Goal: Information Seeking & Learning: Learn about a topic

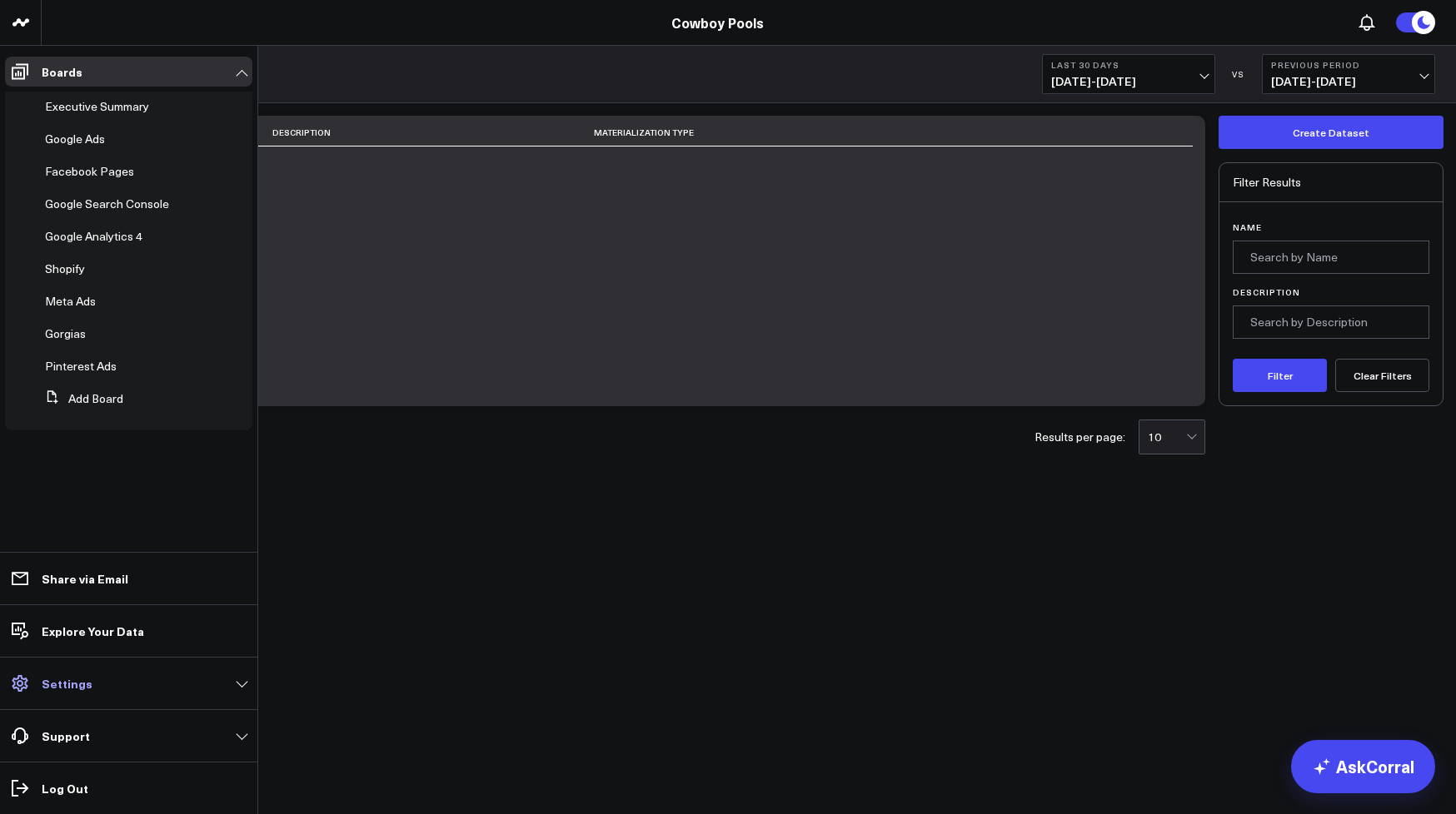
click at [54, 688] on p "Settings" at bounding box center [67, 684] width 51 height 14
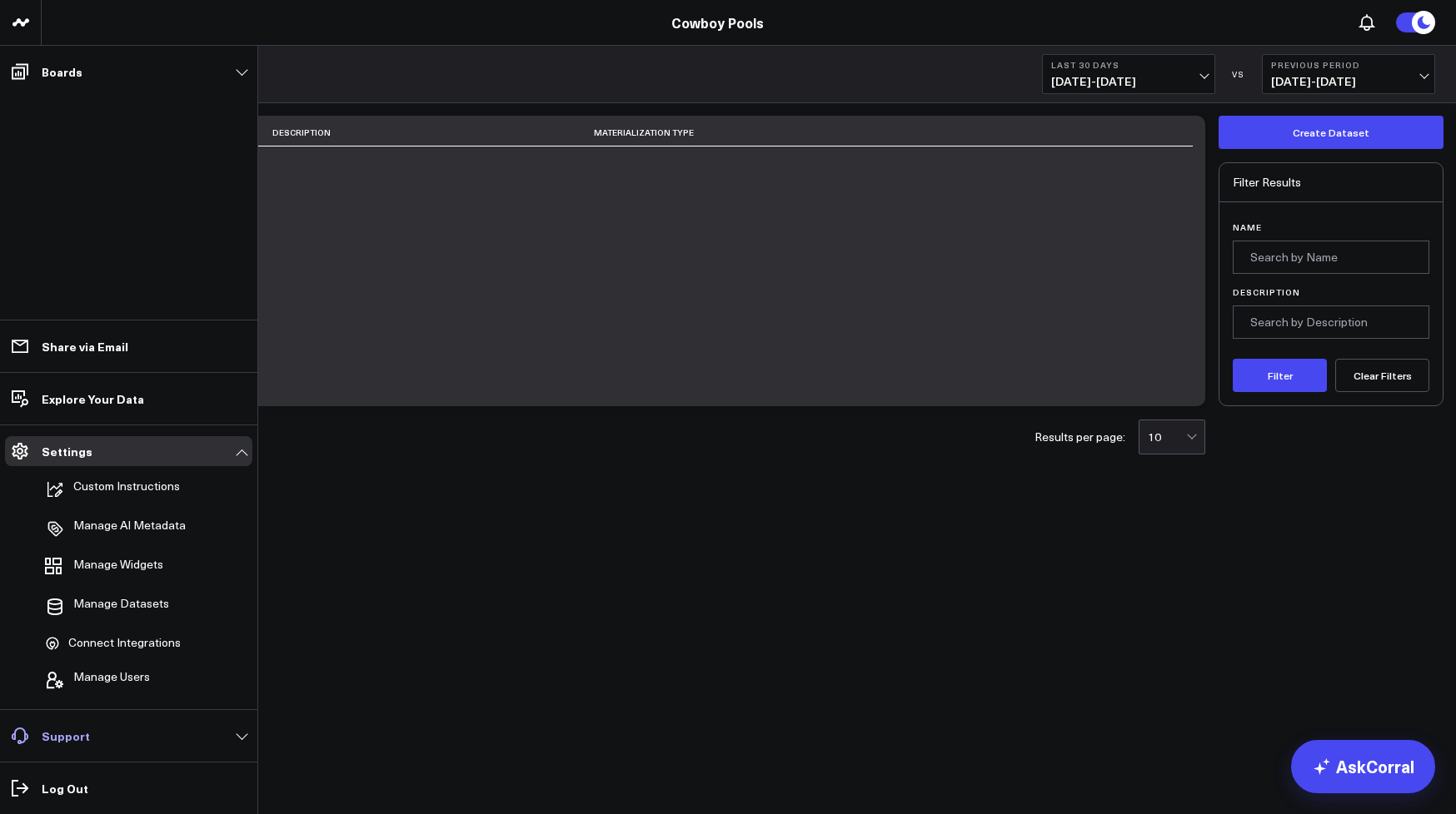
click at [89, 746] on link "Support" at bounding box center [129, 736] width 247 height 30
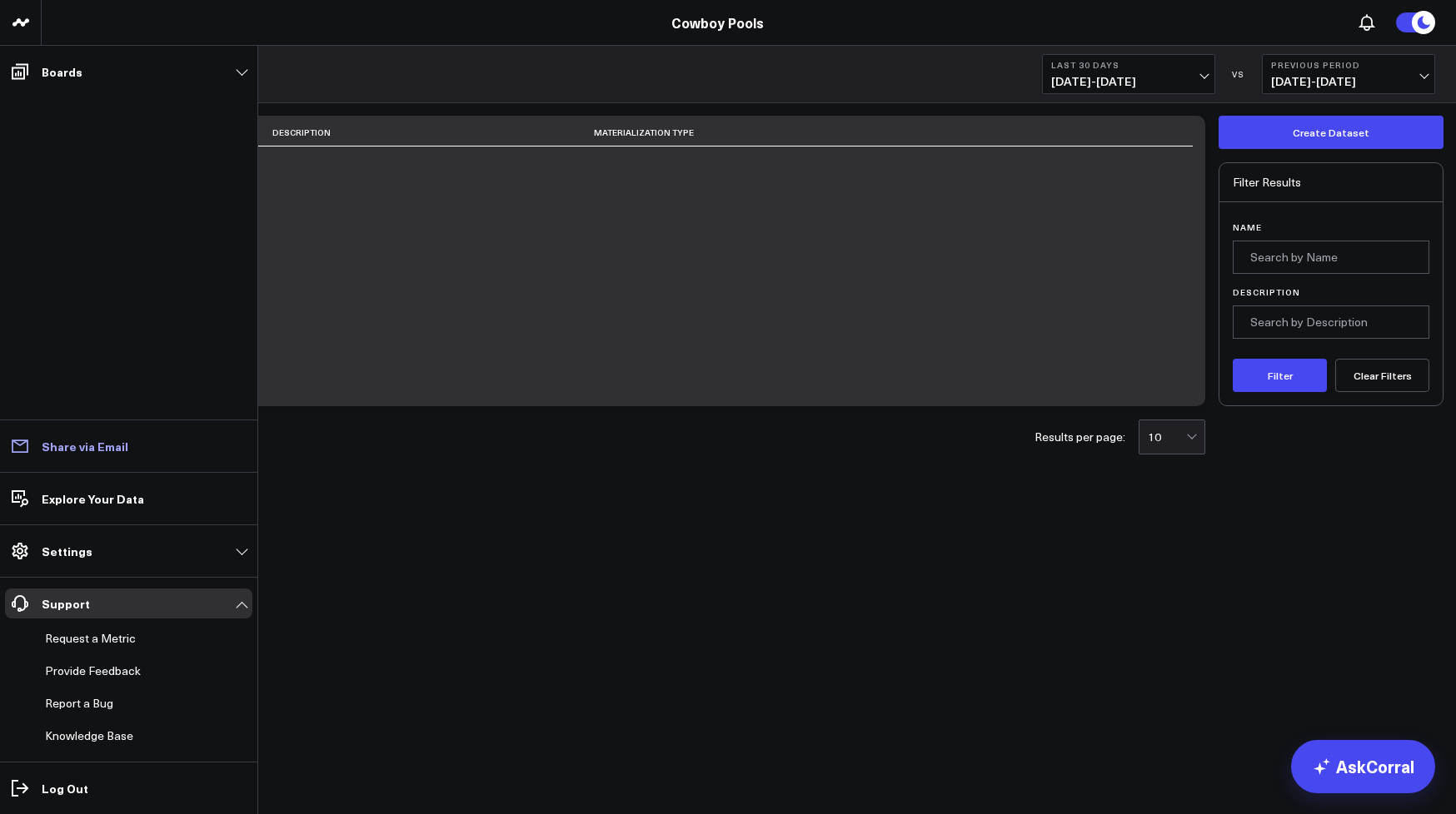
click at [113, 457] on link "Share via Email" at bounding box center [129, 446] width 247 height 30
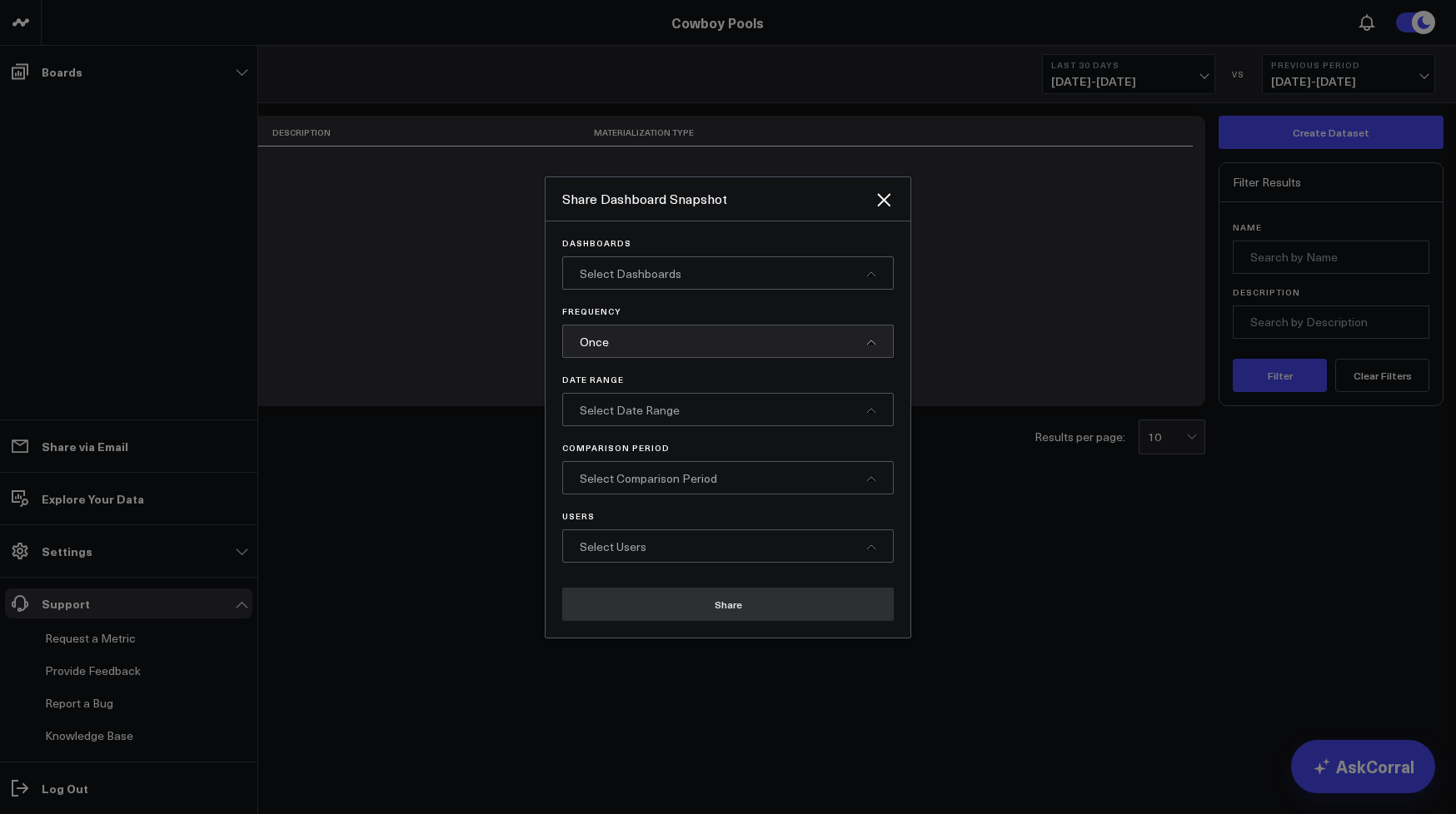
click at [897, 198] on div "Share Dashboard Snapshot" at bounding box center [728, 199] width 365 height 44
click at [880, 201] on icon "Close" at bounding box center [884, 200] width 14 height 14
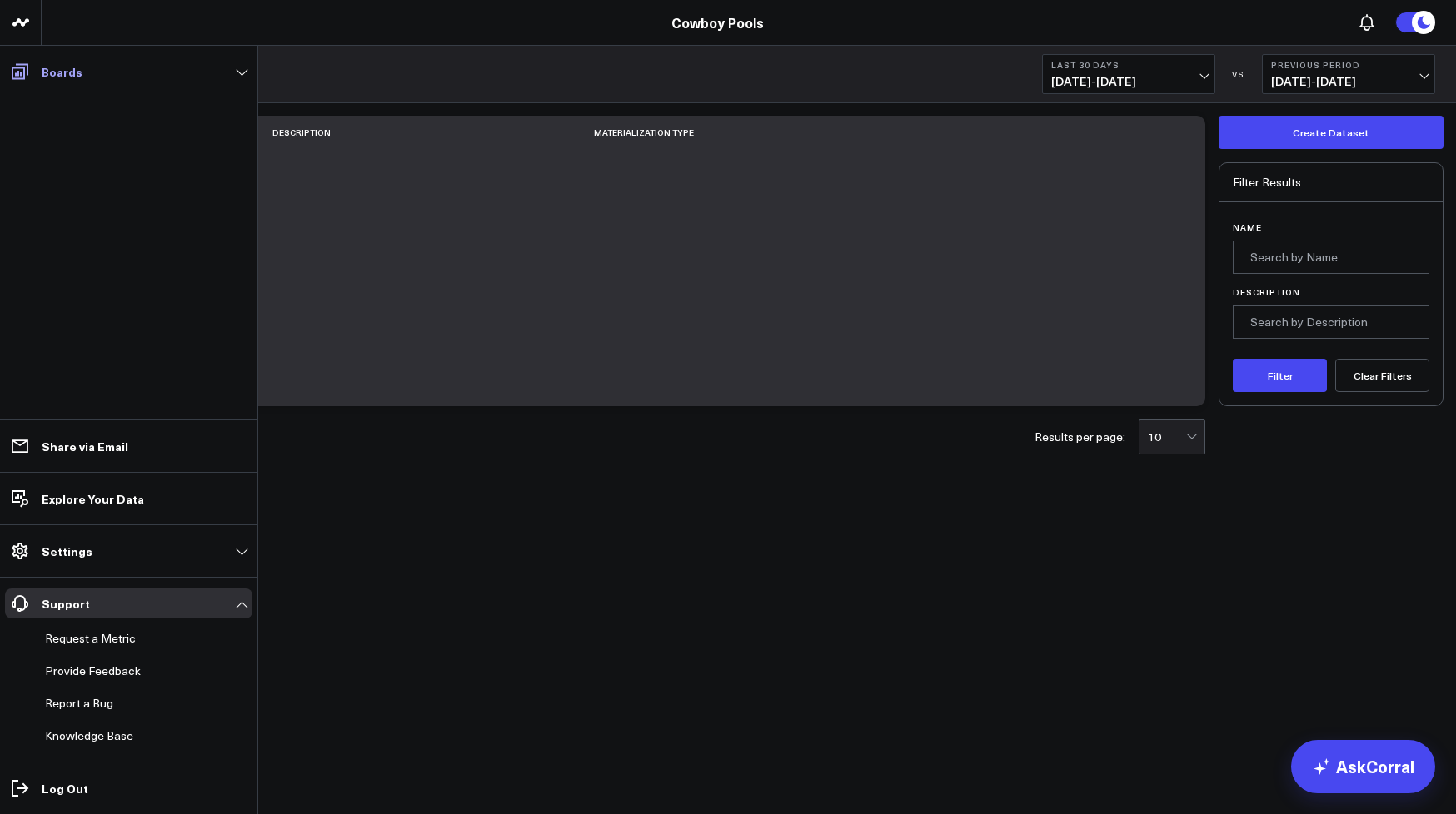
click at [180, 58] on link "Boards" at bounding box center [129, 72] width 247 height 30
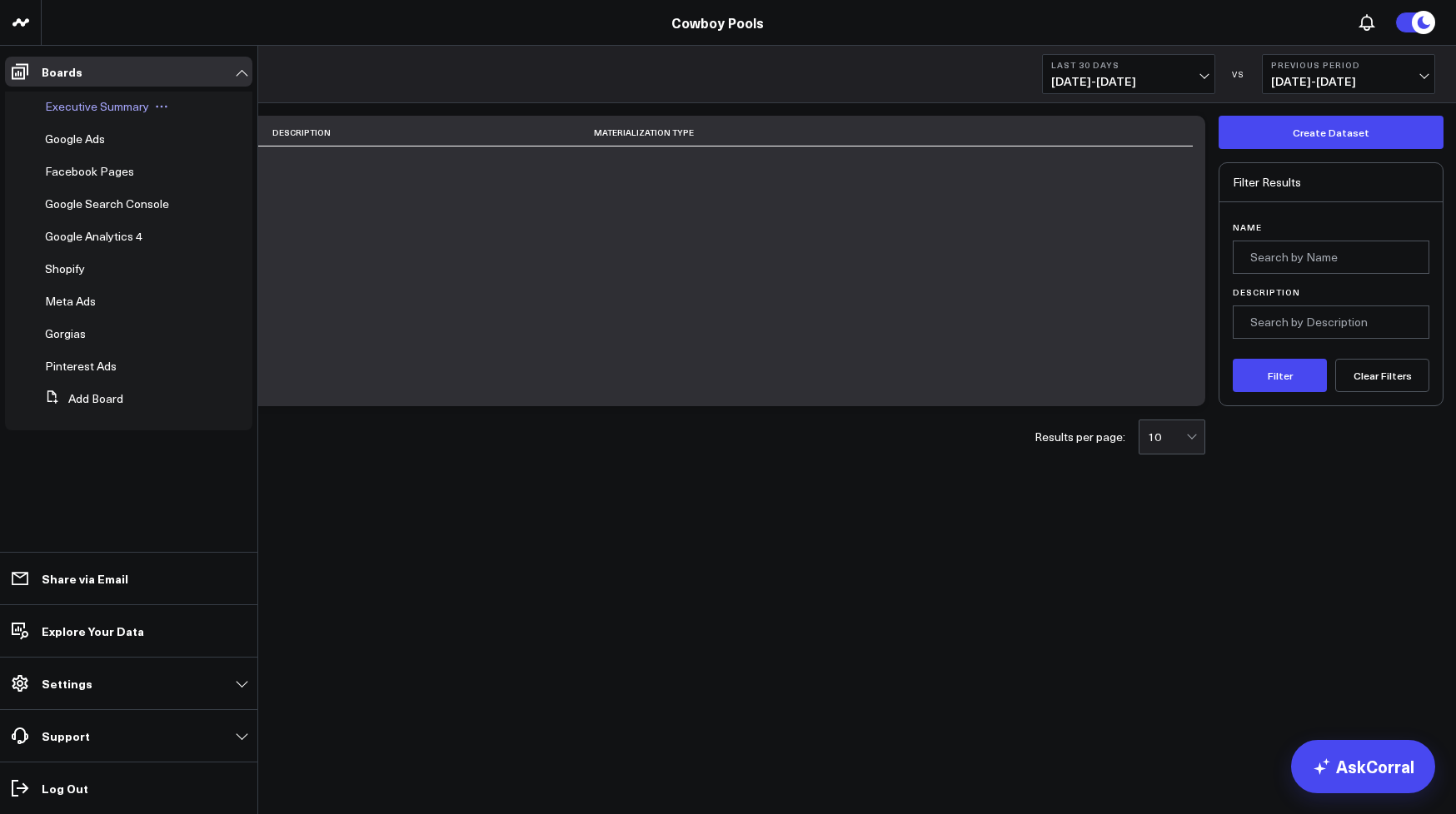
click at [91, 118] on div "Executive Summary" at bounding box center [120, 106] width 164 height 30
click at [163, 102] on icon at bounding box center [162, 107] width 14 height 14
click at [124, 108] on span "Executive Summary" at bounding box center [97, 106] width 104 height 16
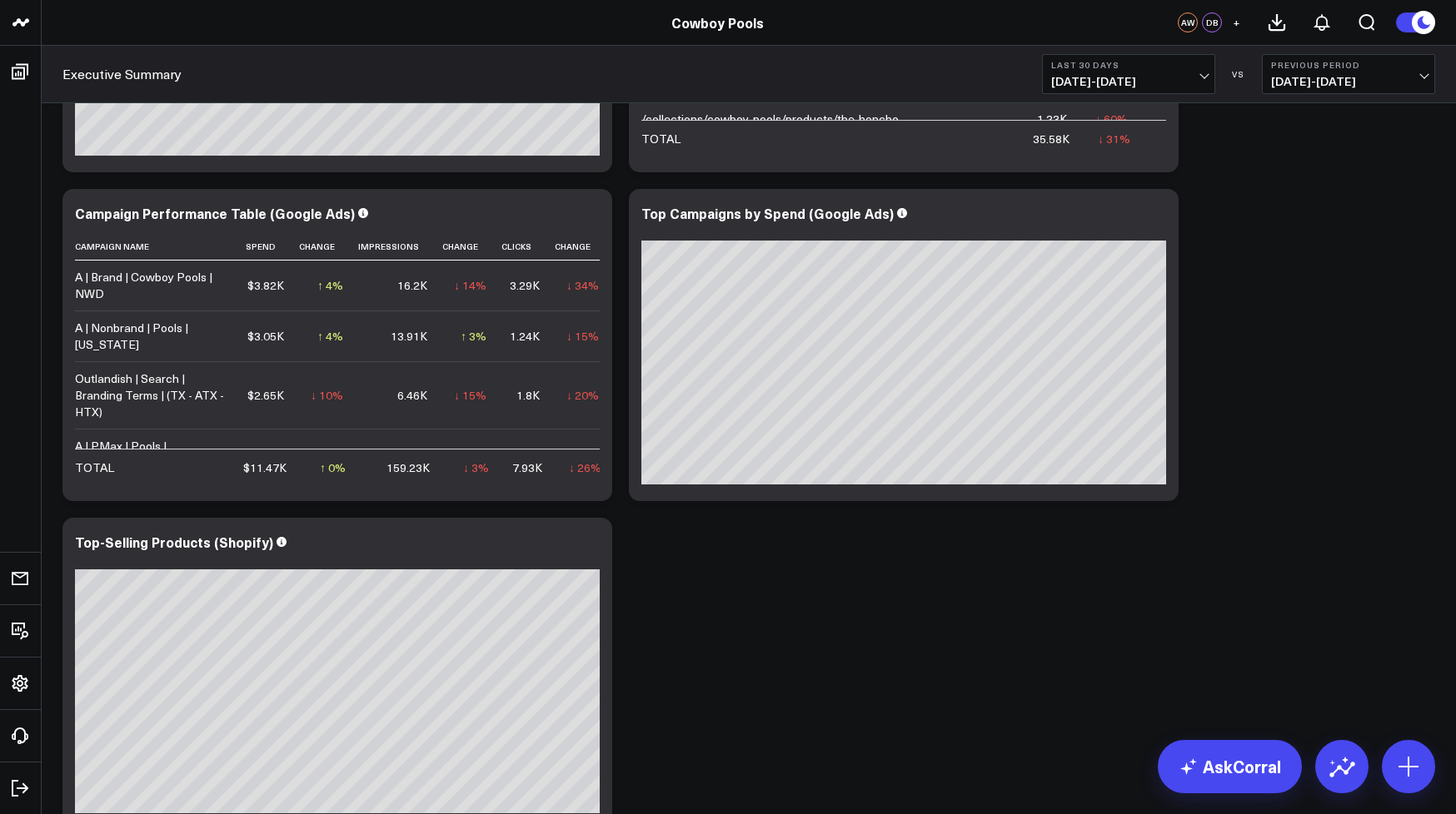
scroll to position [972, 0]
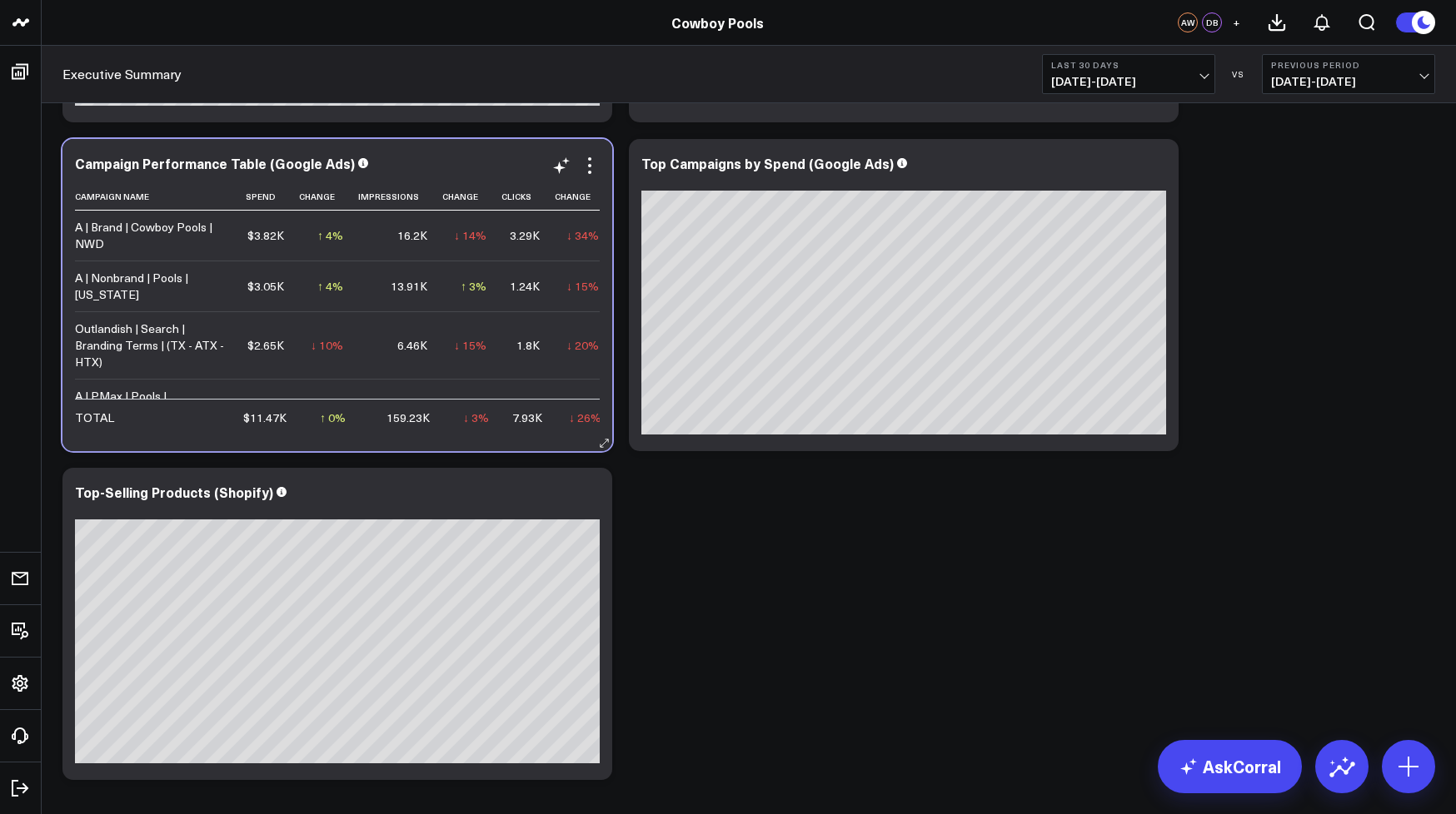
click at [187, 342] on div "Outlandish | Search | Branding Terms | (TX - ATX - HTX)" at bounding box center [150, 345] width 152 height 50
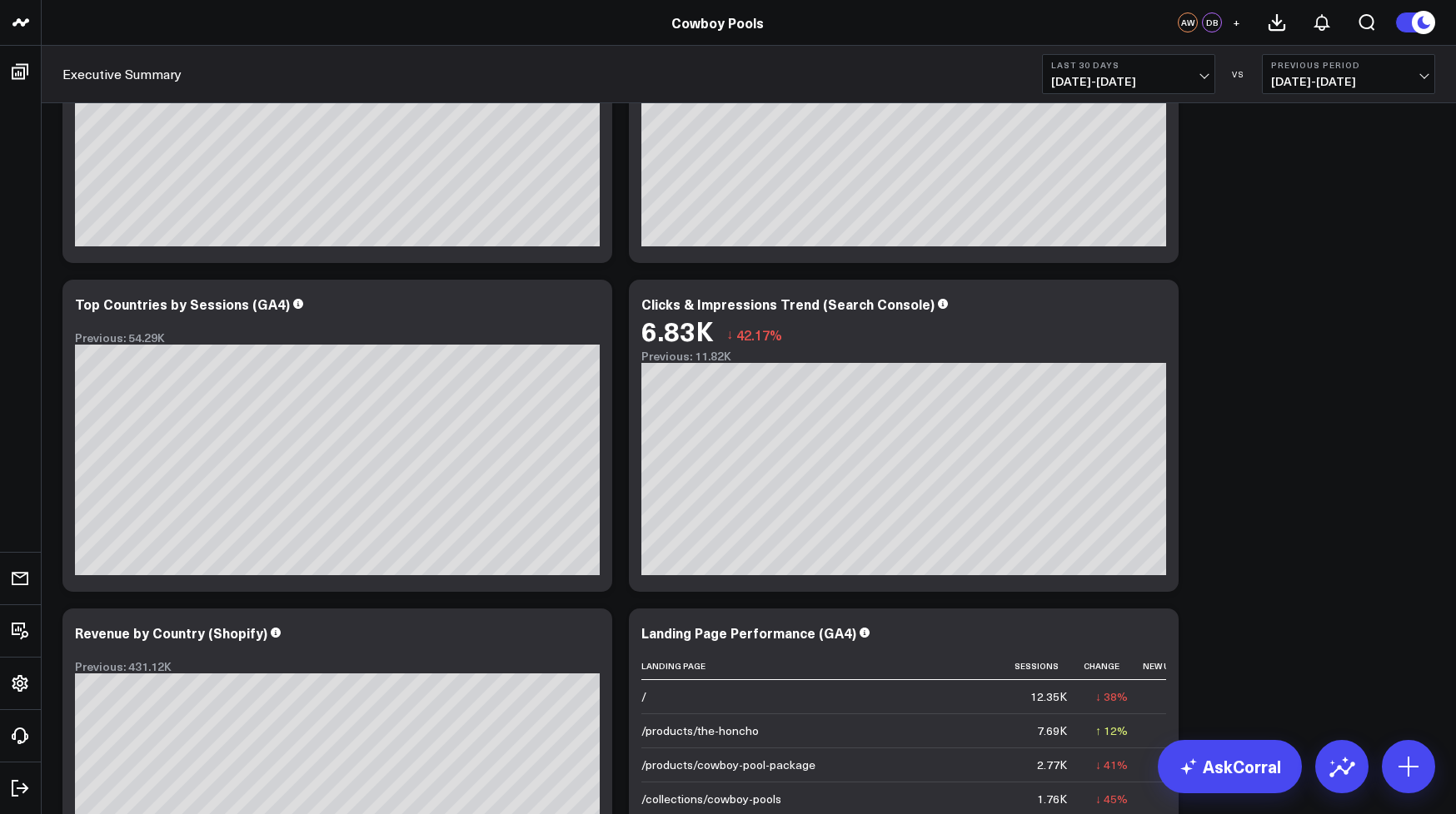
scroll to position [0, 0]
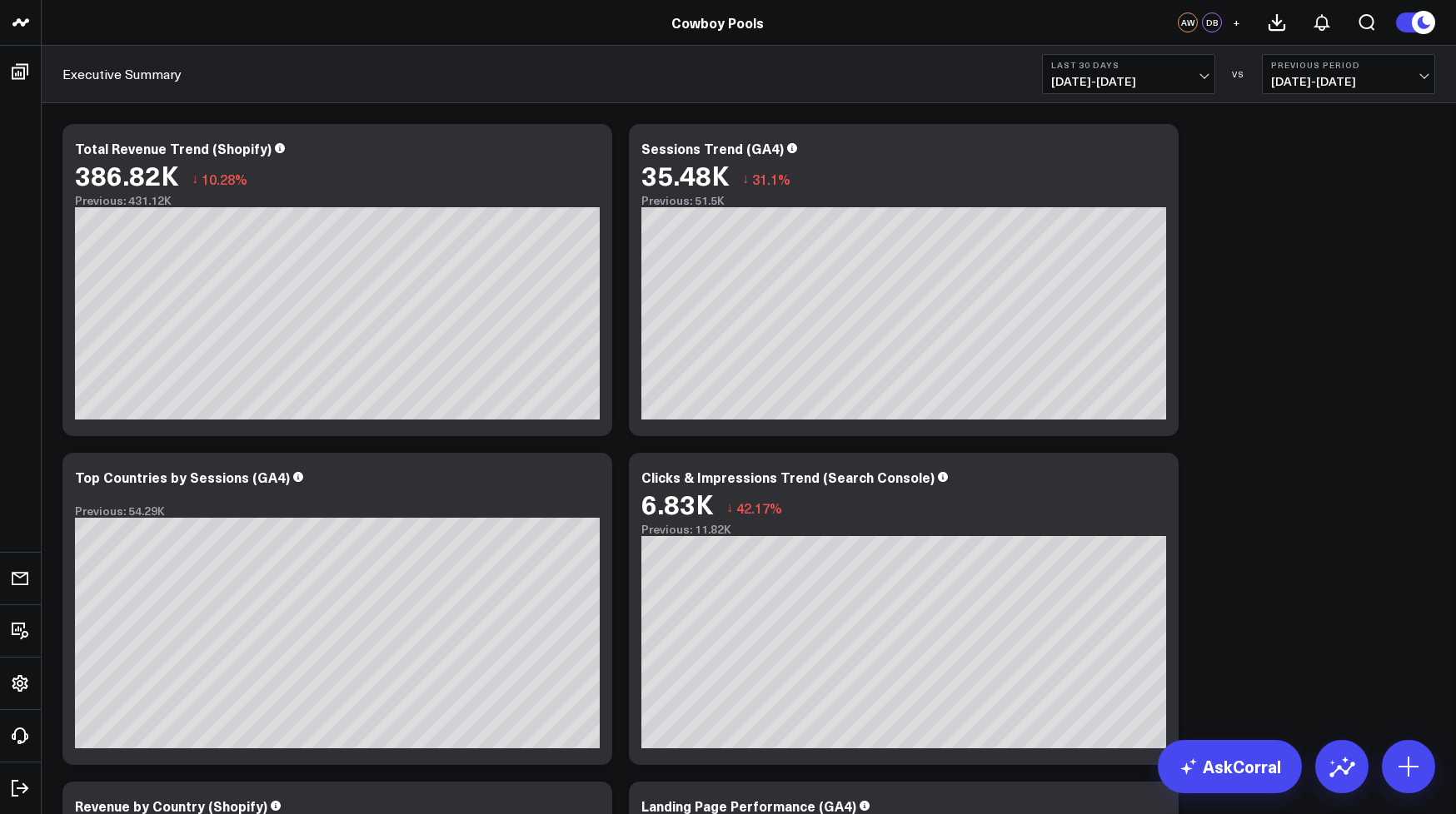
click at [1151, 75] on span "[DATE] - [DATE]" at bounding box center [1128, 81] width 155 height 14
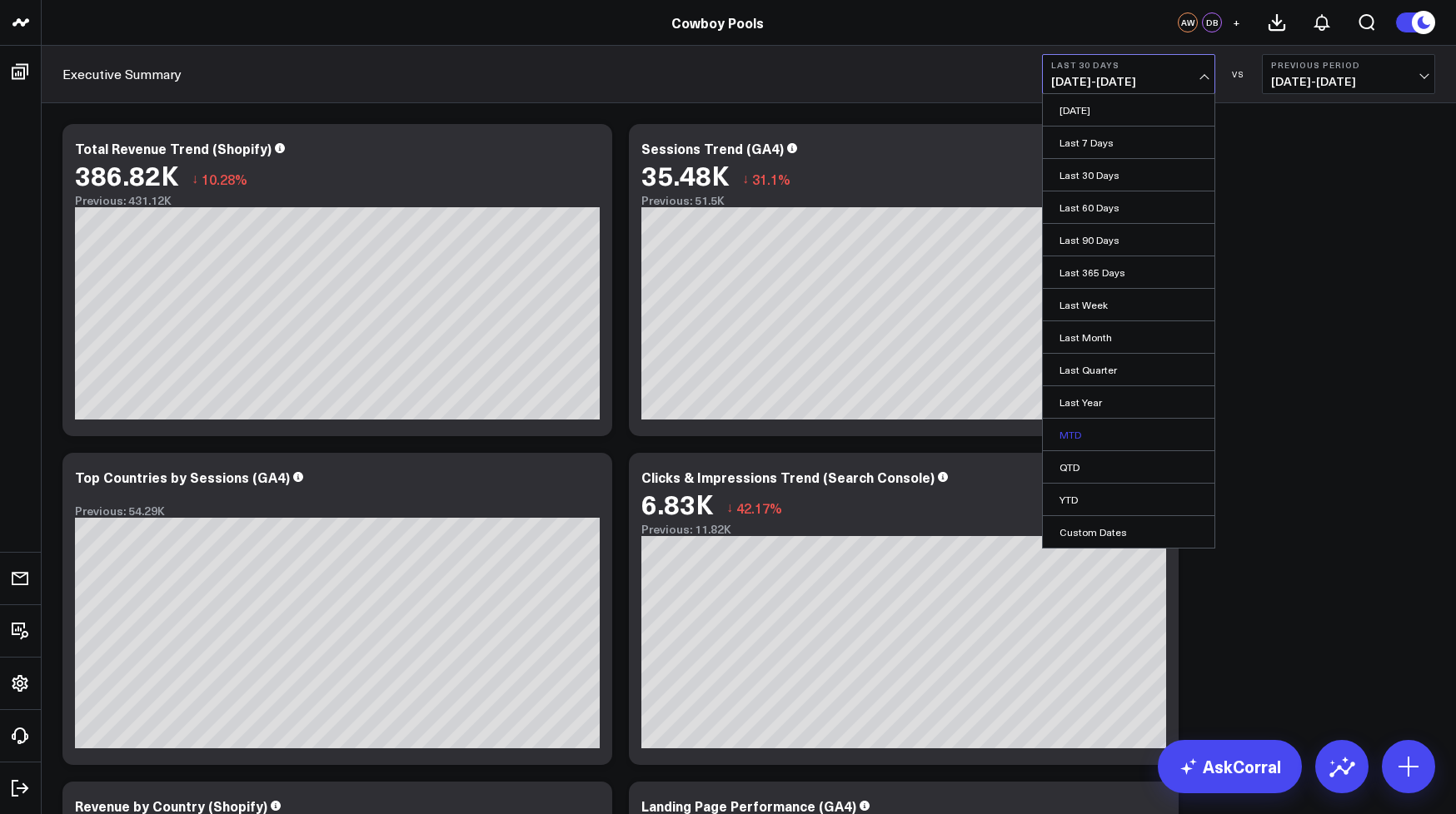
scroll to position [93, 0]
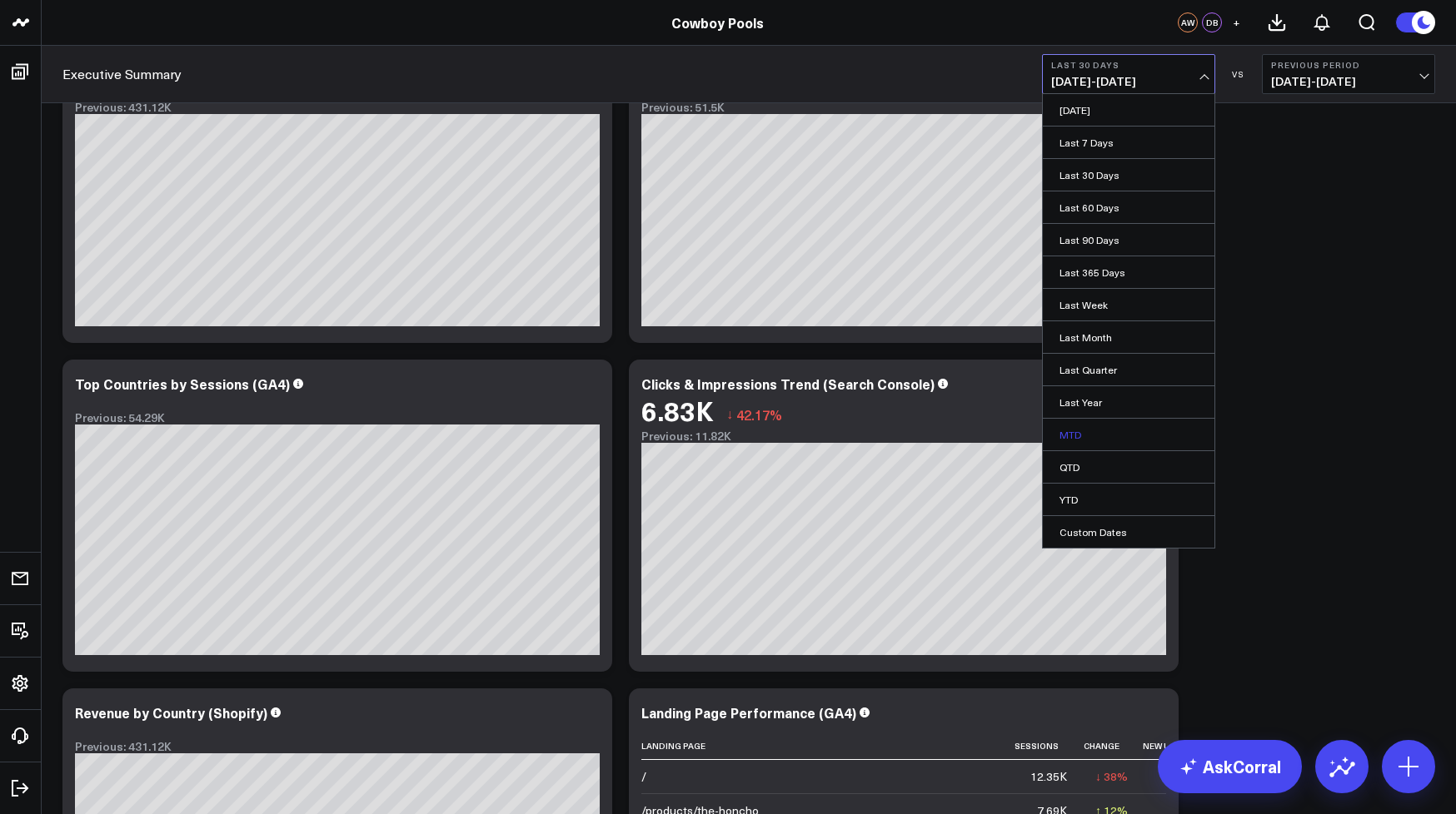
click at [1085, 436] on link "MTD" at bounding box center [1128, 434] width 172 height 31
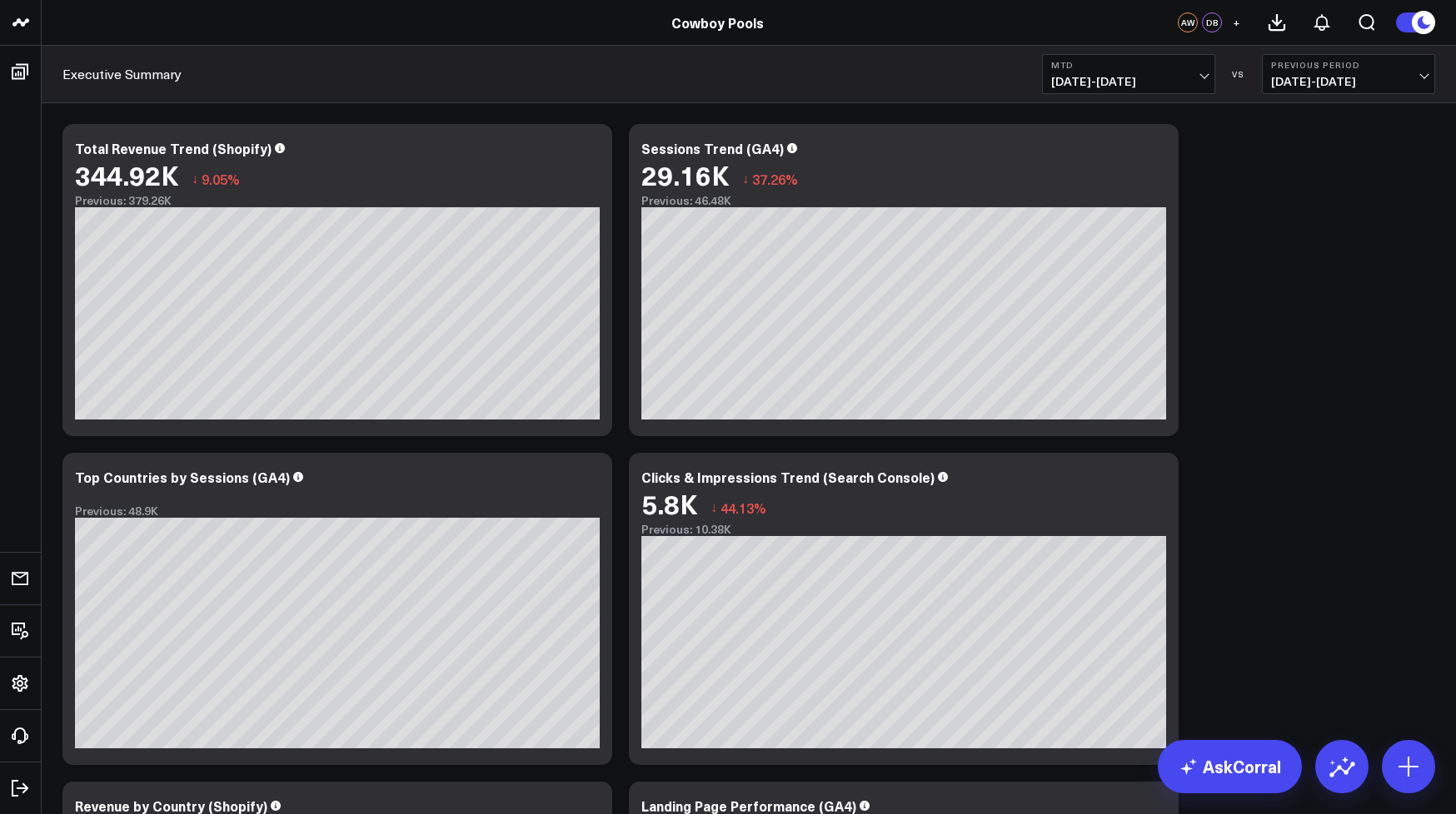
click at [1237, 22] on span "+" at bounding box center [1237, 23] width 8 height 12
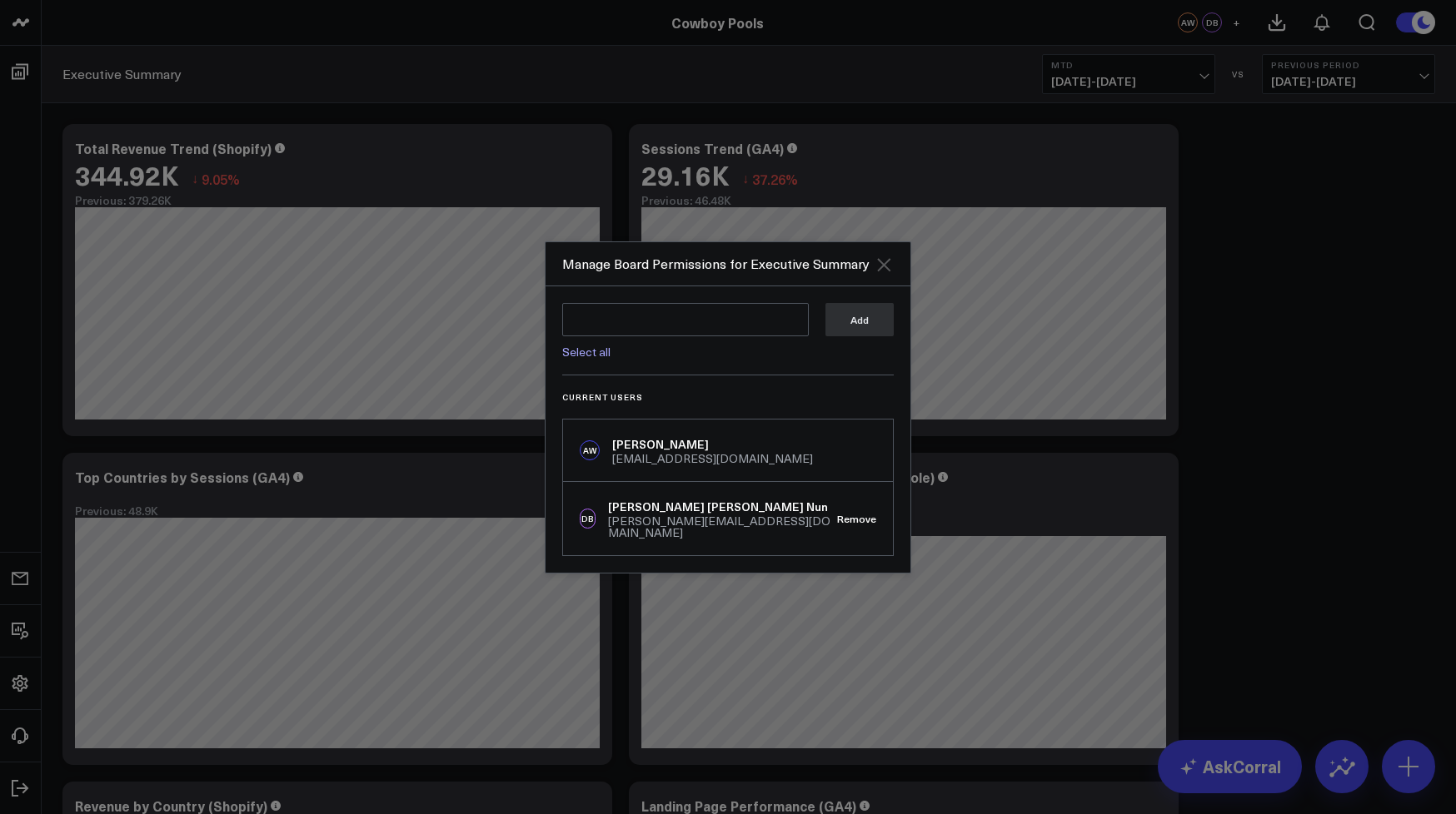
click at [881, 269] on icon "Close" at bounding box center [884, 265] width 14 height 14
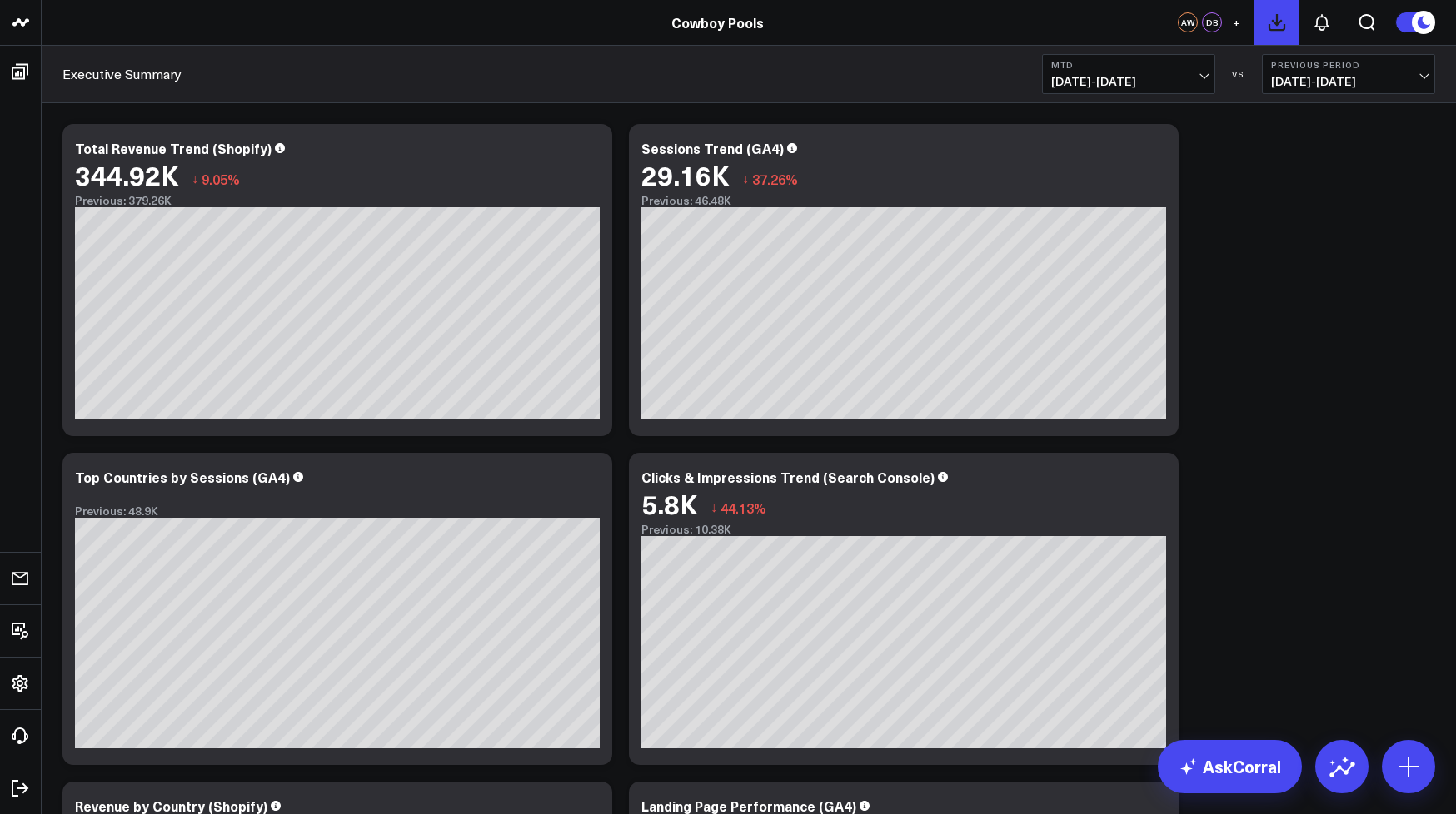
click at [1286, 27] on icon at bounding box center [1276, 23] width 20 height 20
click at [1349, 781] on button at bounding box center [1342, 767] width 53 height 53
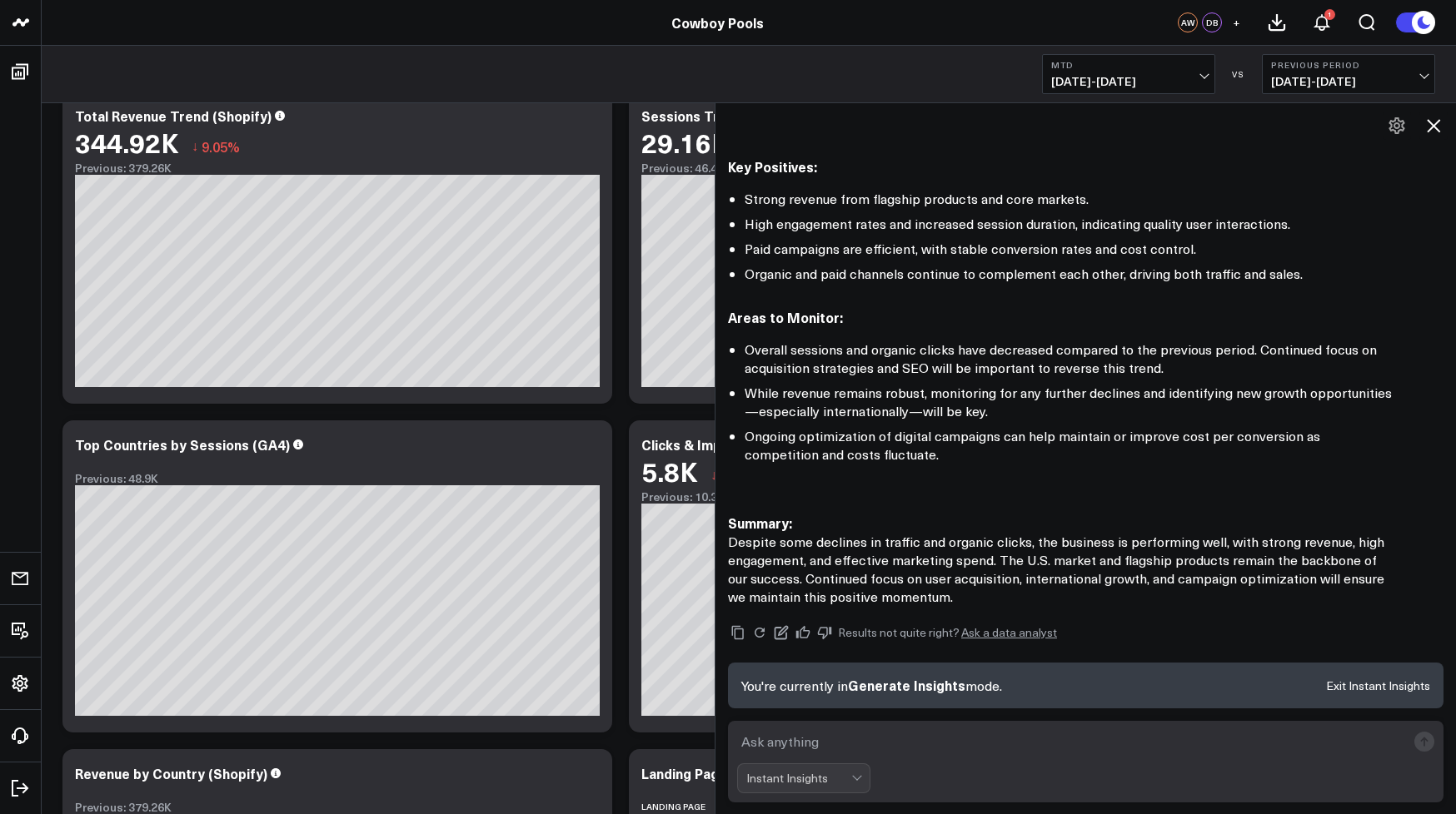
scroll to position [73, 0]
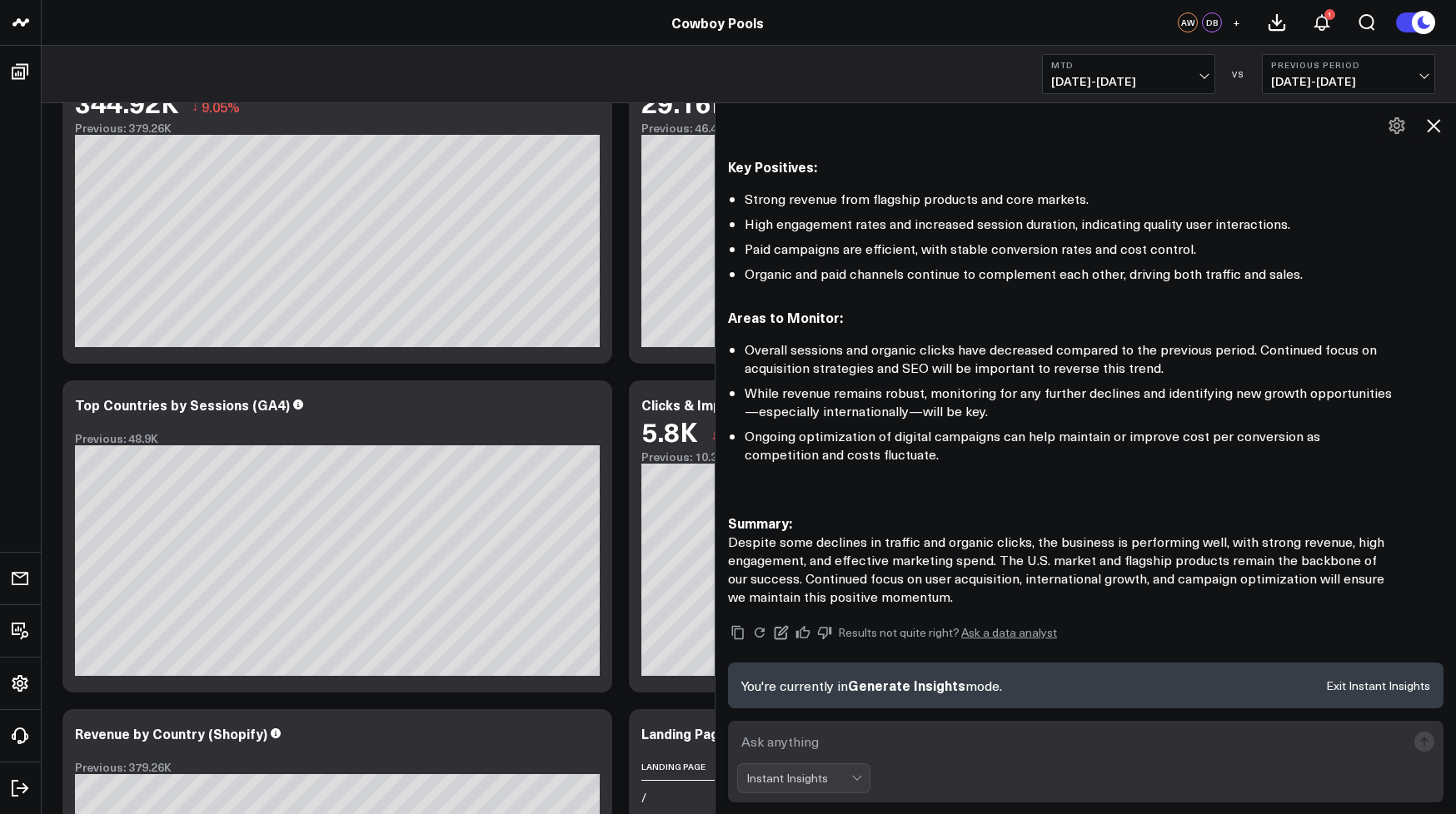
click at [1150, 71] on button "MTD [DATE] - [DATE]" at bounding box center [1128, 74] width 174 height 40
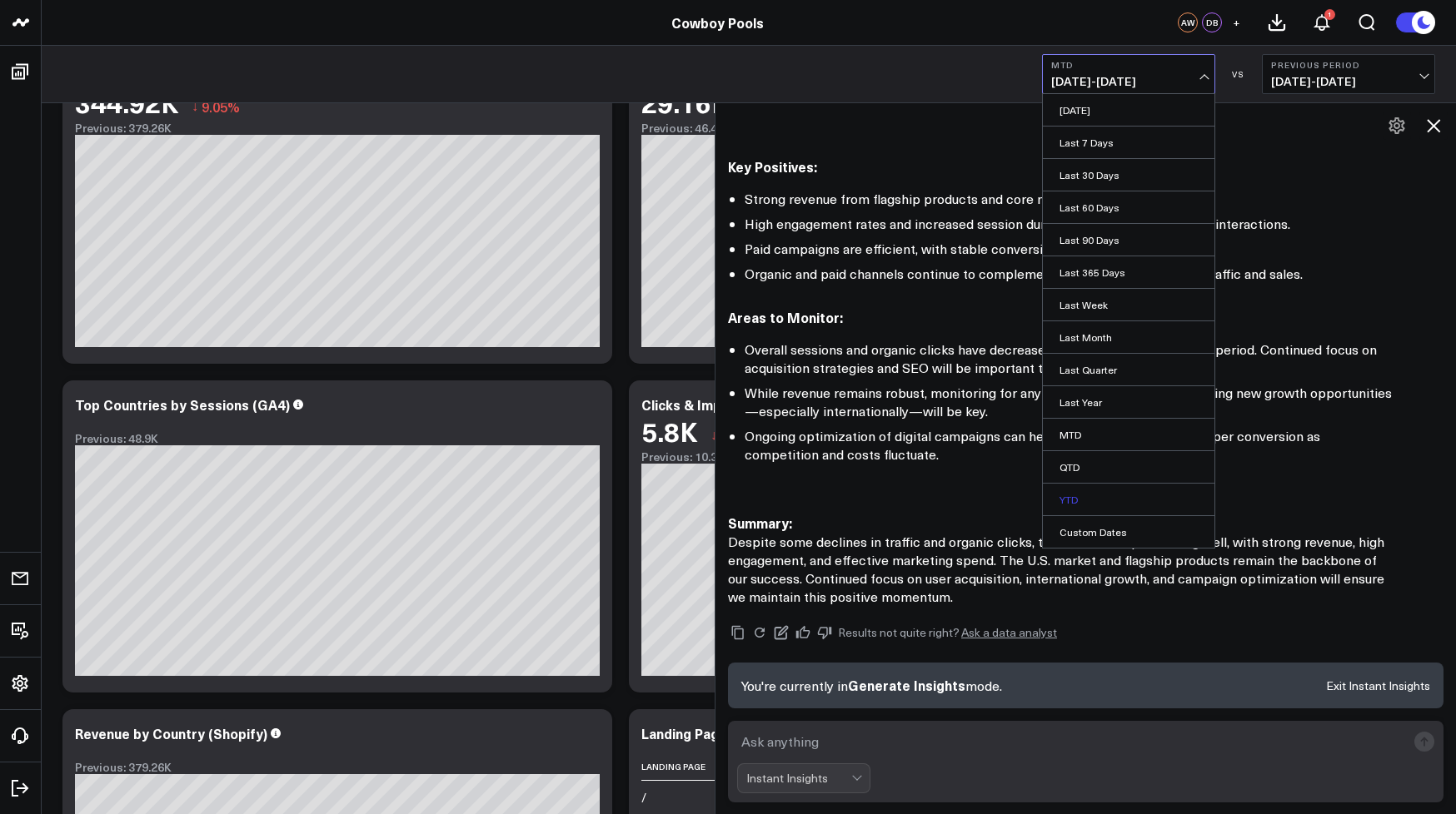
click at [1067, 497] on link "YTD" at bounding box center [1128, 499] width 172 height 31
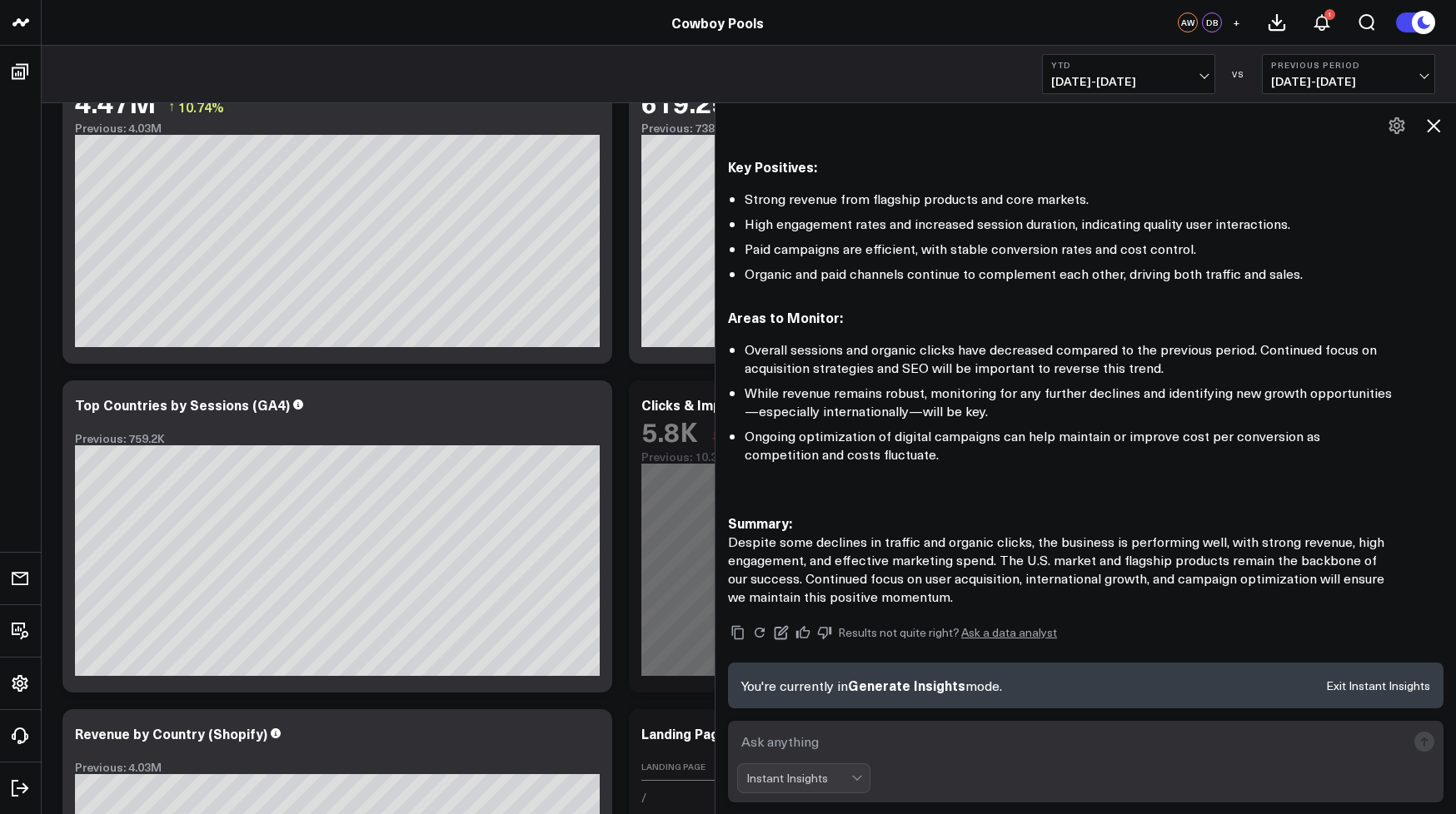
click at [1434, 129] on icon at bounding box center [1433, 126] width 20 height 20
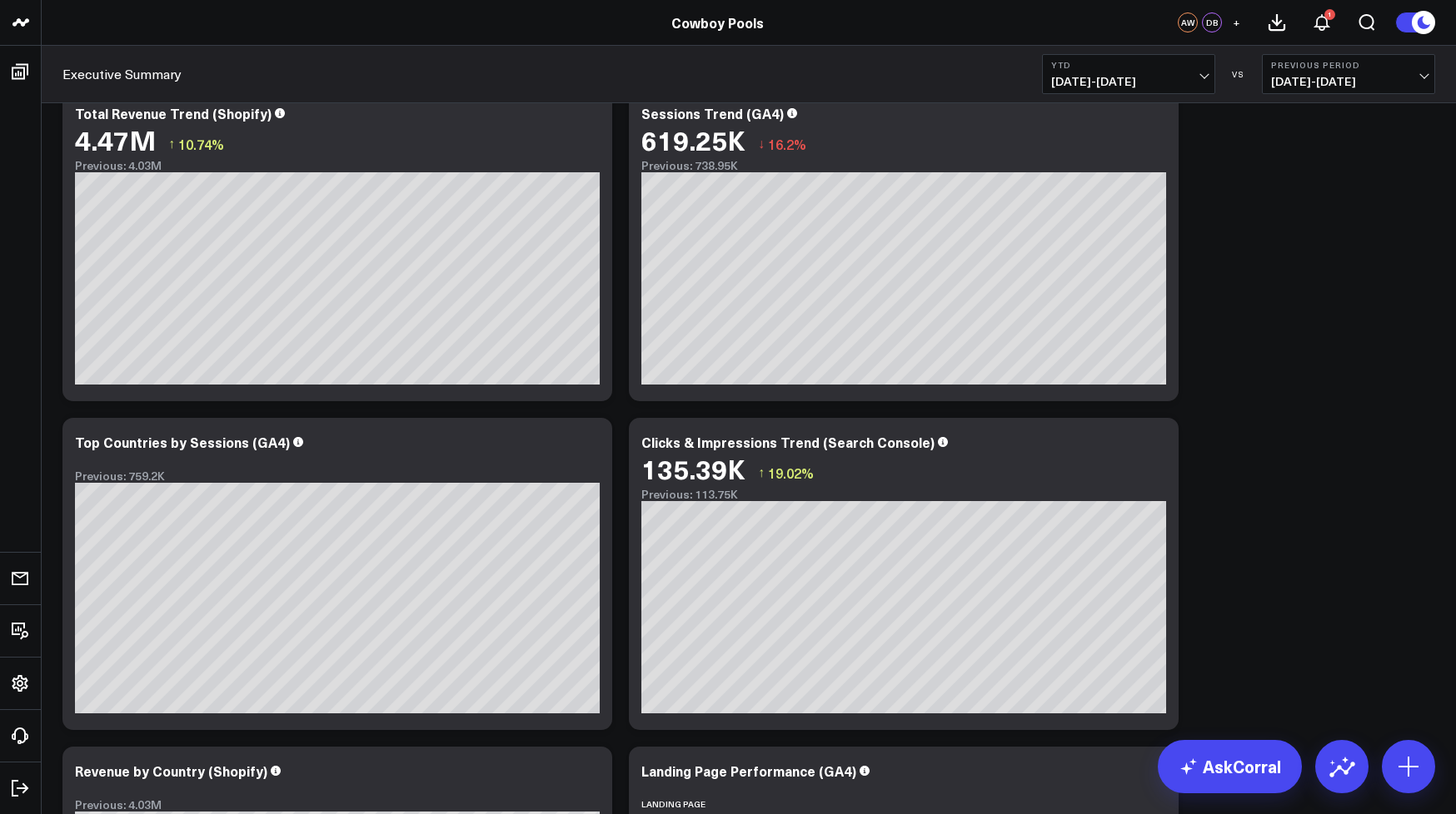
scroll to position [54, 0]
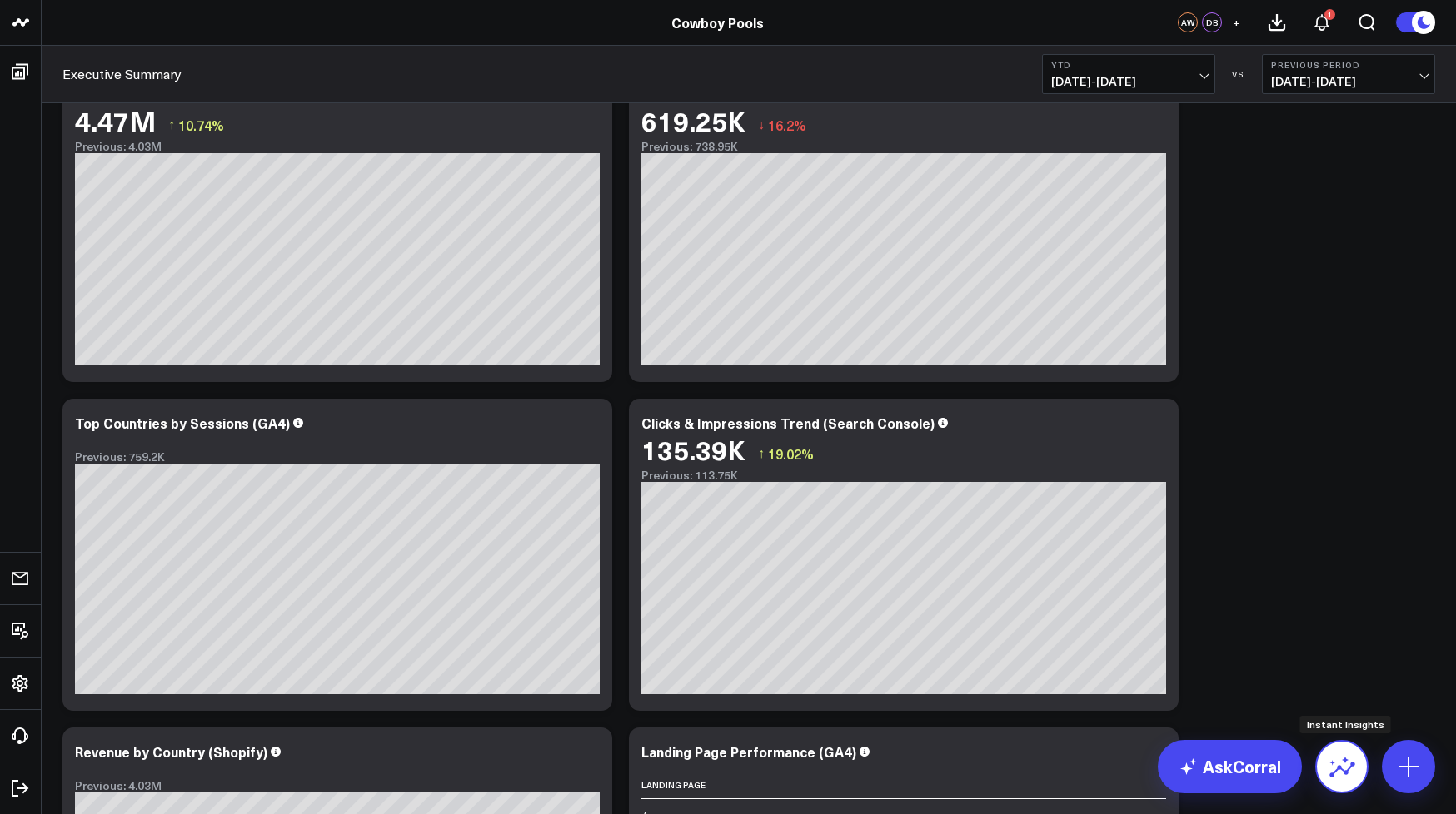
click at [1338, 763] on icon at bounding box center [1341, 766] width 26 height 26
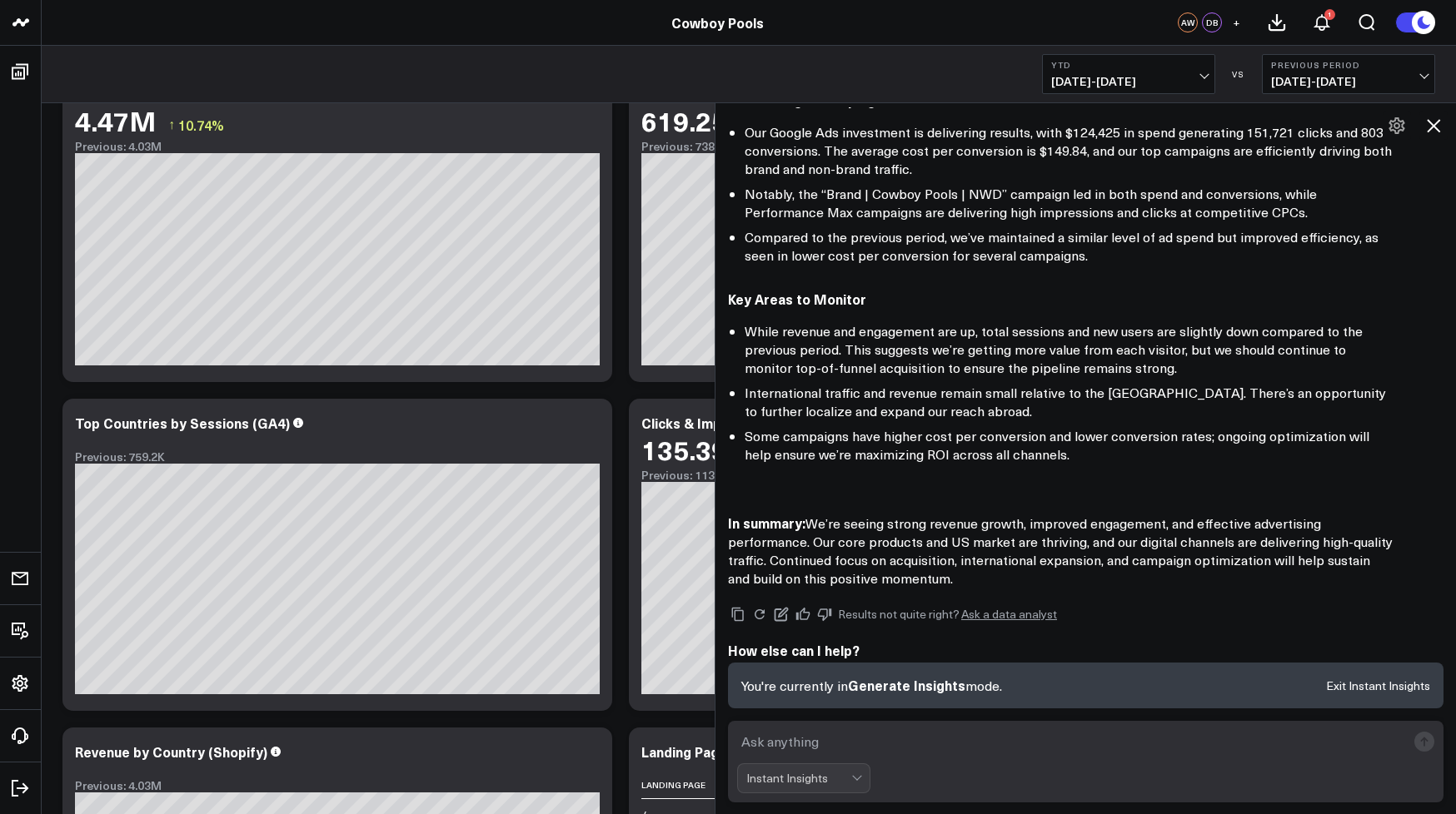
scroll to position [770, 0]
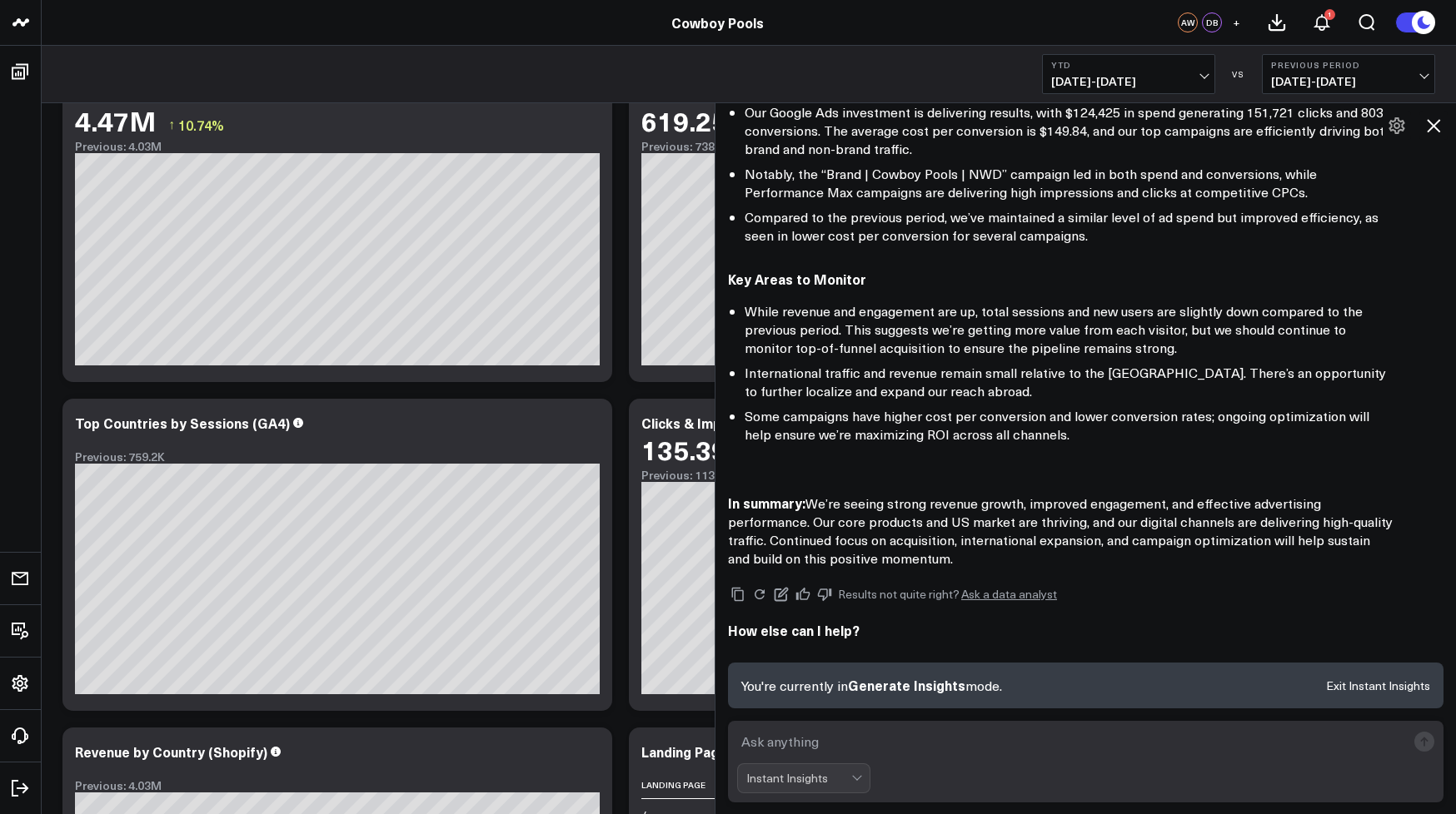
click at [1432, 114] on button at bounding box center [1433, 126] width 28 height 28
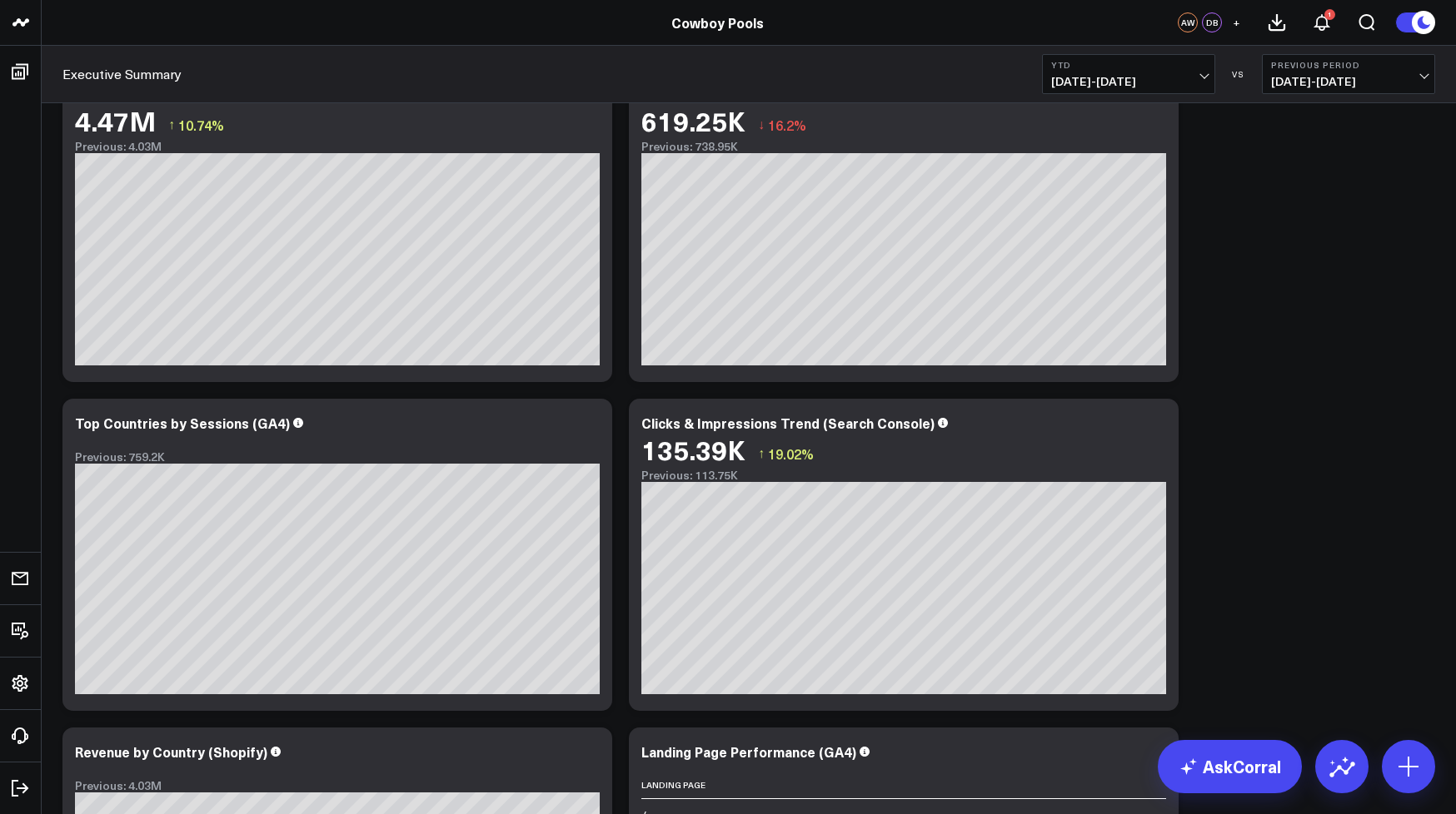
scroll to position [726, 0]
click at [1247, 762] on link "AskCorral" at bounding box center [1229, 767] width 144 height 53
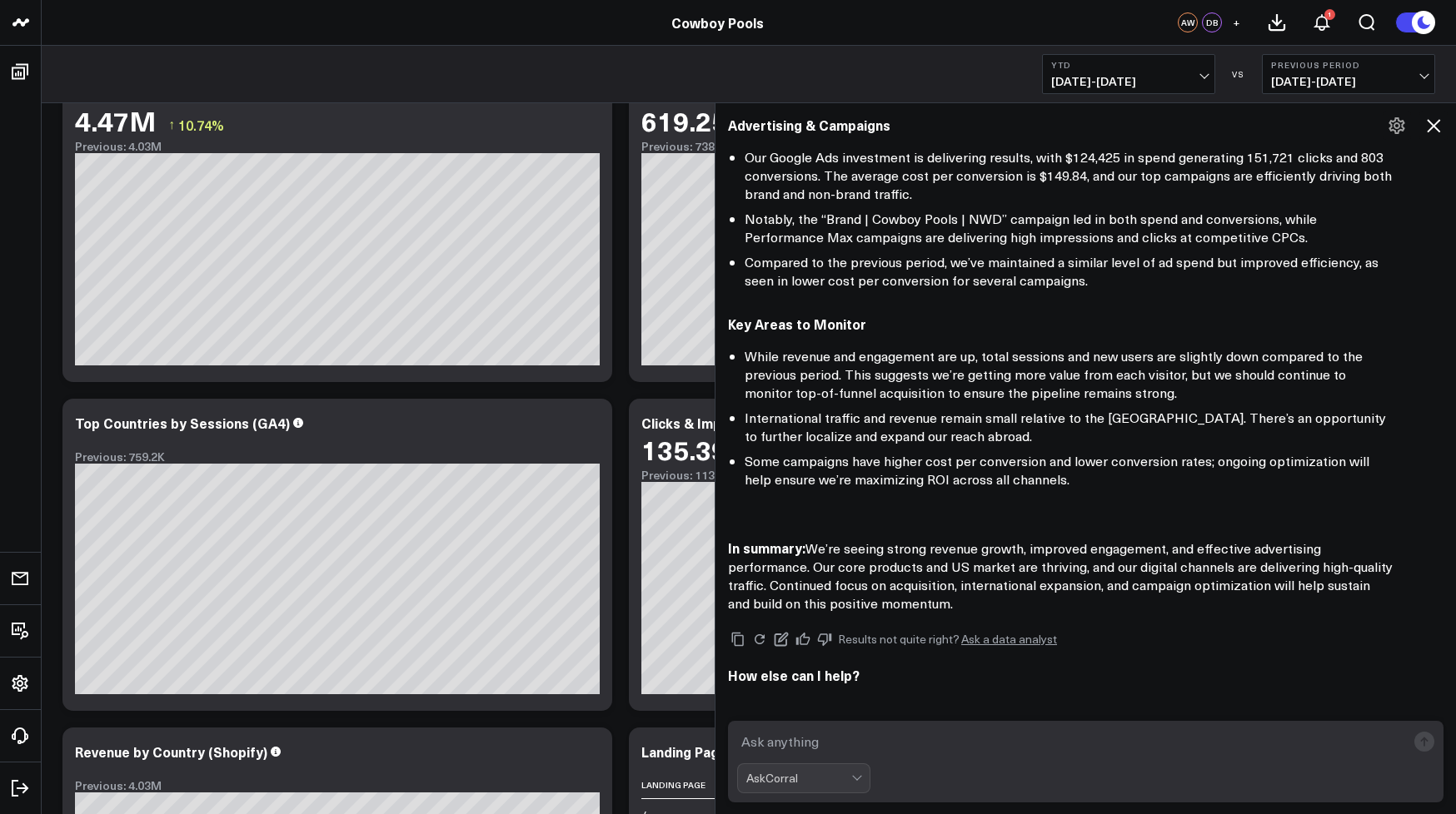
click at [996, 732] on textarea at bounding box center [1071, 741] width 669 height 30
type textarea "How many pool covers have we sold YTD compared to the previous period"
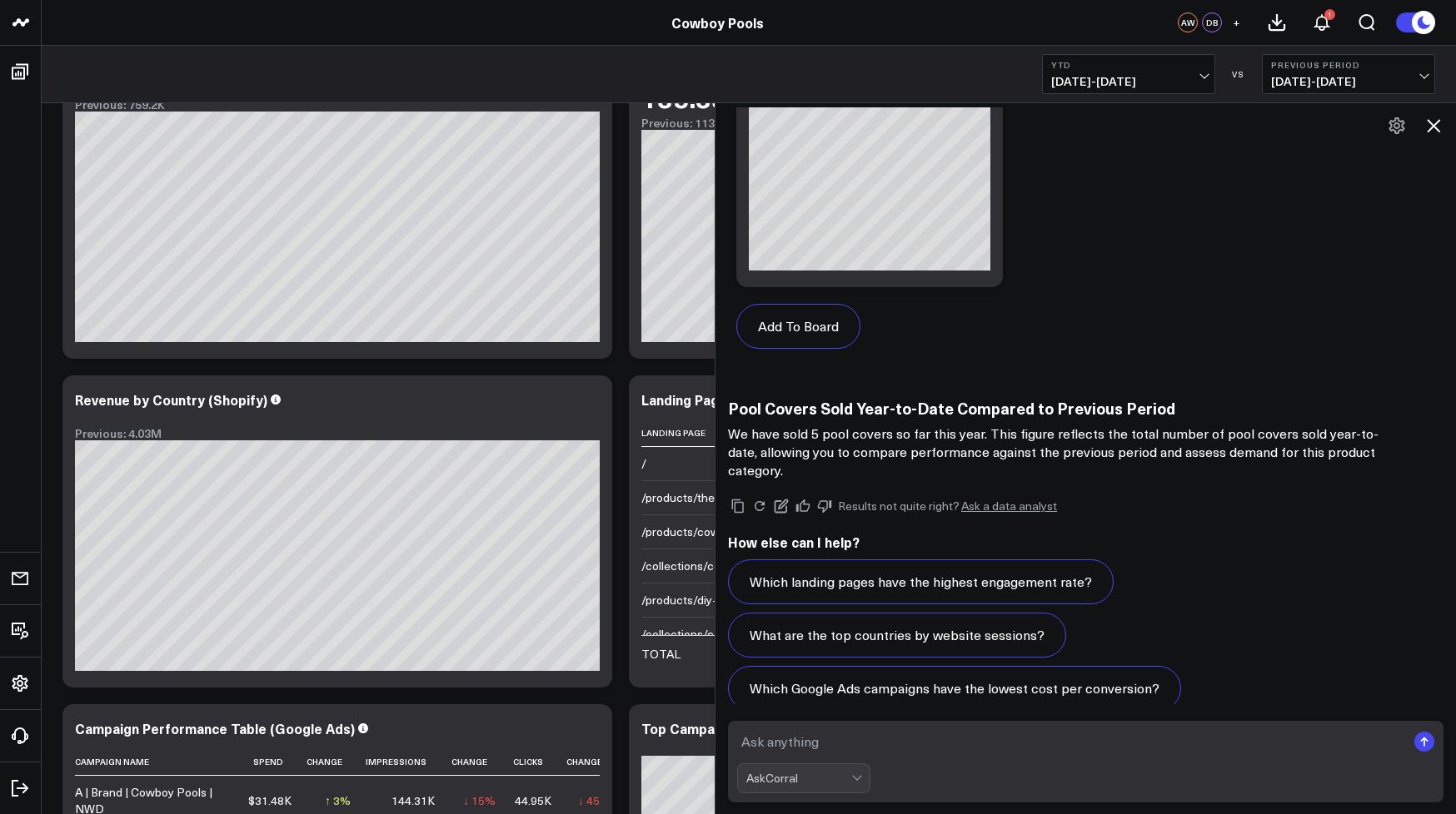
scroll to position [491, 0]
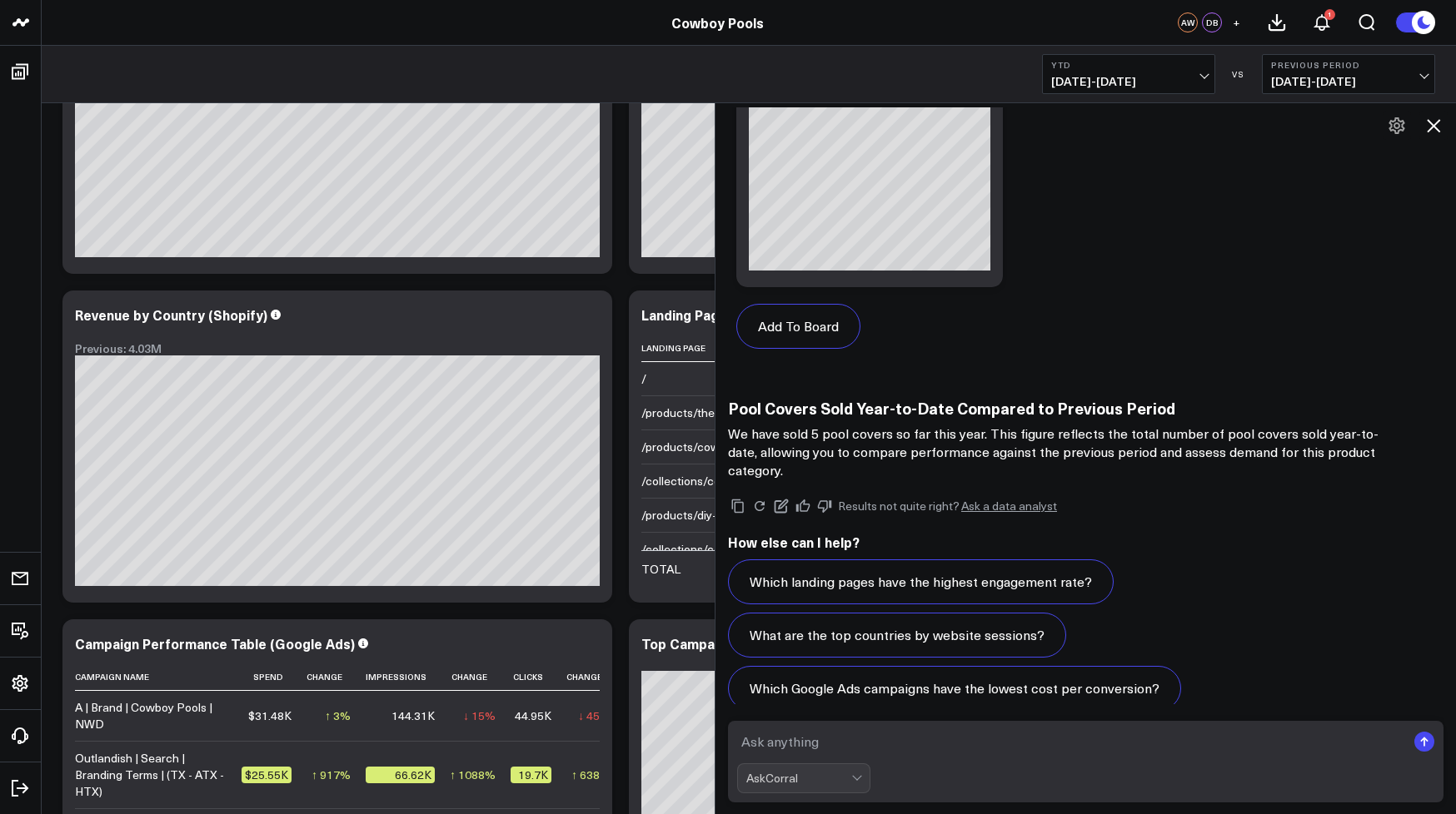
click at [812, 781] on div "AskCorral" at bounding box center [799, 779] width 105 height 14
click at [908, 757] on form "AskCorral selected, 1 of 4. 4 results available. Use Up and Down to choose opti…" at bounding box center [1085, 761] width 715 height 81
click at [883, 745] on textarea at bounding box center [1071, 741] width 669 height 30
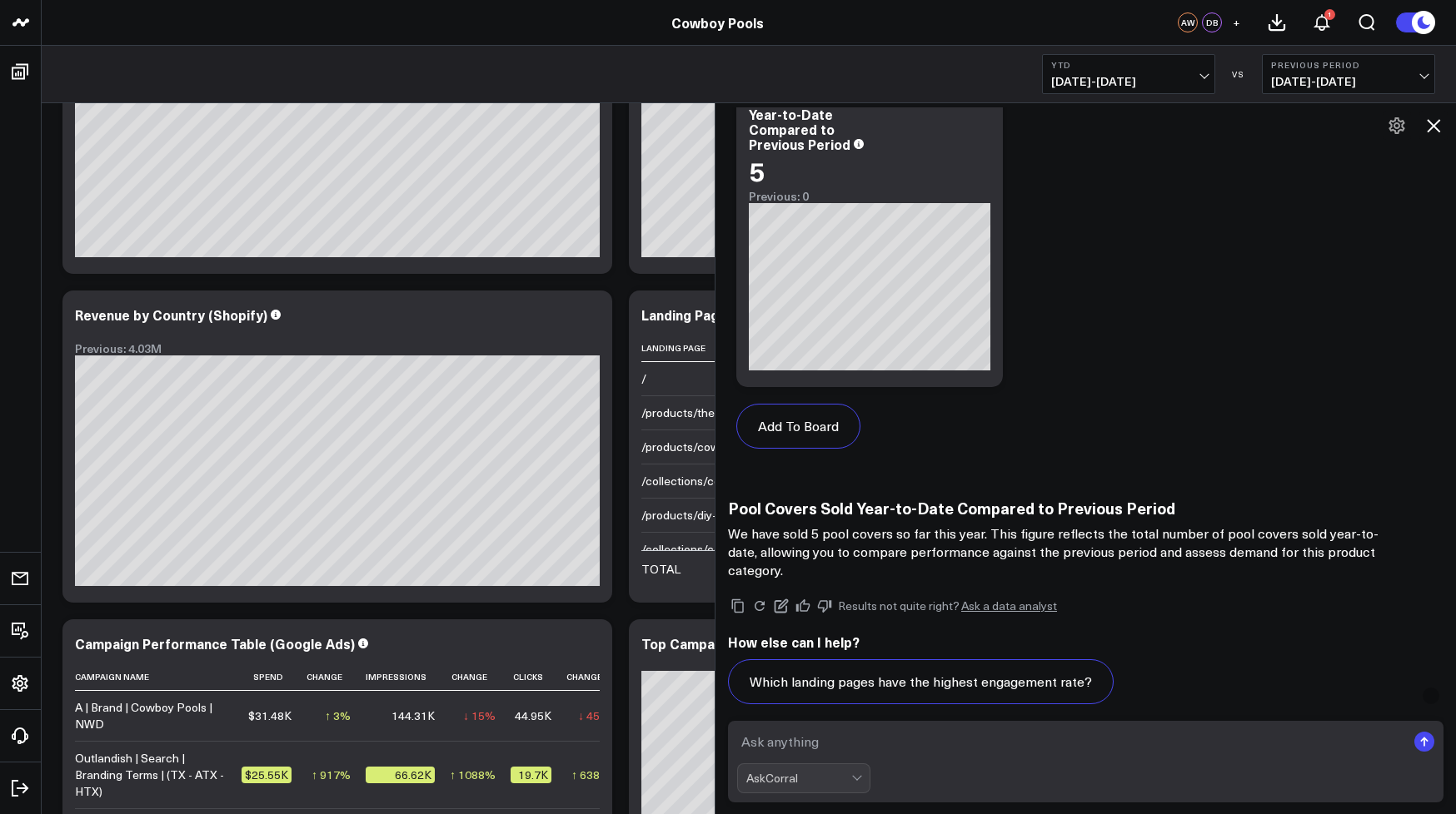
scroll to position [2523, 0]
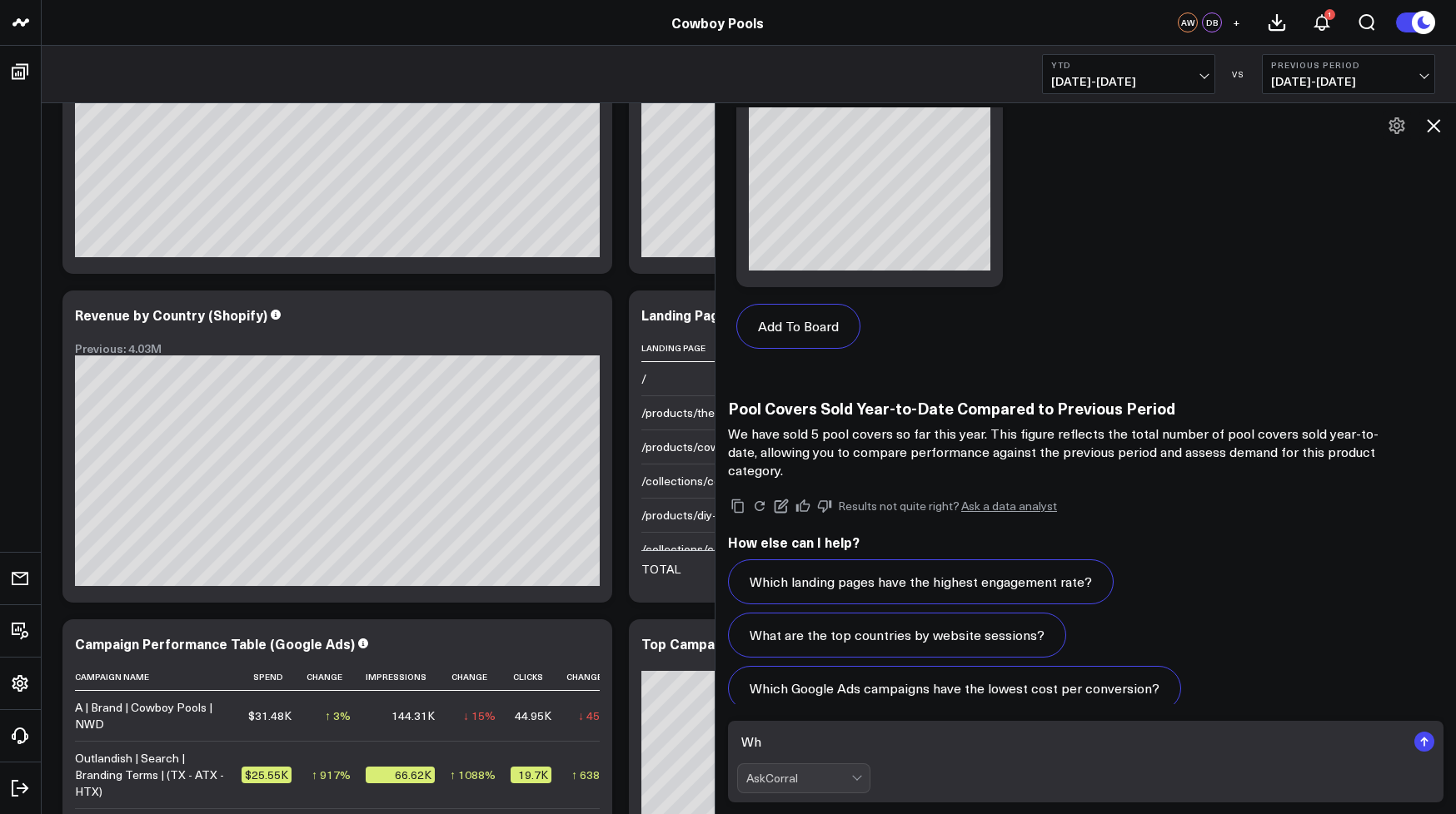
type textarea "W"
type textarea "how many inflatable covers have been sold on shopify YTD compared to previous p…"
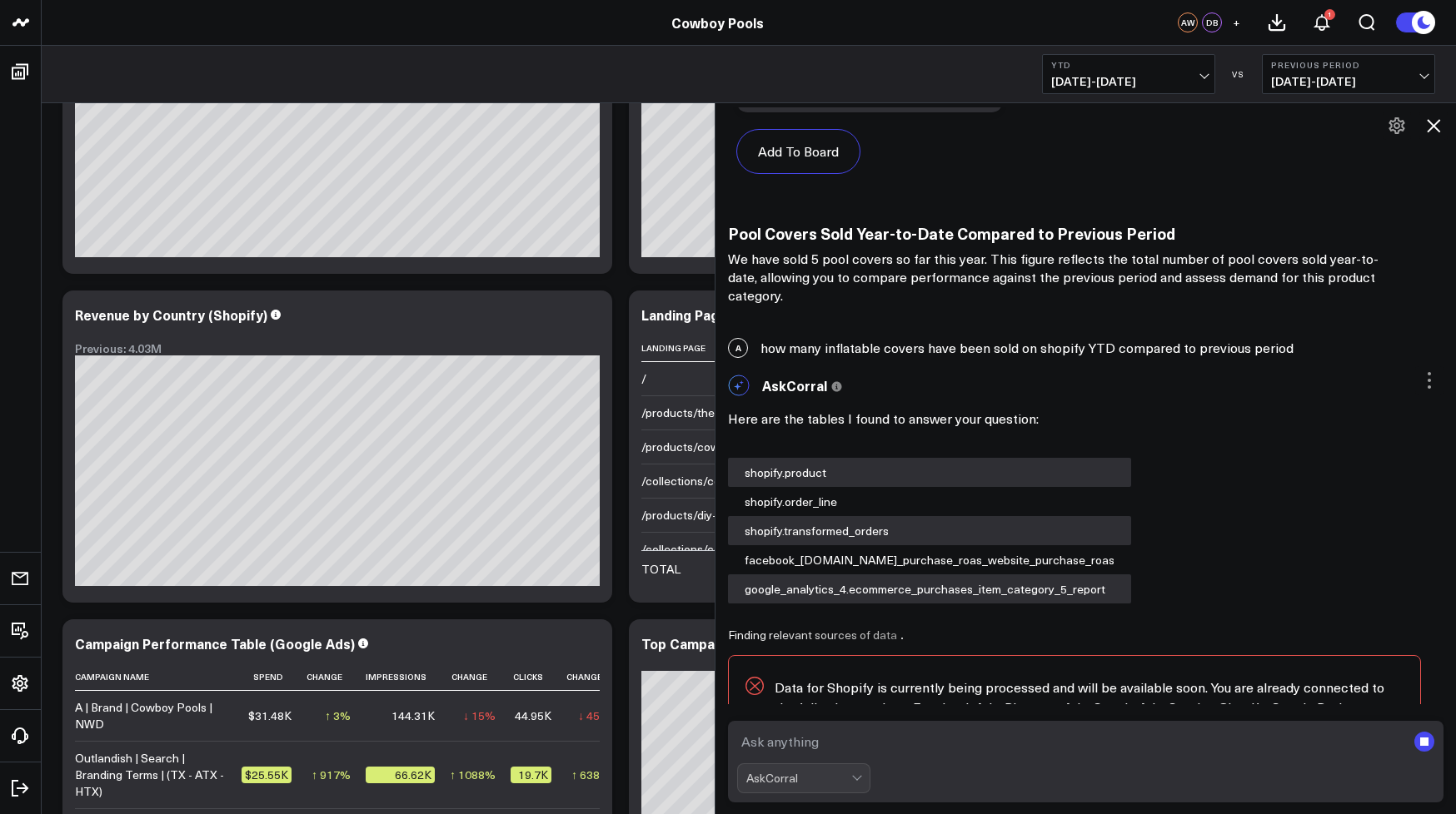
scroll to position [2922, 0]
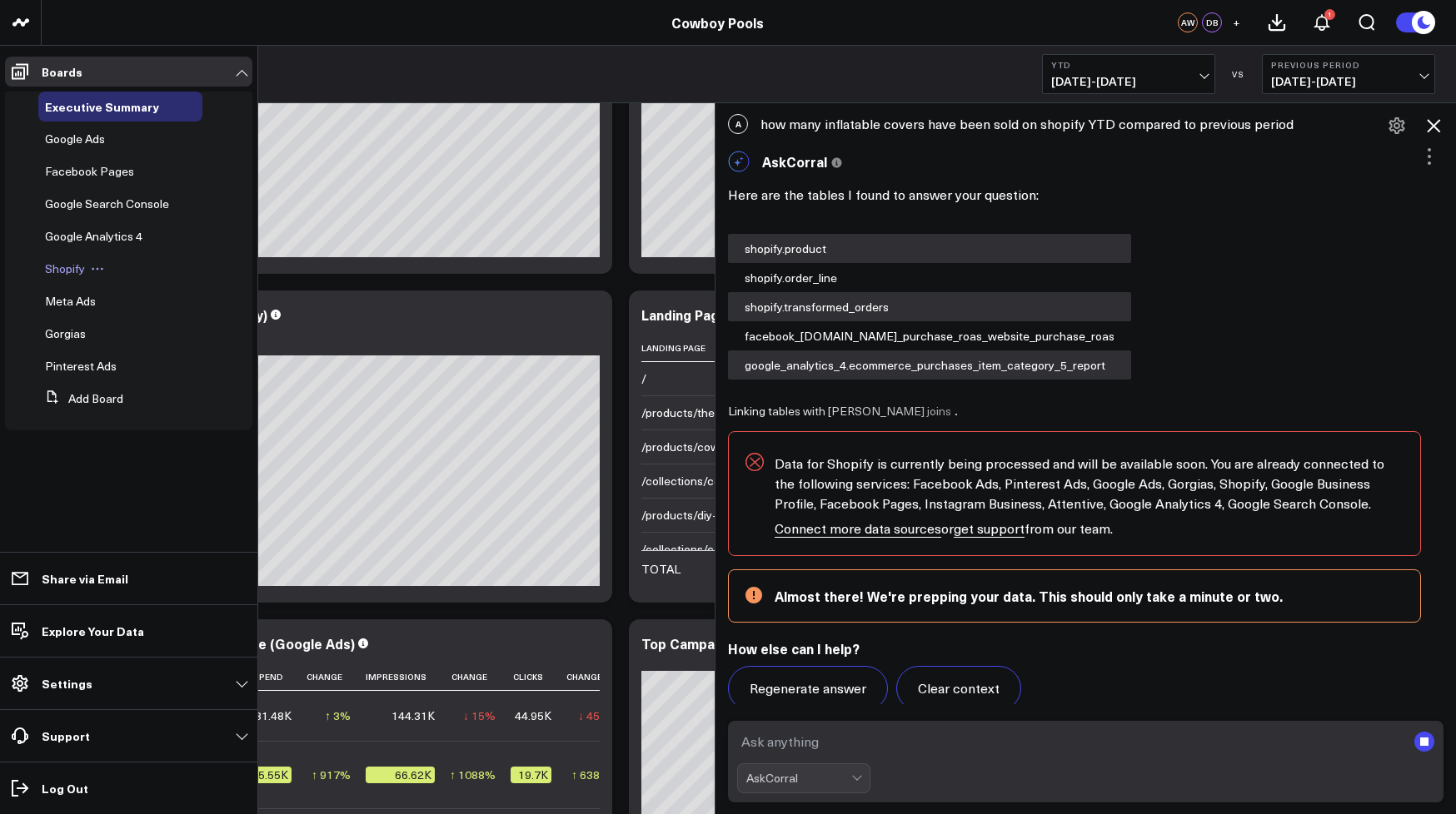
click at [77, 271] on span "Shopify" at bounding box center [65, 269] width 40 height 16
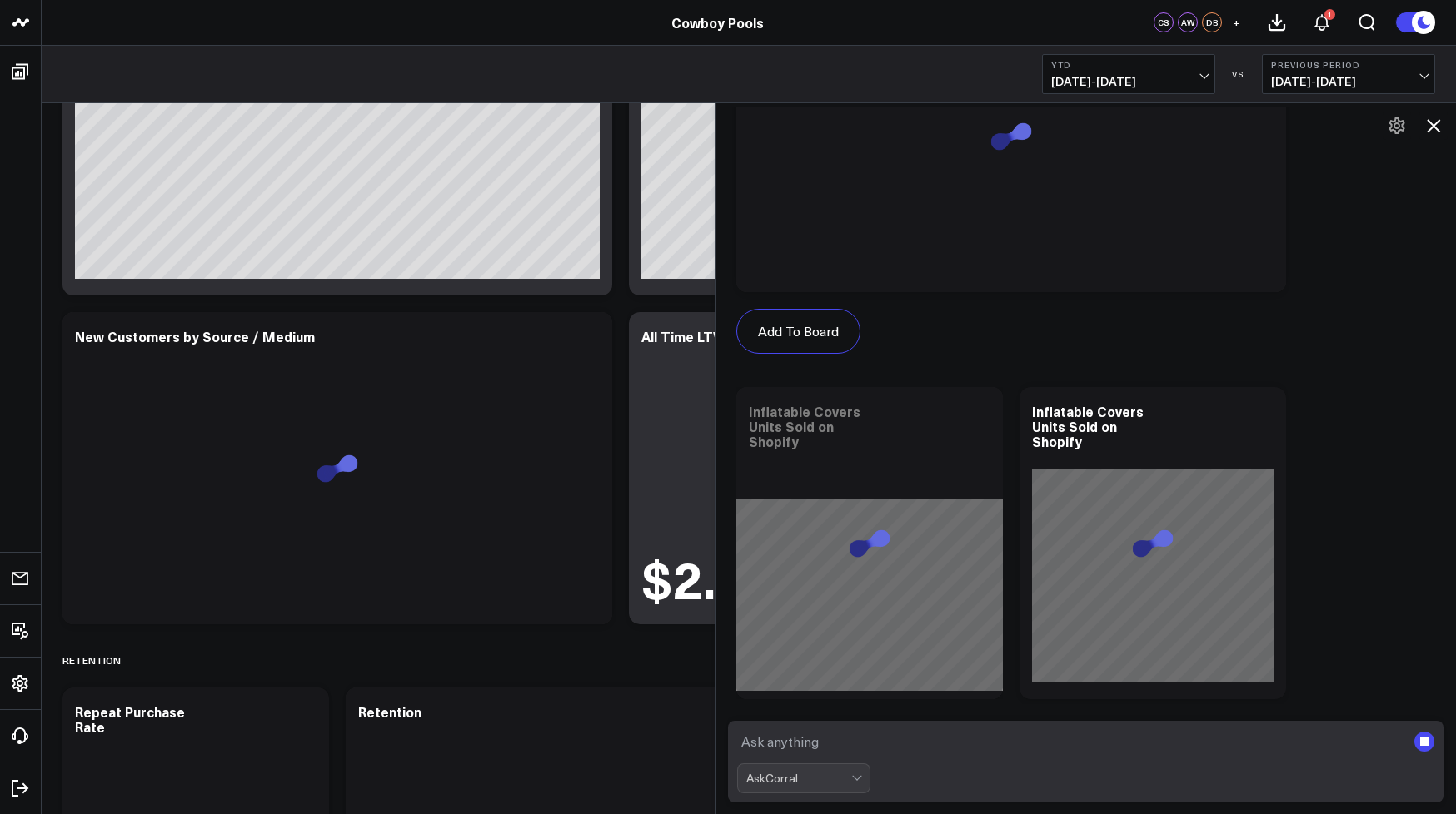
scroll to position [4022, 0]
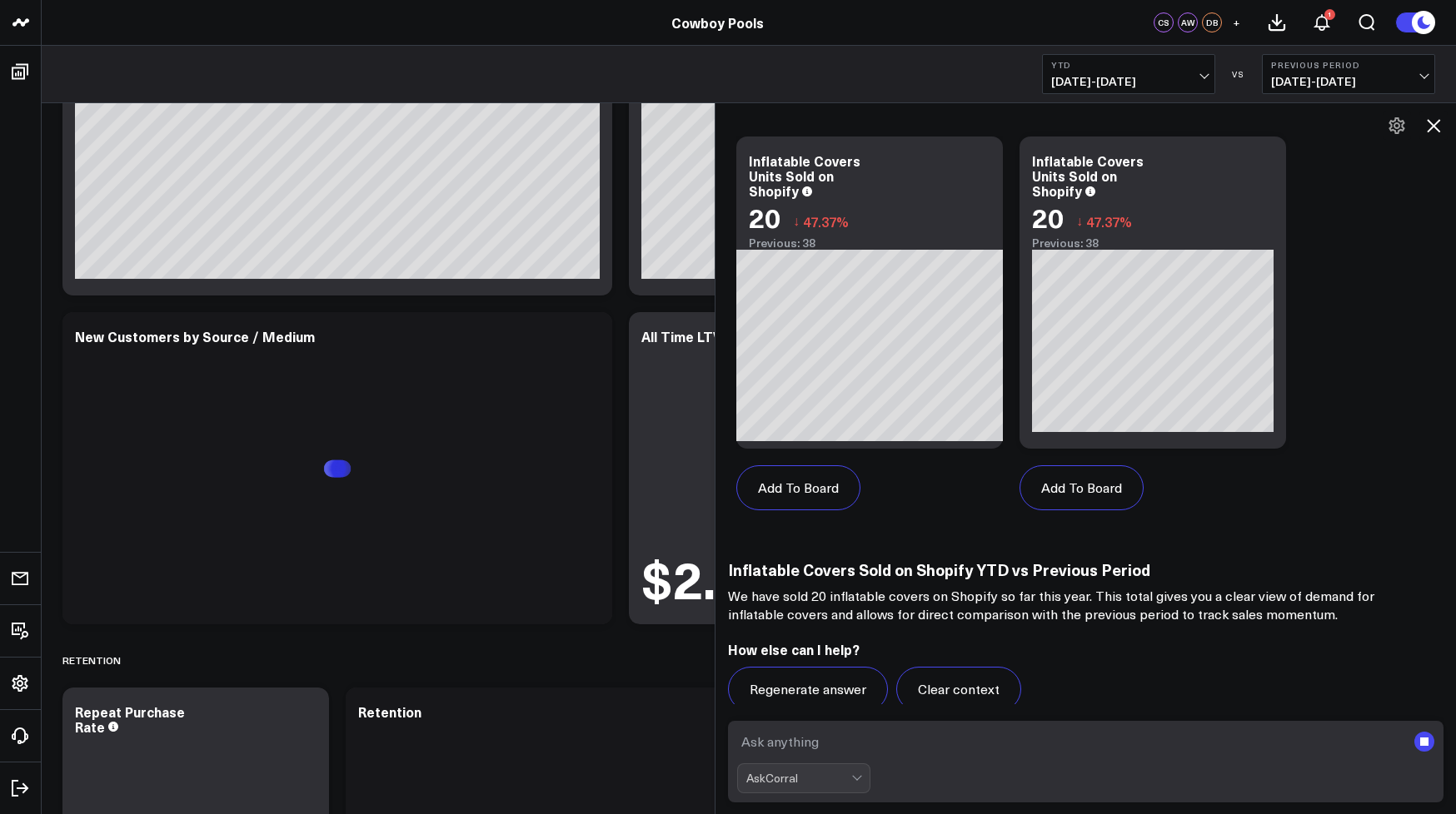
click at [823, 738] on textarea at bounding box center [1071, 741] width 669 height 30
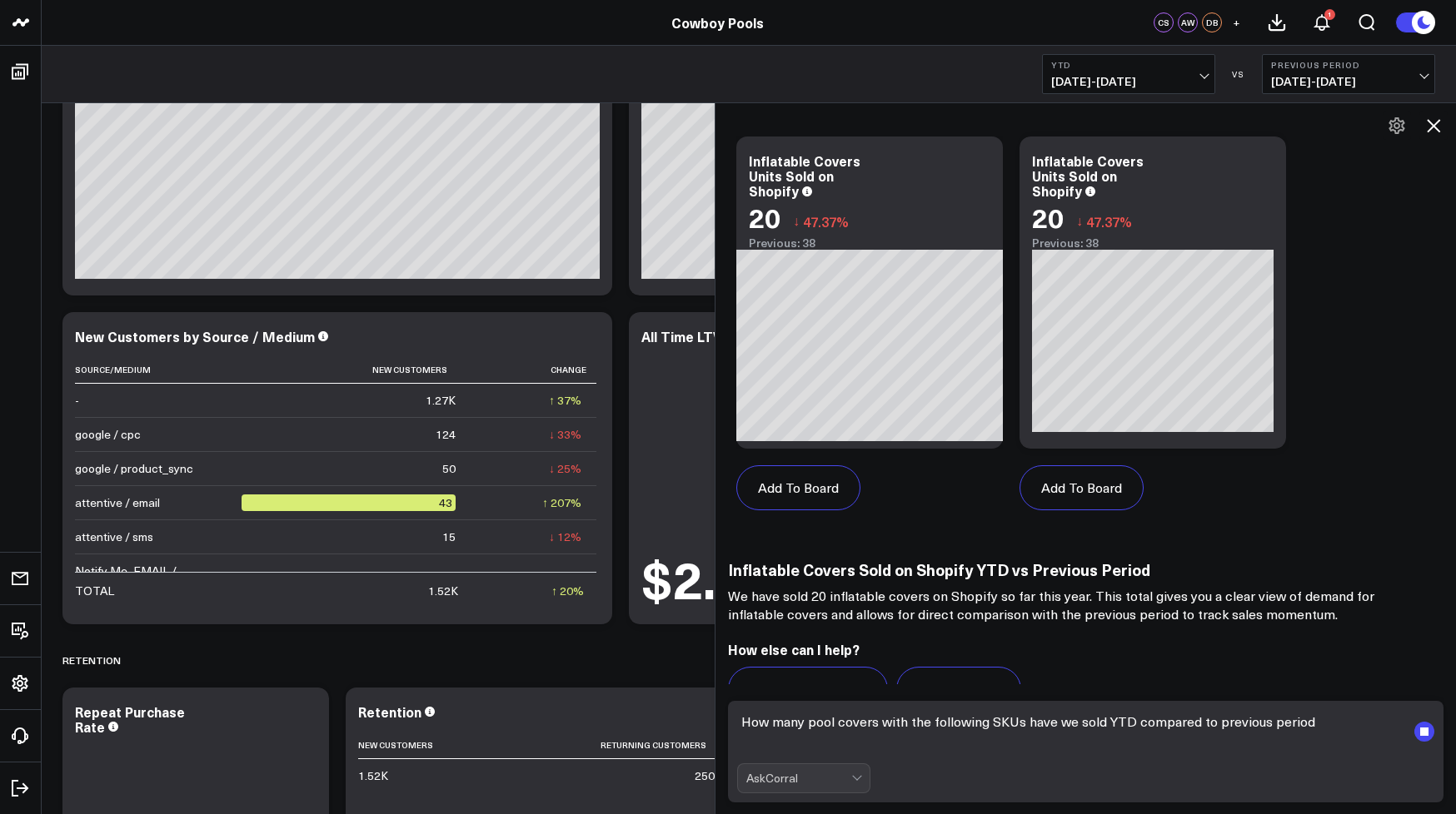
scroll to position [4042, 0]
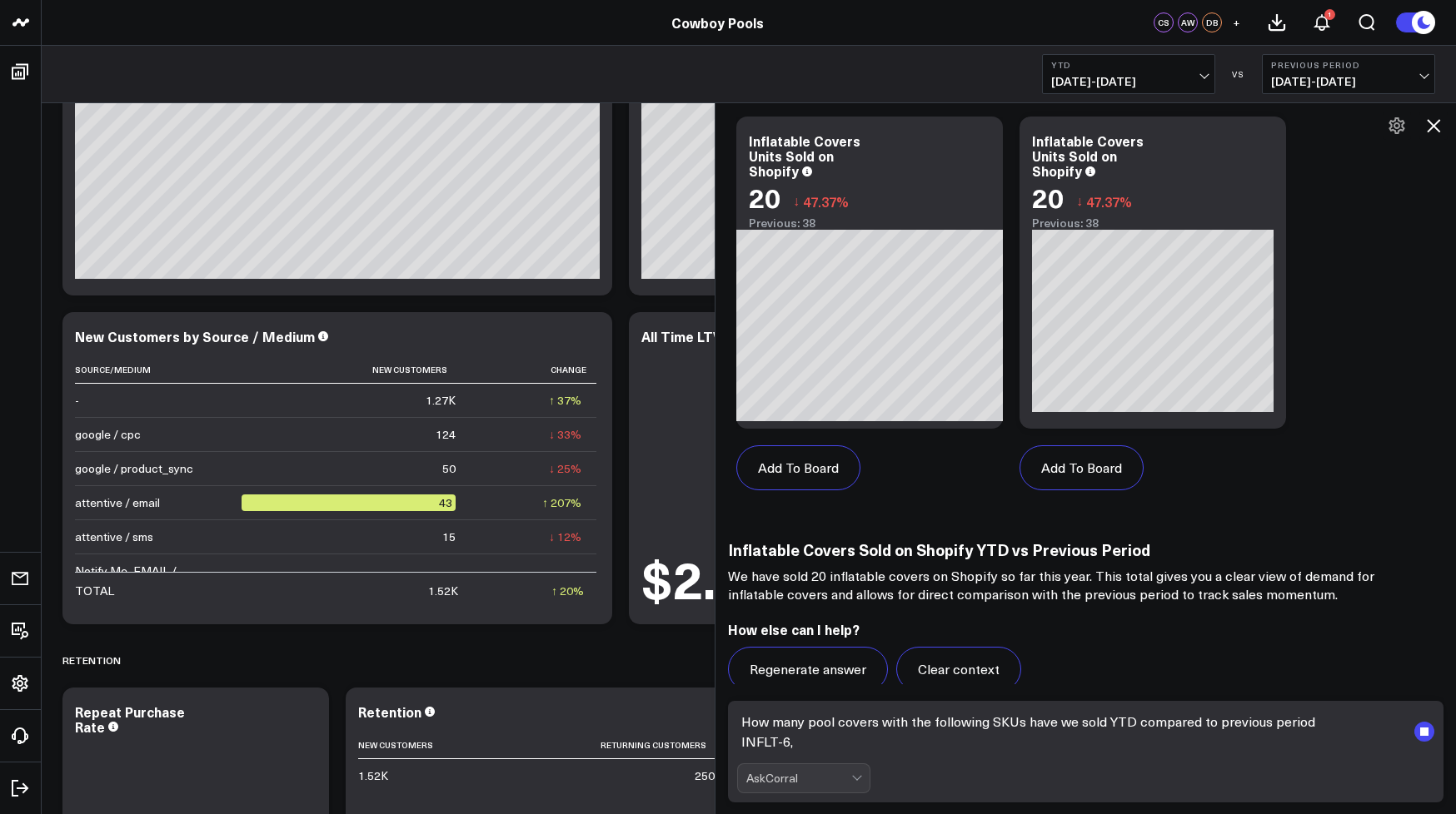
paste textarea "INFLT-"
type textarea "How many pool covers with the following SKUs have we sold YTD compared to previ…"
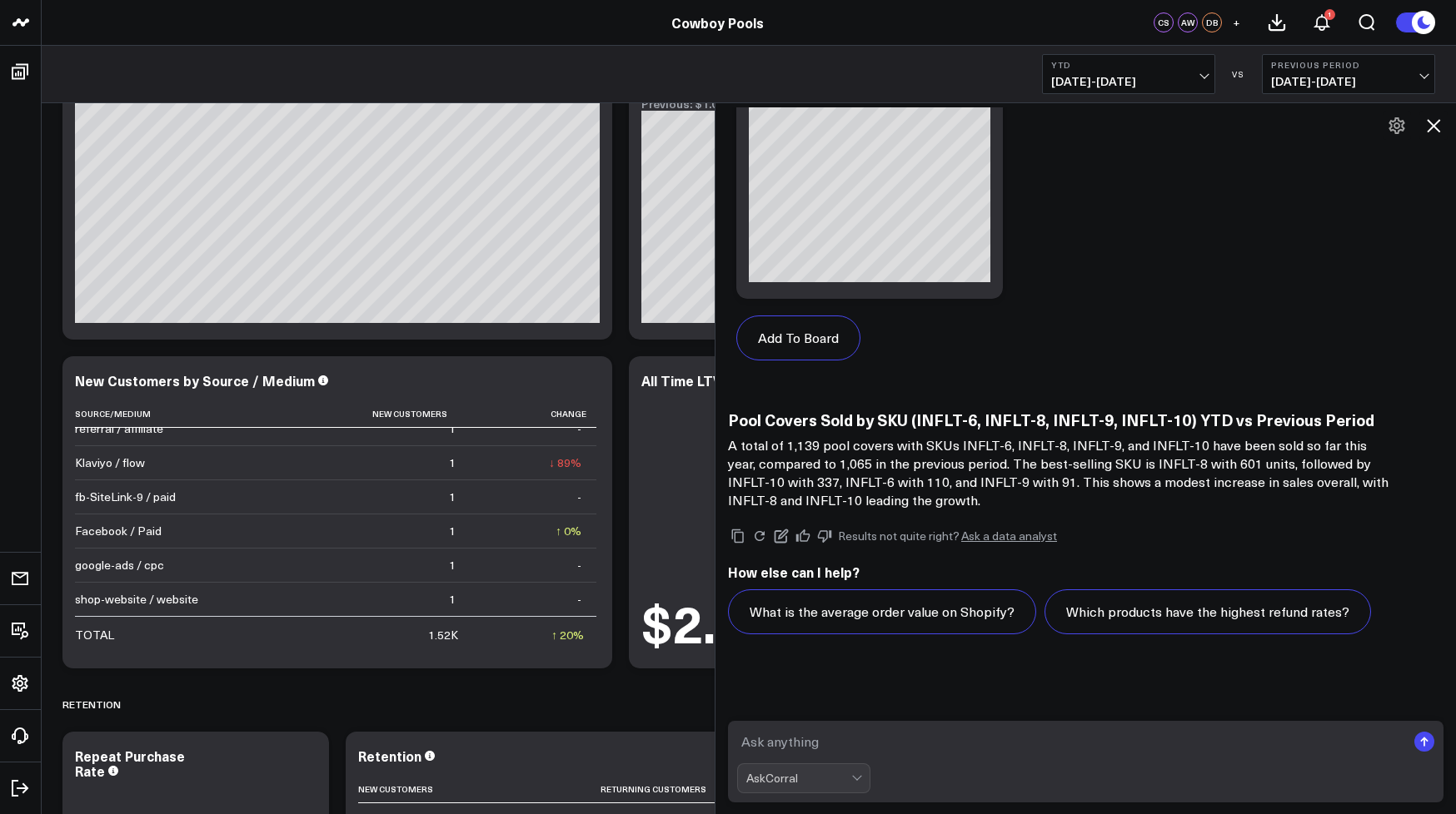
scroll to position [5667, 0]
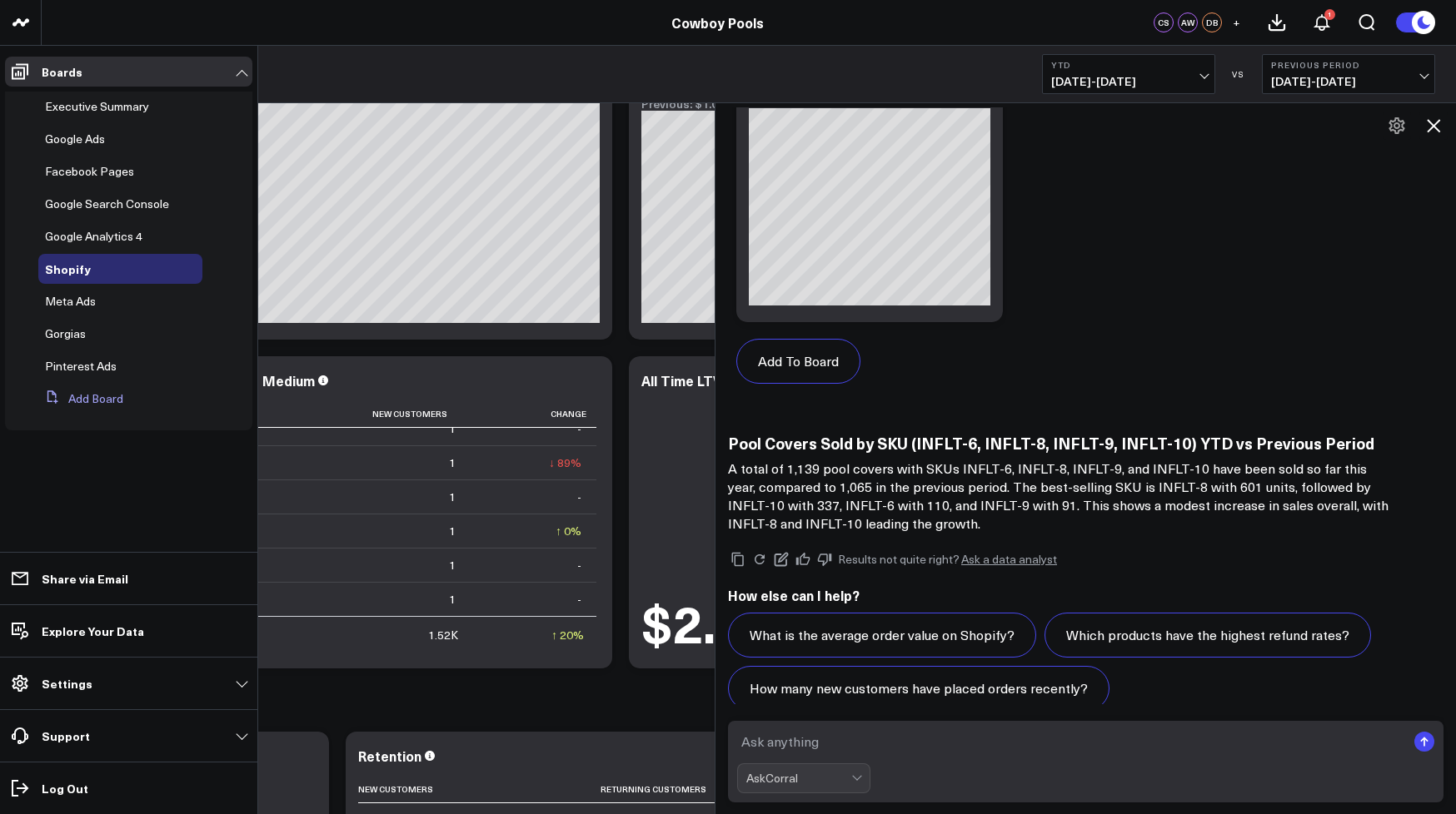
click at [92, 397] on button "Add Board" at bounding box center [80, 398] width 85 height 30
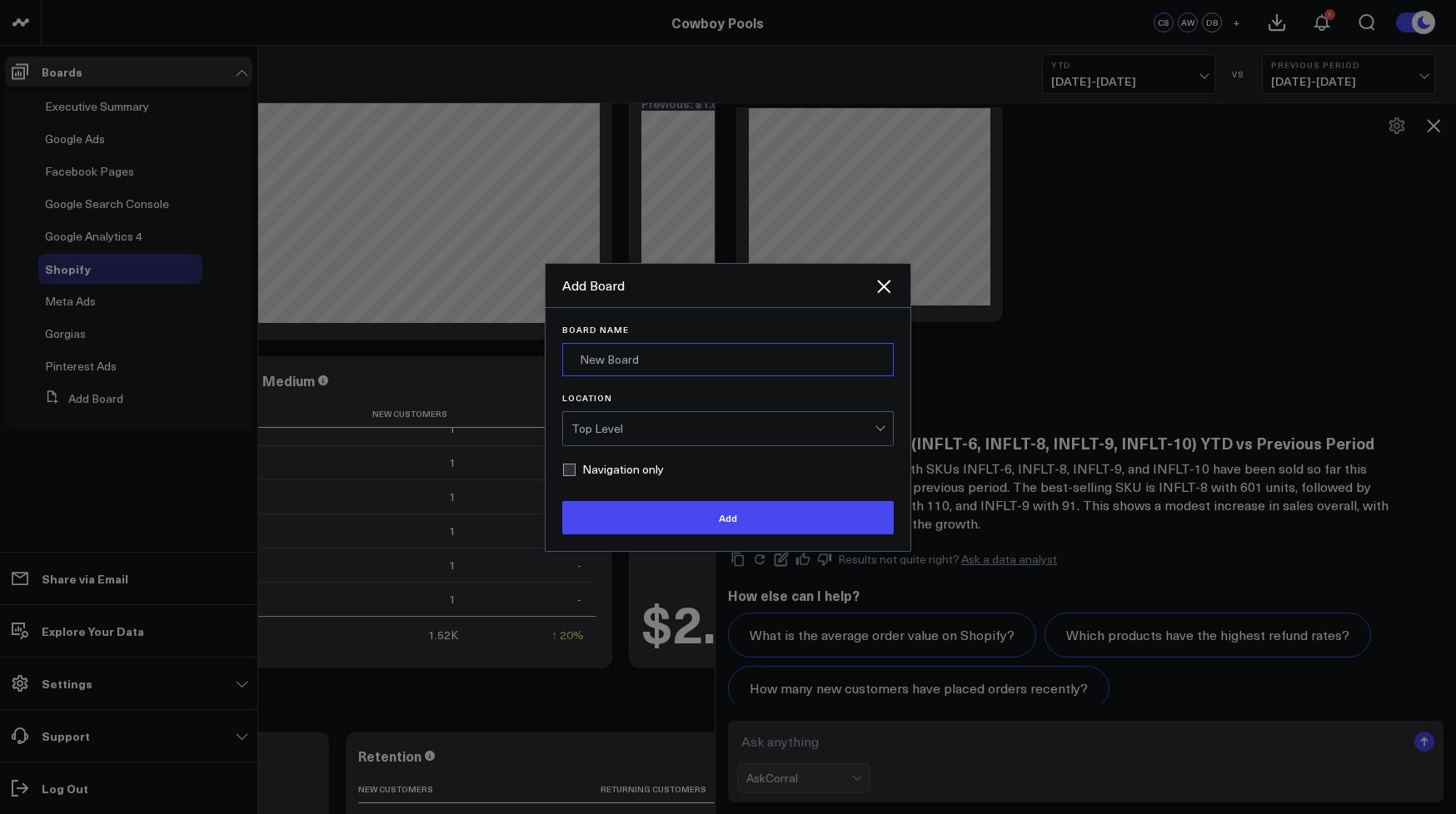
click at [621, 359] on input "Board Name" at bounding box center [728, 360] width 332 height 33
type input "Attentive"
click at [603, 431] on div "Top Level" at bounding box center [722, 429] width 303 height 14
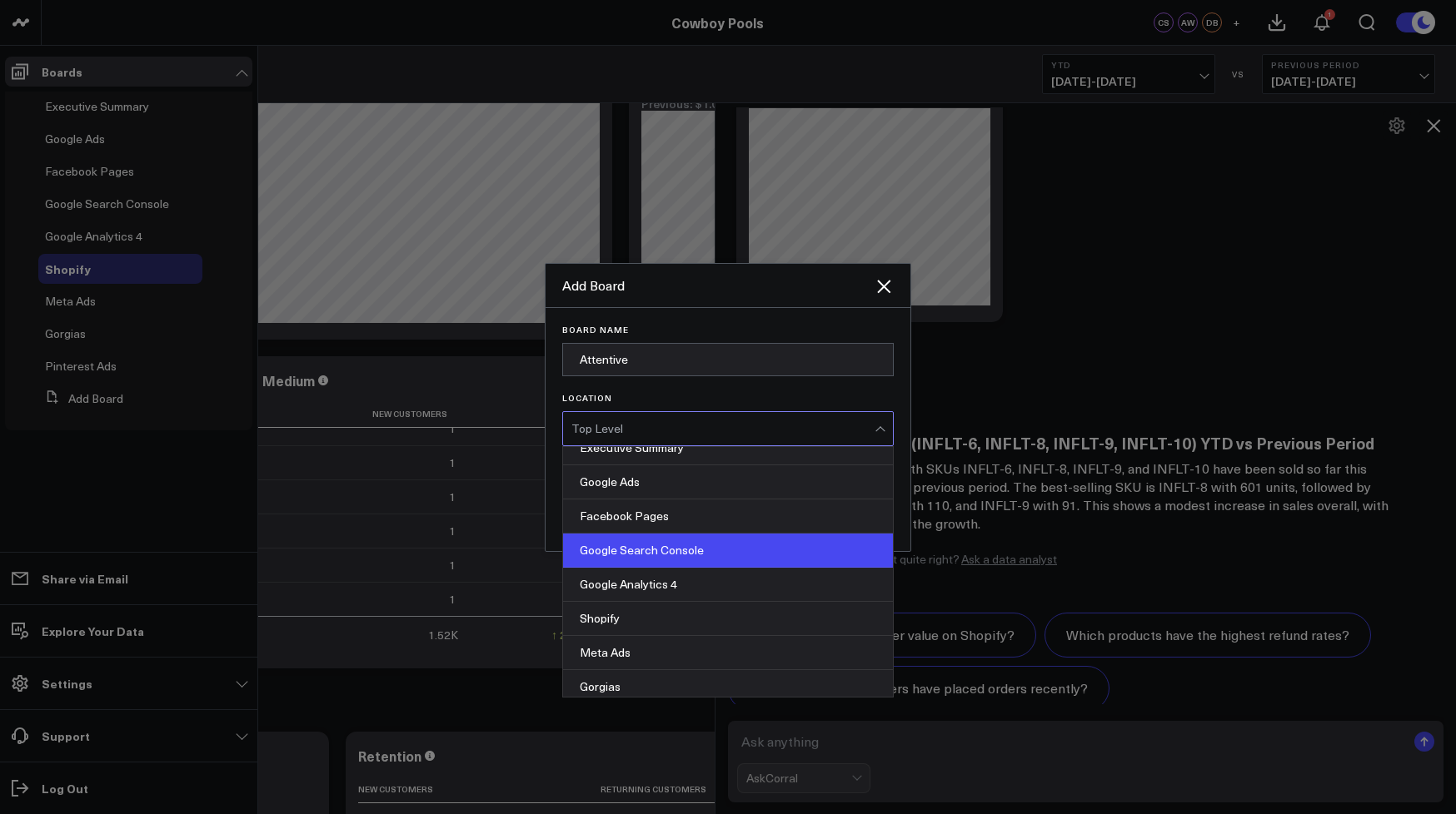
scroll to position [0, 0]
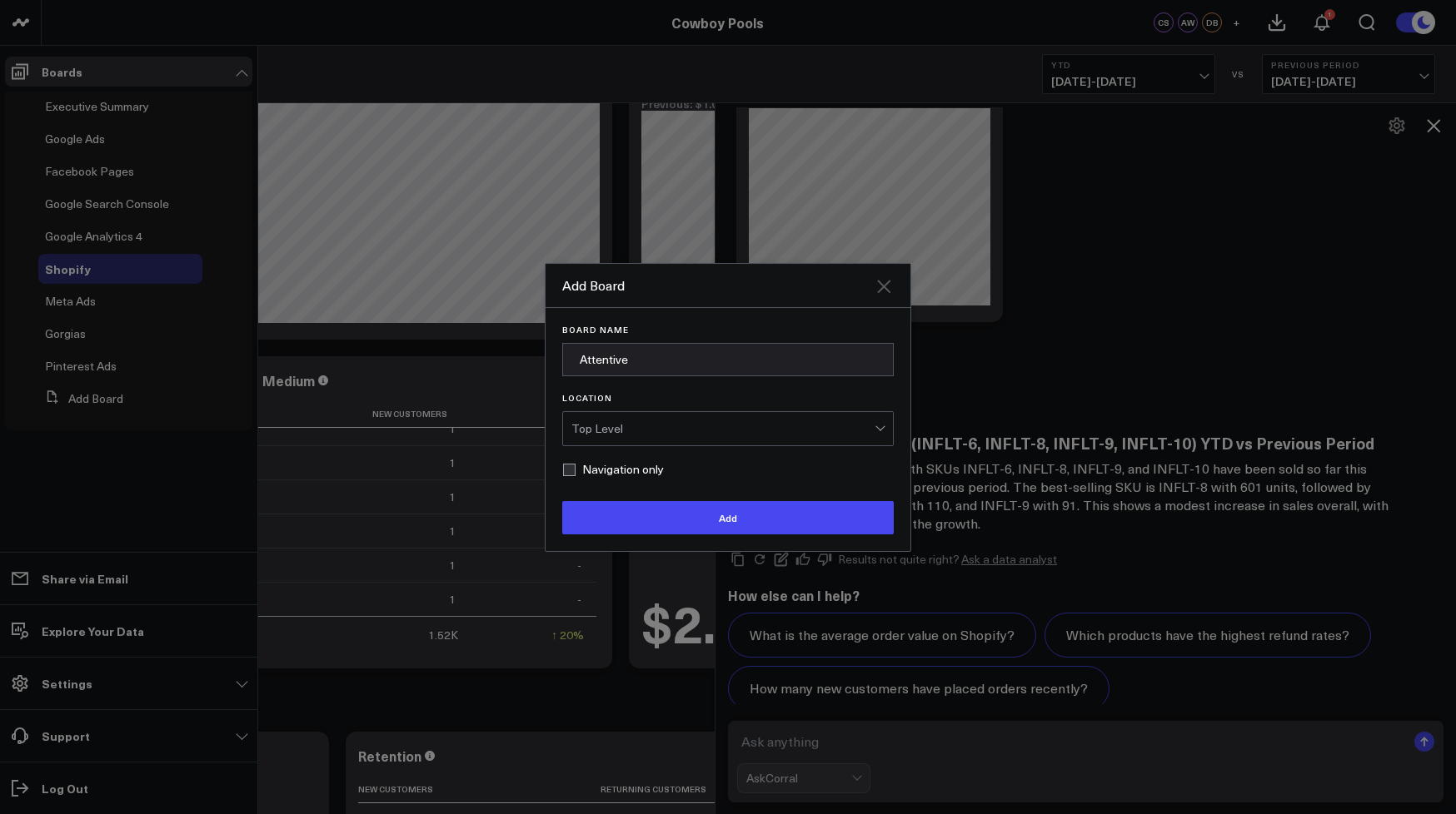
click at [886, 284] on icon "Close" at bounding box center [884, 286] width 20 height 20
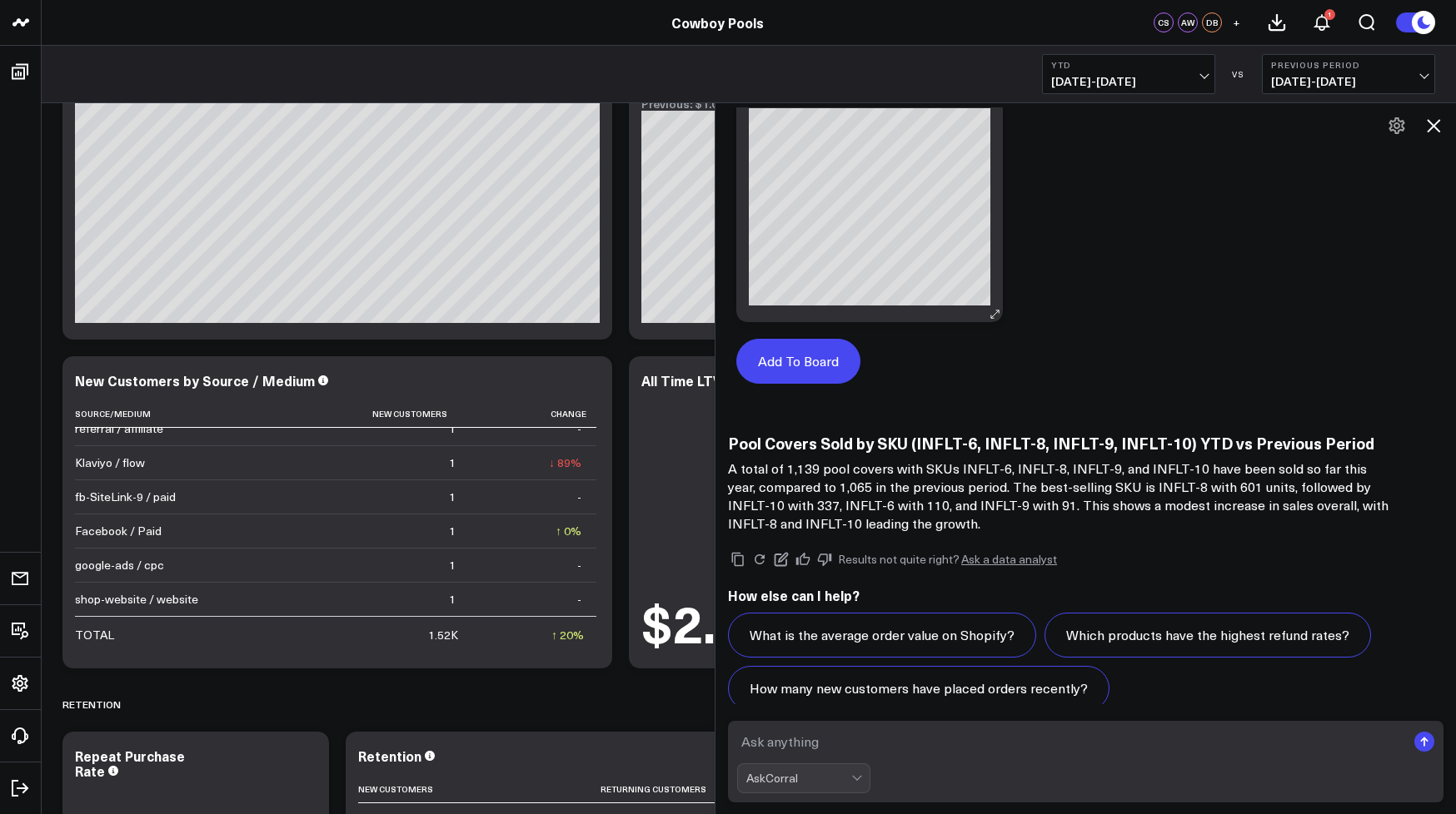
click at [832, 339] on button "Add To Board" at bounding box center [799, 362] width 125 height 45
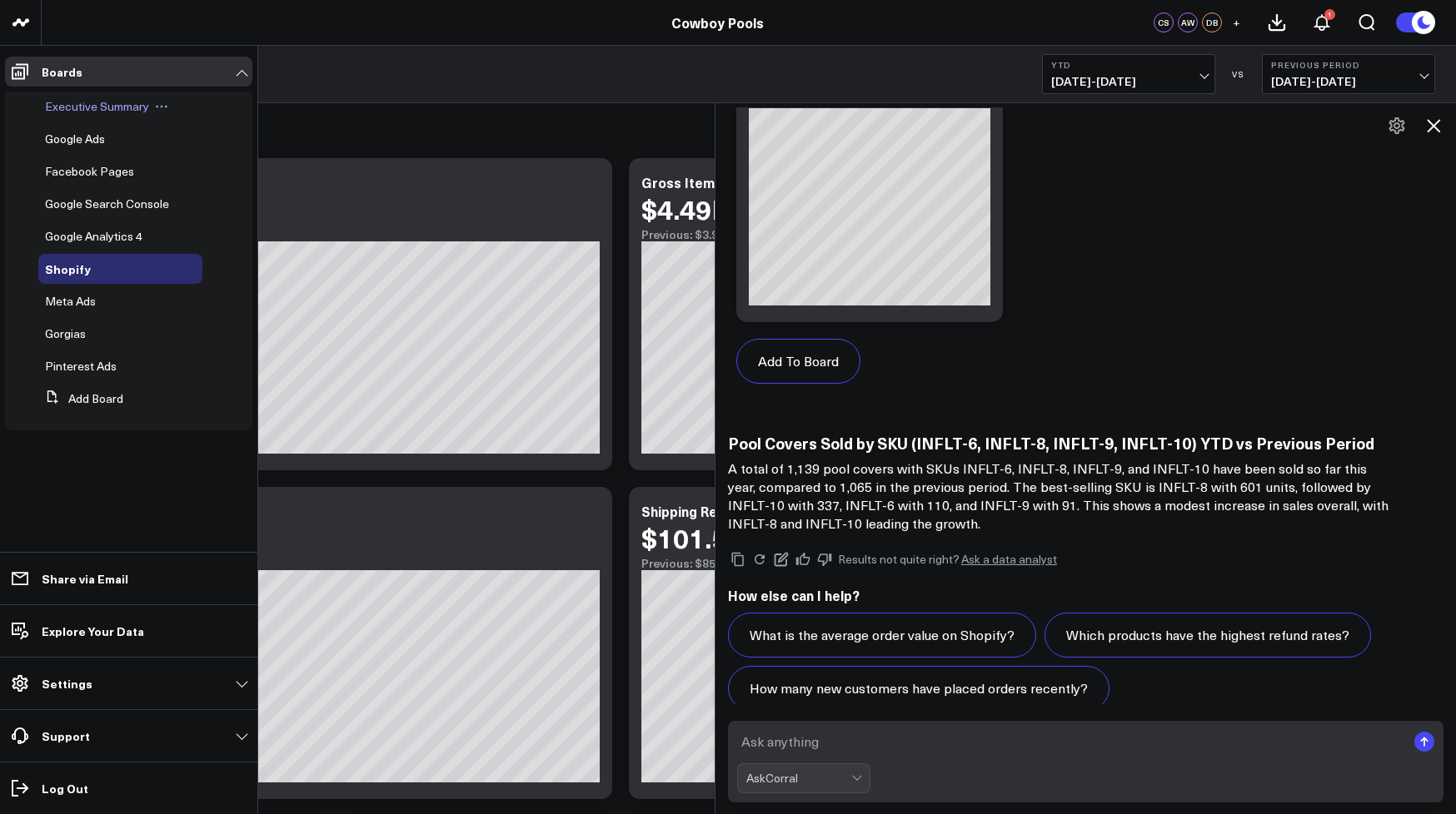
click at [114, 114] on span "Executive Summary" at bounding box center [97, 106] width 104 height 16
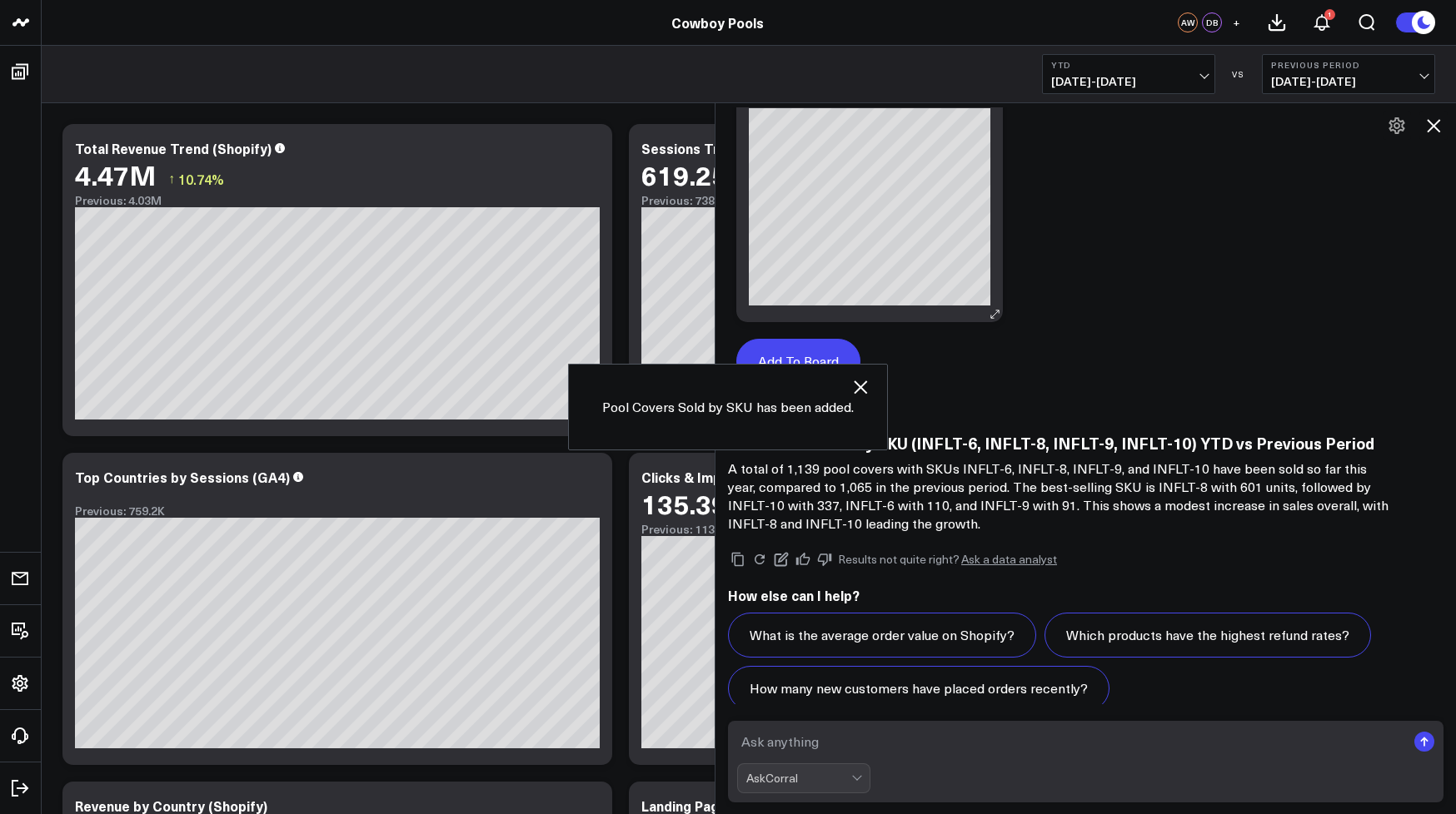
click at [802, 343] on button "Add To Board" at bounding box center [799, 362] width 125 height 45
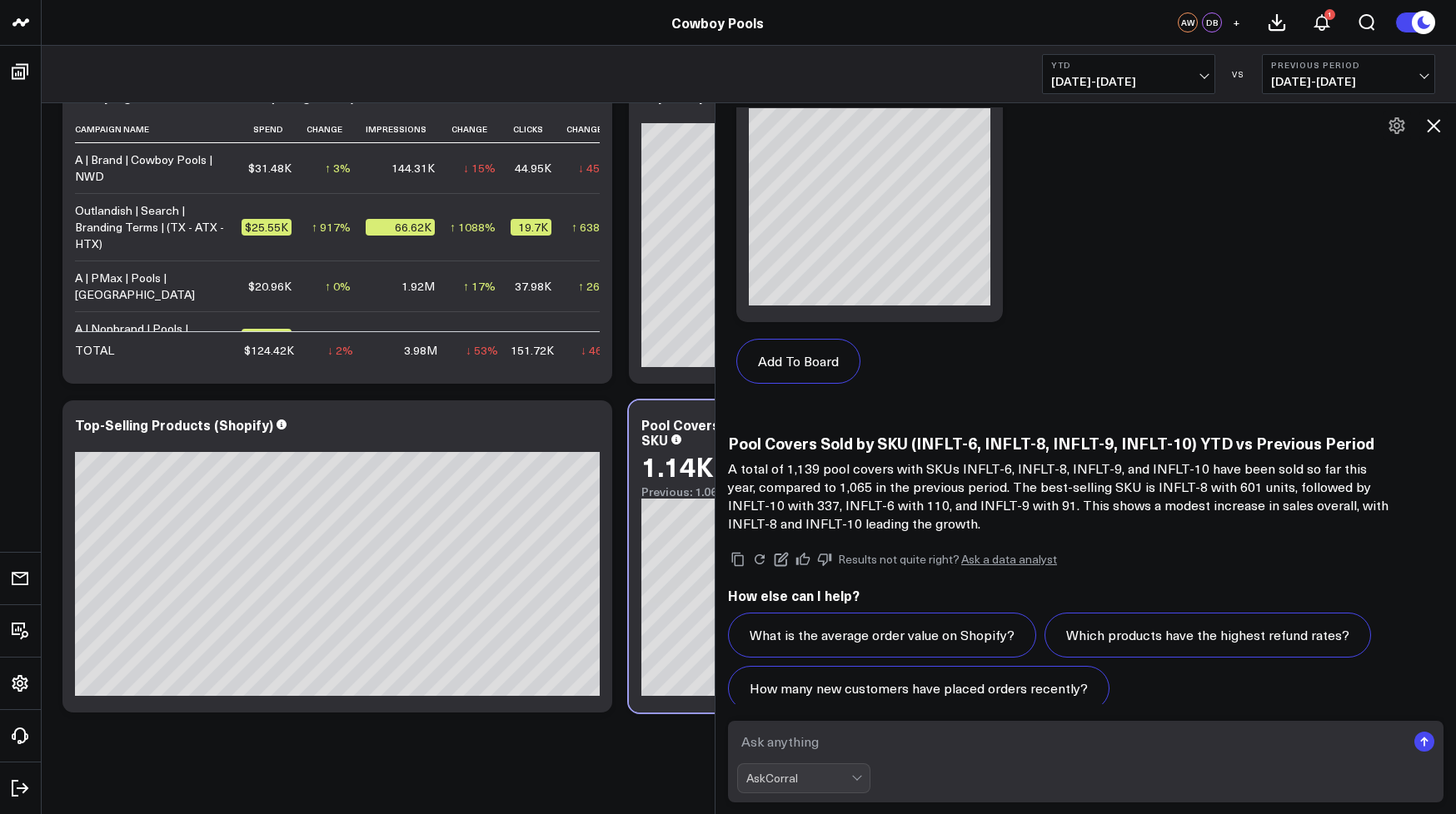
scroll to position [1045, 0]
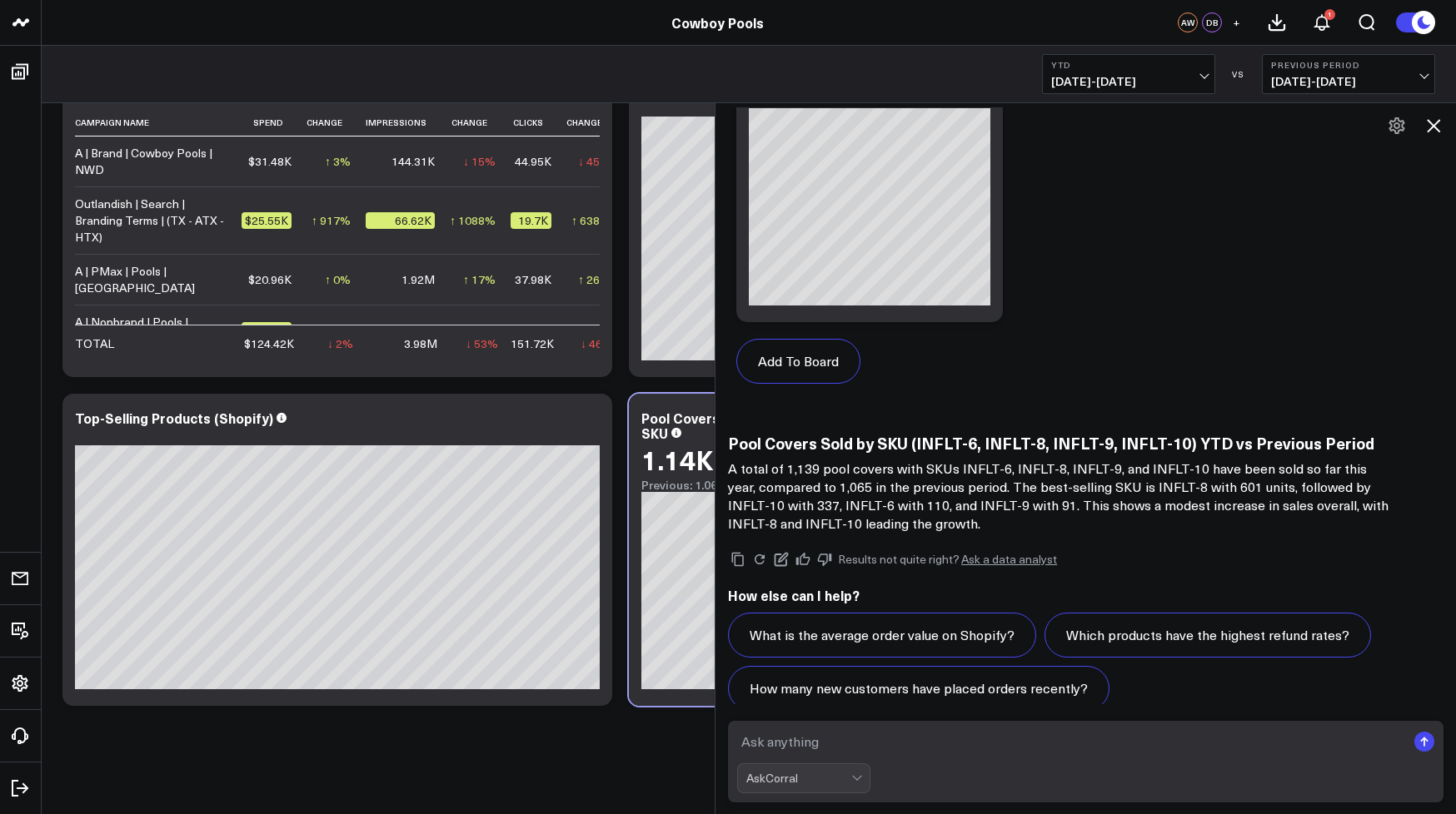
click at [1440, 127] on icon at bounding box center [1433, 126] width 20 height 20
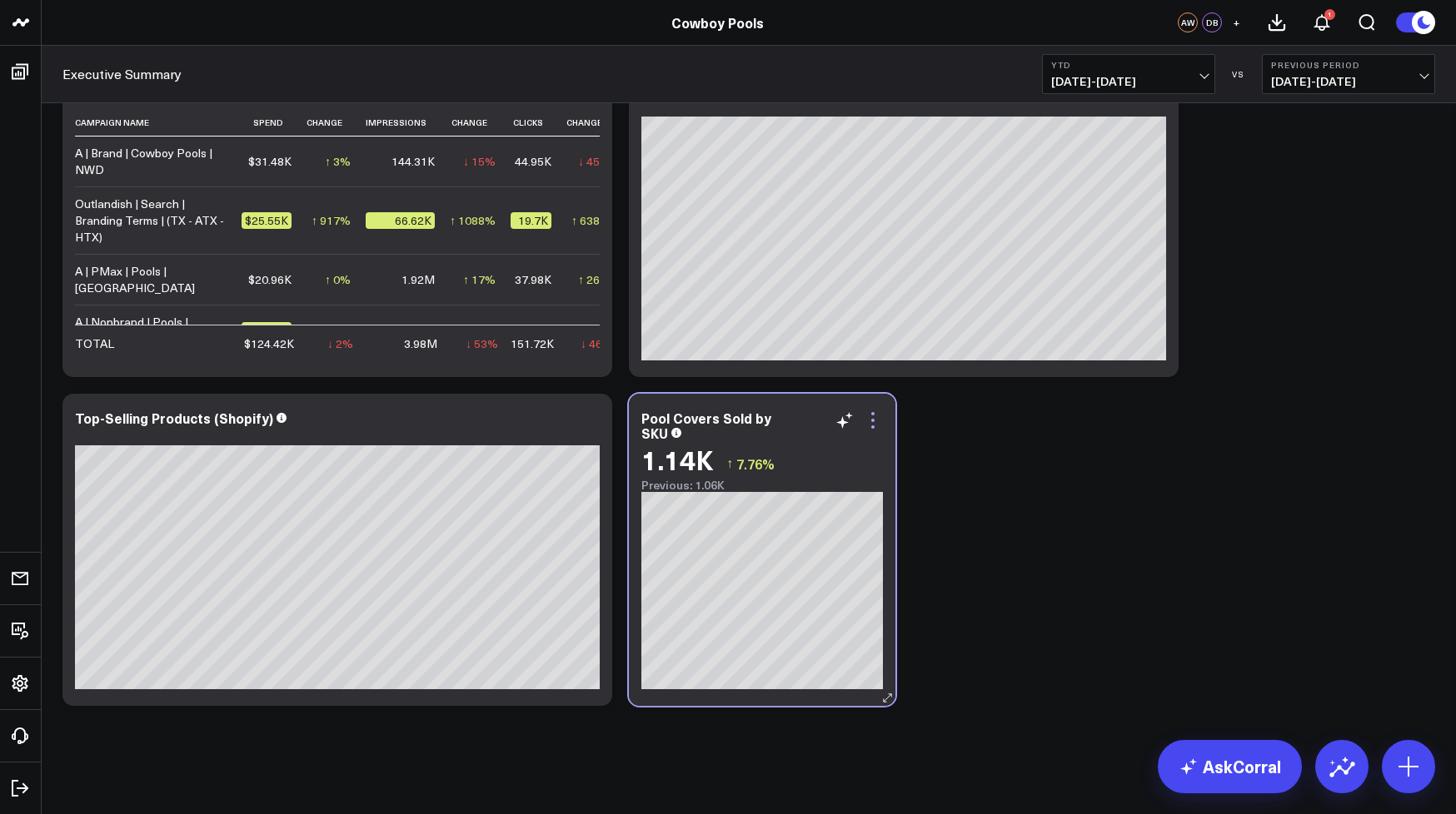
click at [874, 421] on icon at bounding box center [873, 421] width 20 height 20
click at [1414, 781] on button at bounding box center [1409, 767] width 53 height 53
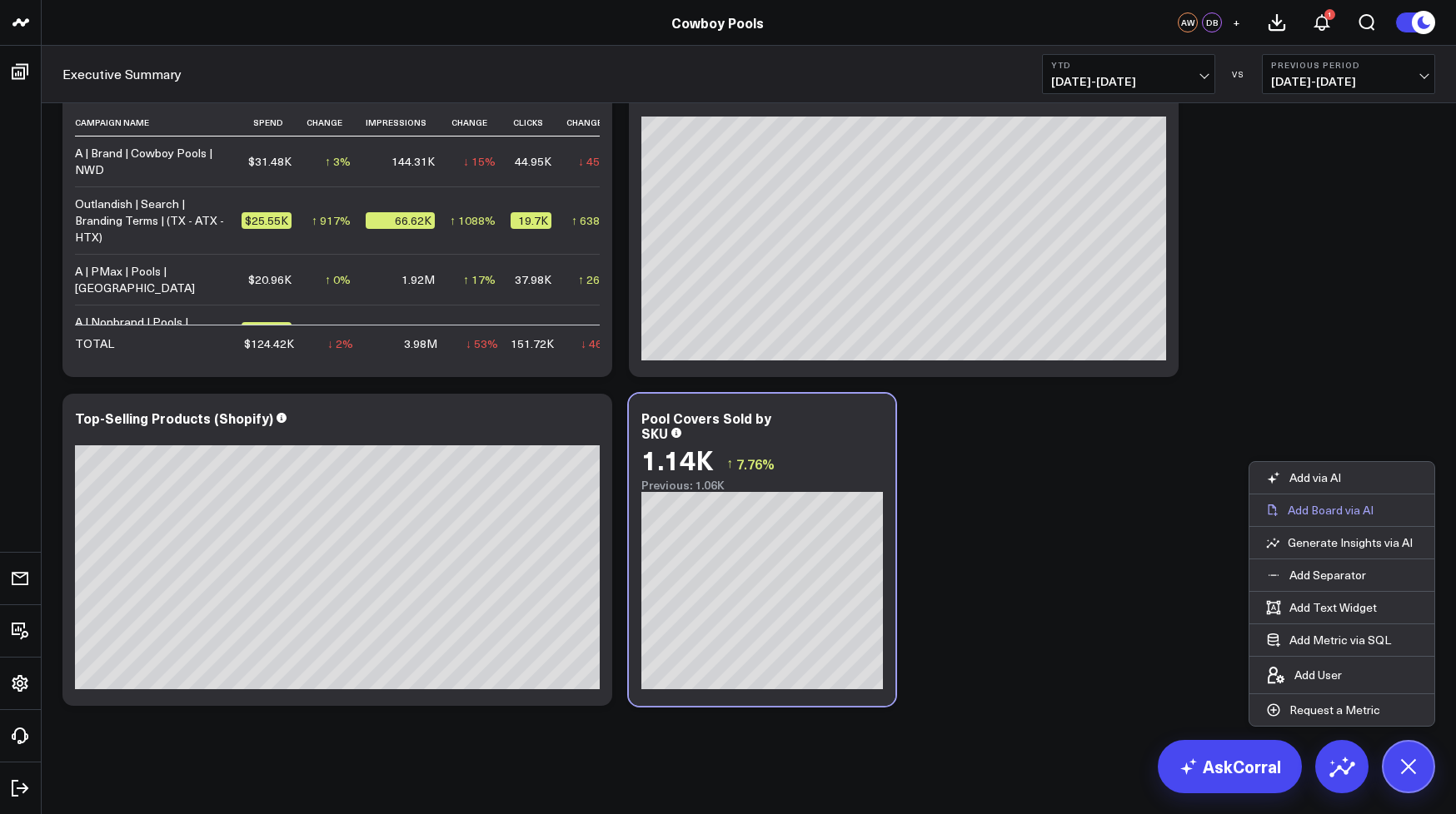
click at [1326, 510] on p "Add Board via AI" at bounding box center [1330, 510] width 85 height 15
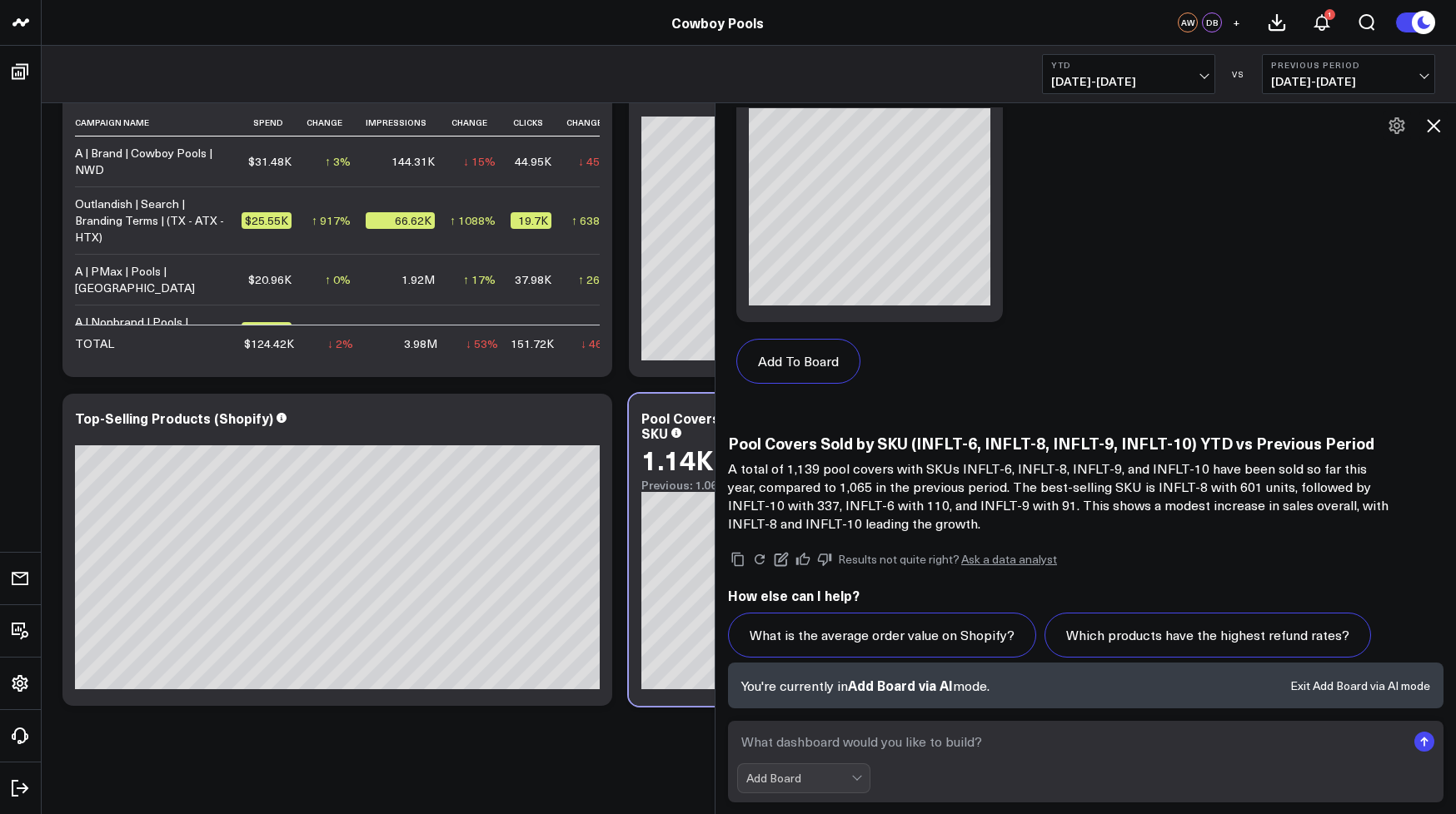
scroll to position [5712, 0]
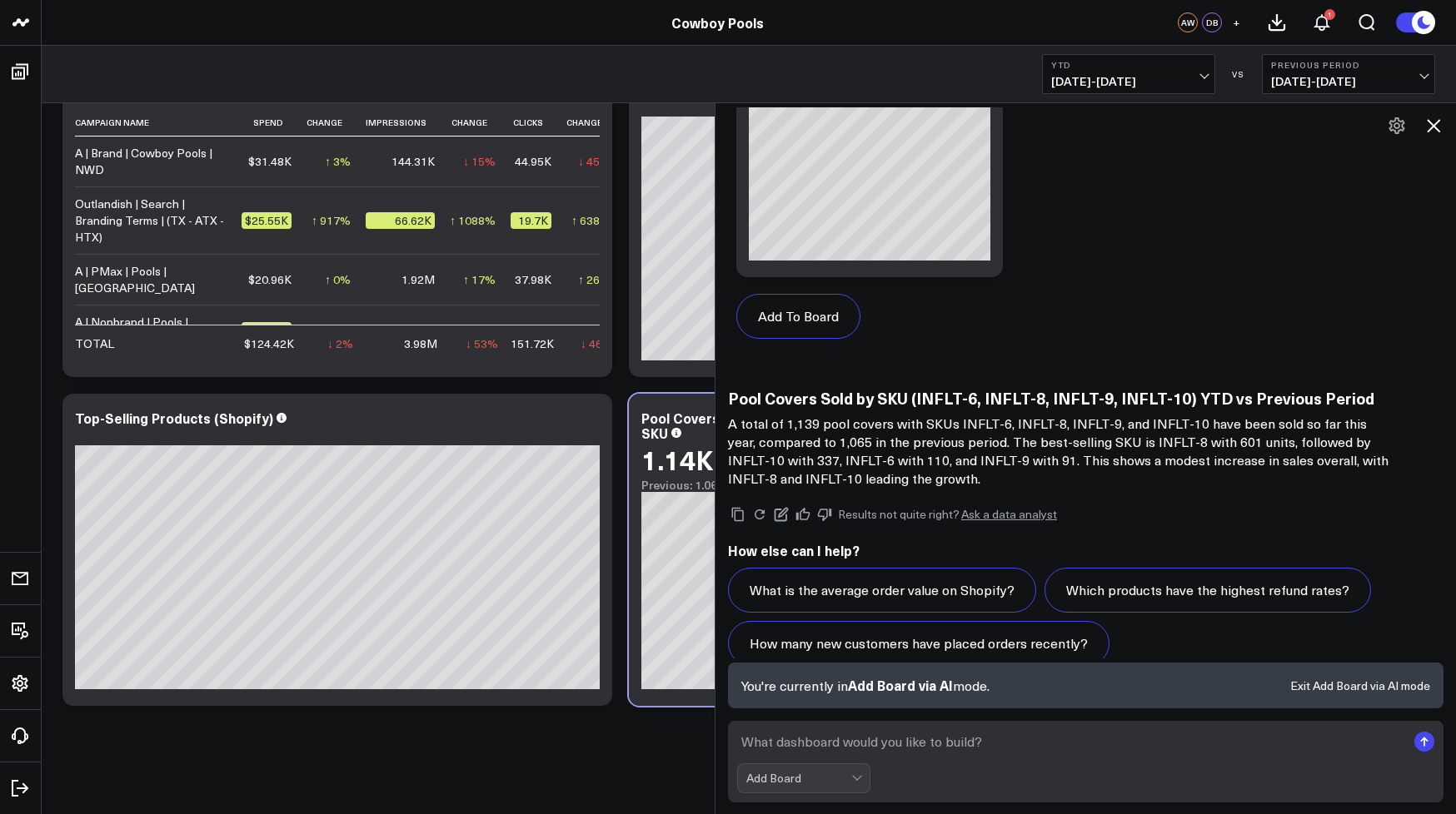
click at [898, 752] on textarea at bounding box center [1071, 741] width 669 height 30
type textarea "Add some attentive performance boards"
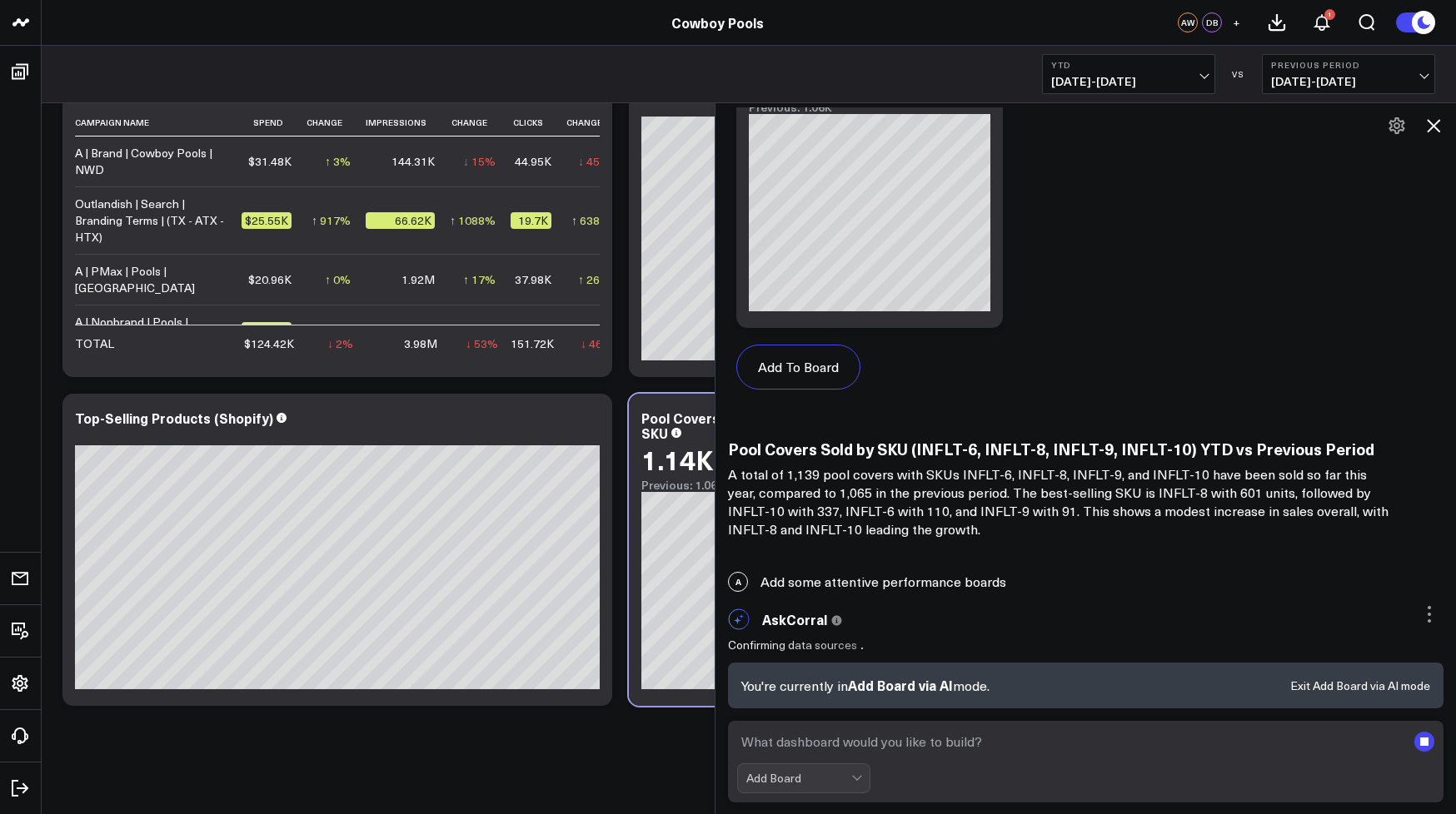
scroll to position [5636, 0]
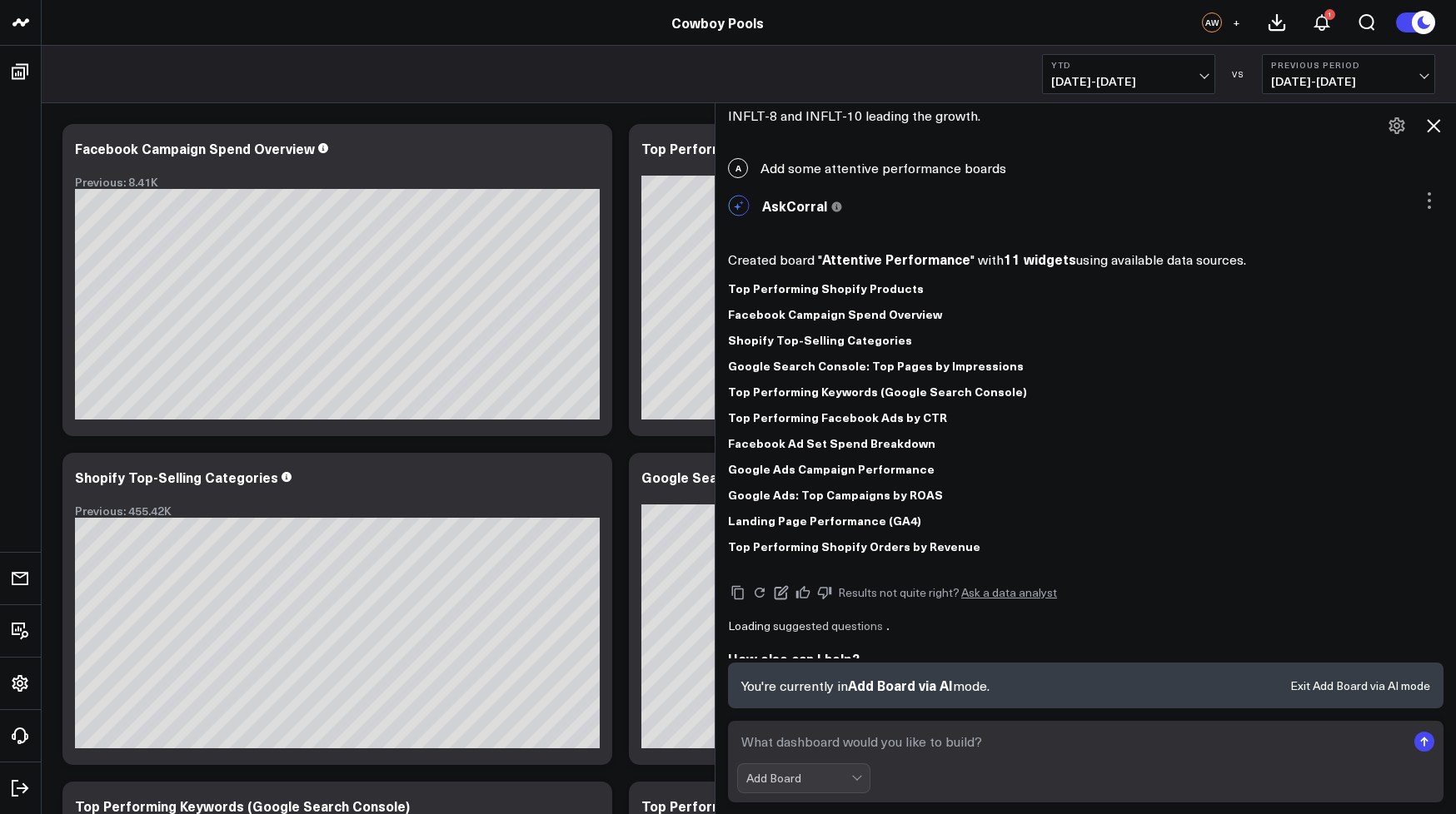
scroll to position [6044, 0]
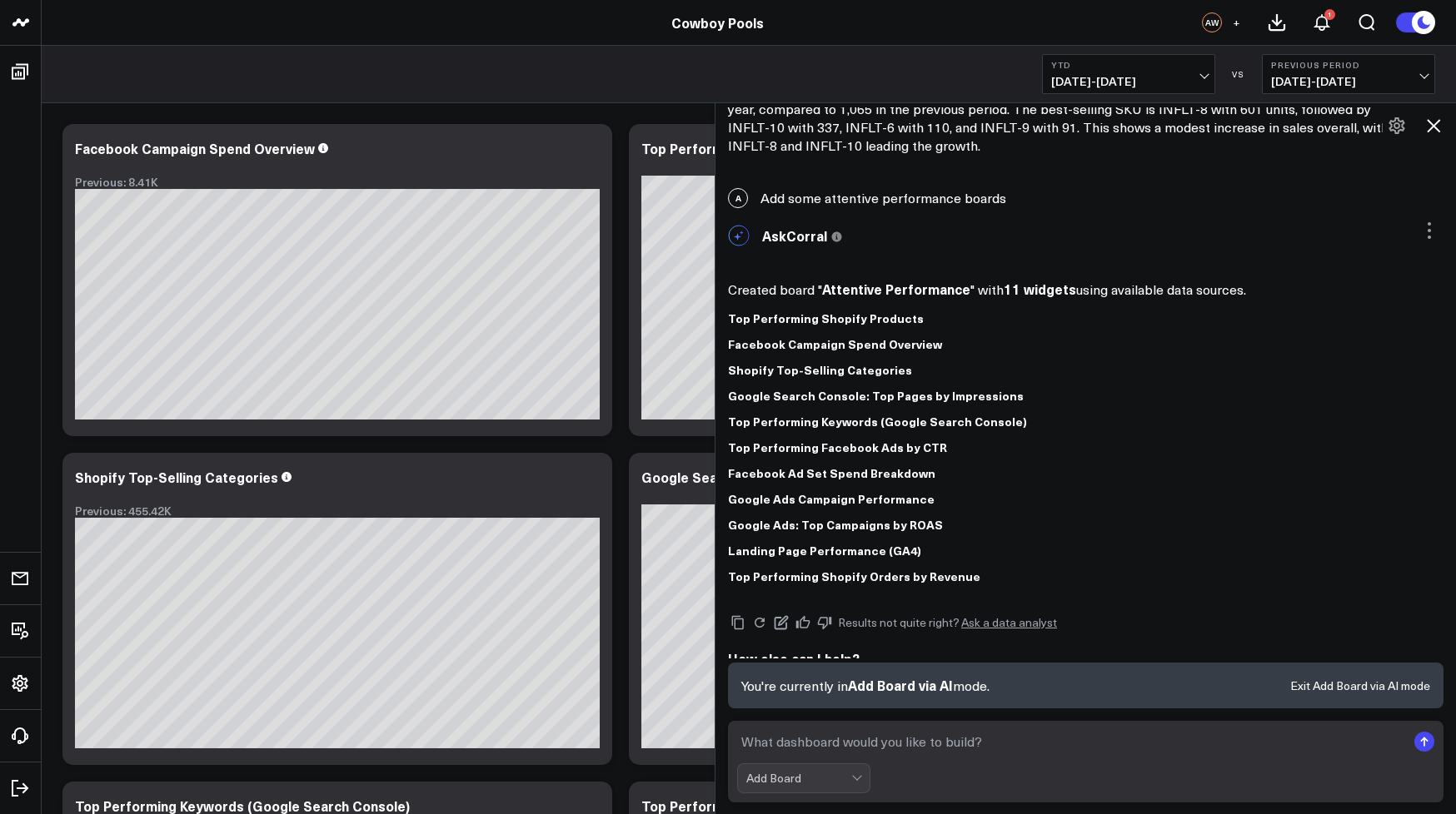
click at [1437, 125] on icon at bounding box center [1433, 126] width 20 height 20
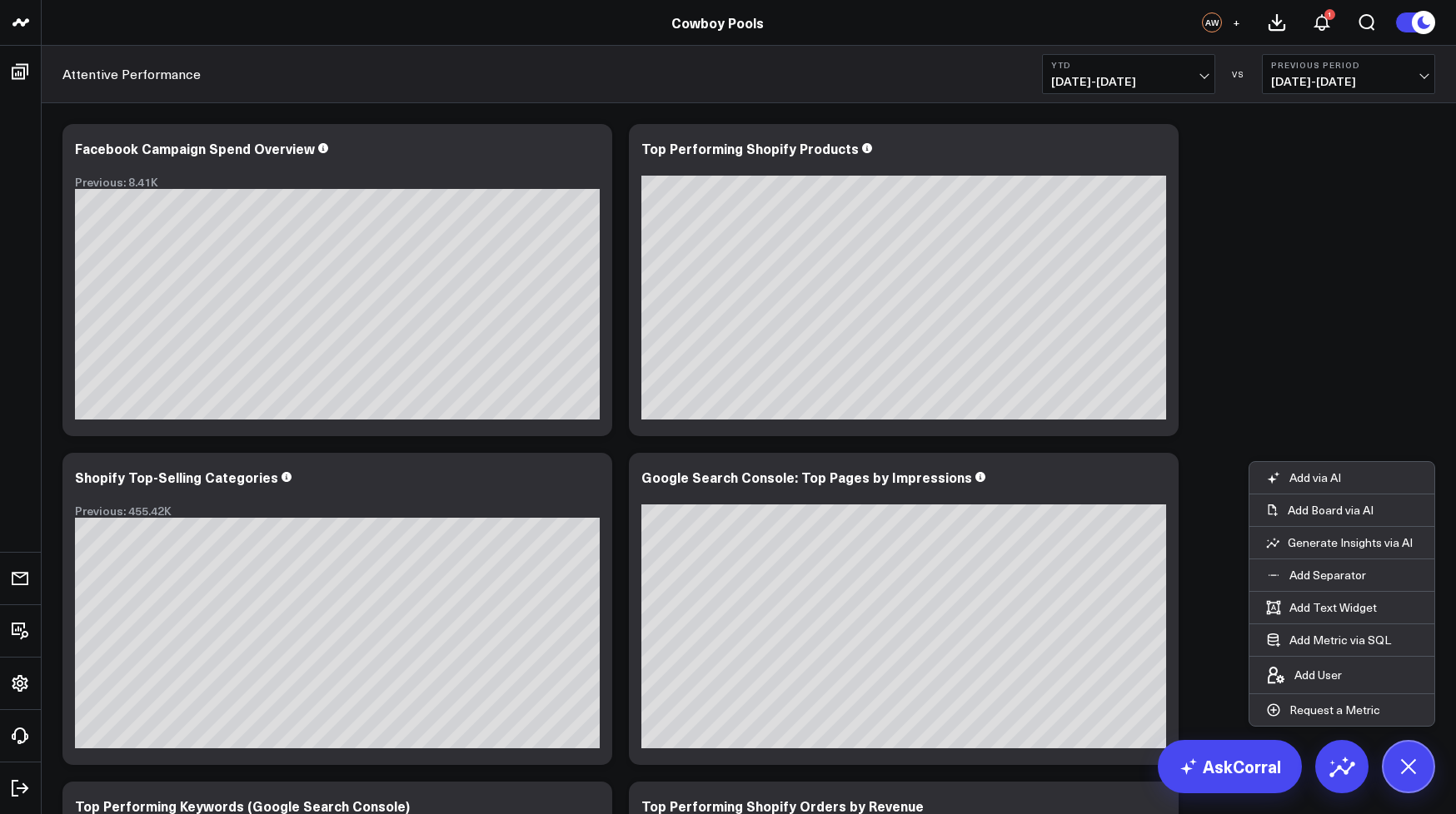
scroll to position [5999, 0]
click at [1338, 83] on span "[DATE] - [DATE]" at bounding box center [1349, 81] width 155 height 14
click at [1319, 112] on link "Previous Period" at bounding box center [1348, 110] width 172 height 31
click at [1328, 78] on span "[DATE] - [DATE]" at bounding box center [1349, 81] width 155 height 14
click at [1295, 179] on link "YoY" at bounding box center [1348, 175] width 172 height 31
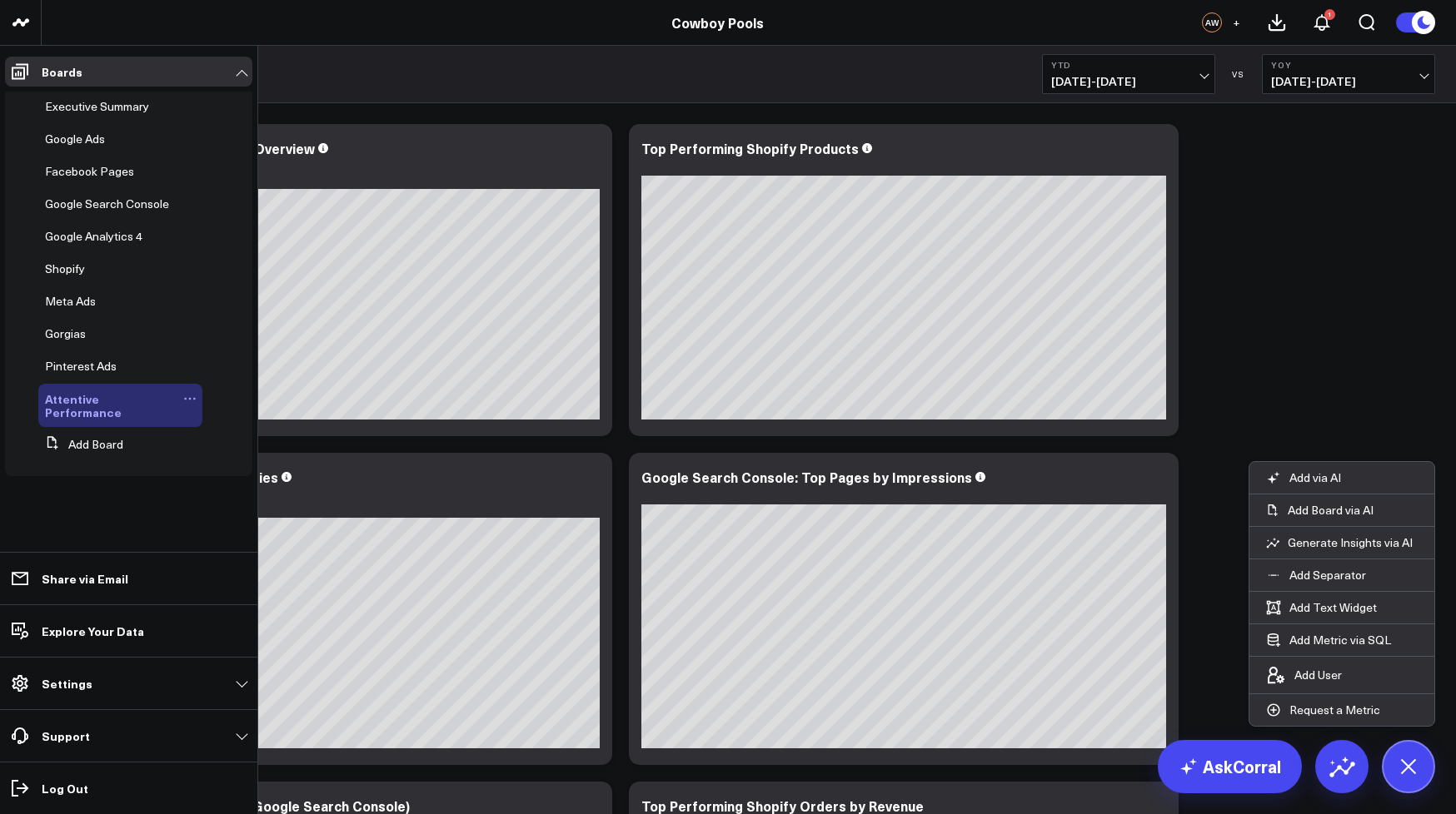
click at [92, 396] on span "Attentive Performance" at bounding box center [83, 405] width 77 height 30
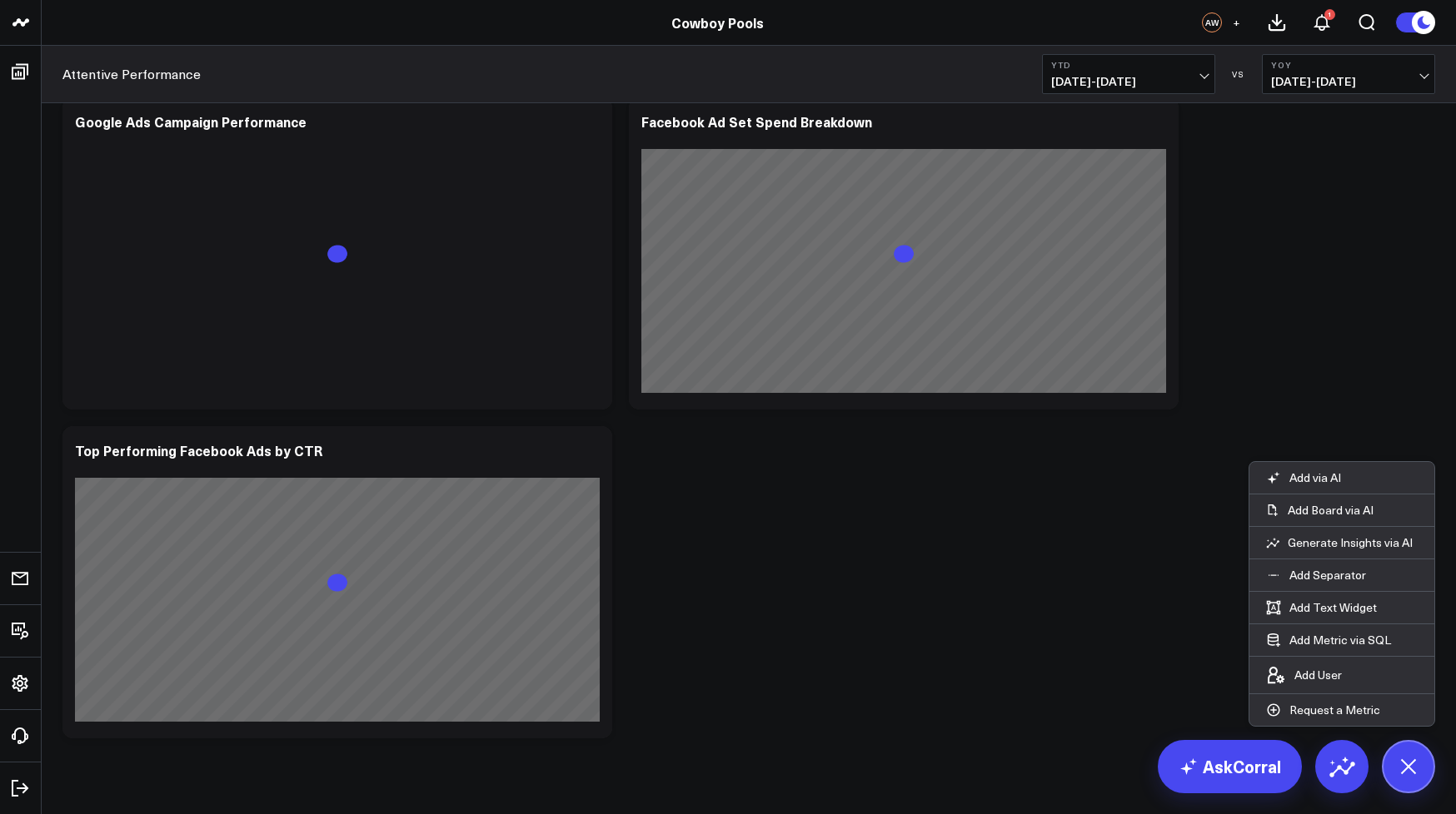
scroll to position [1375, 0]
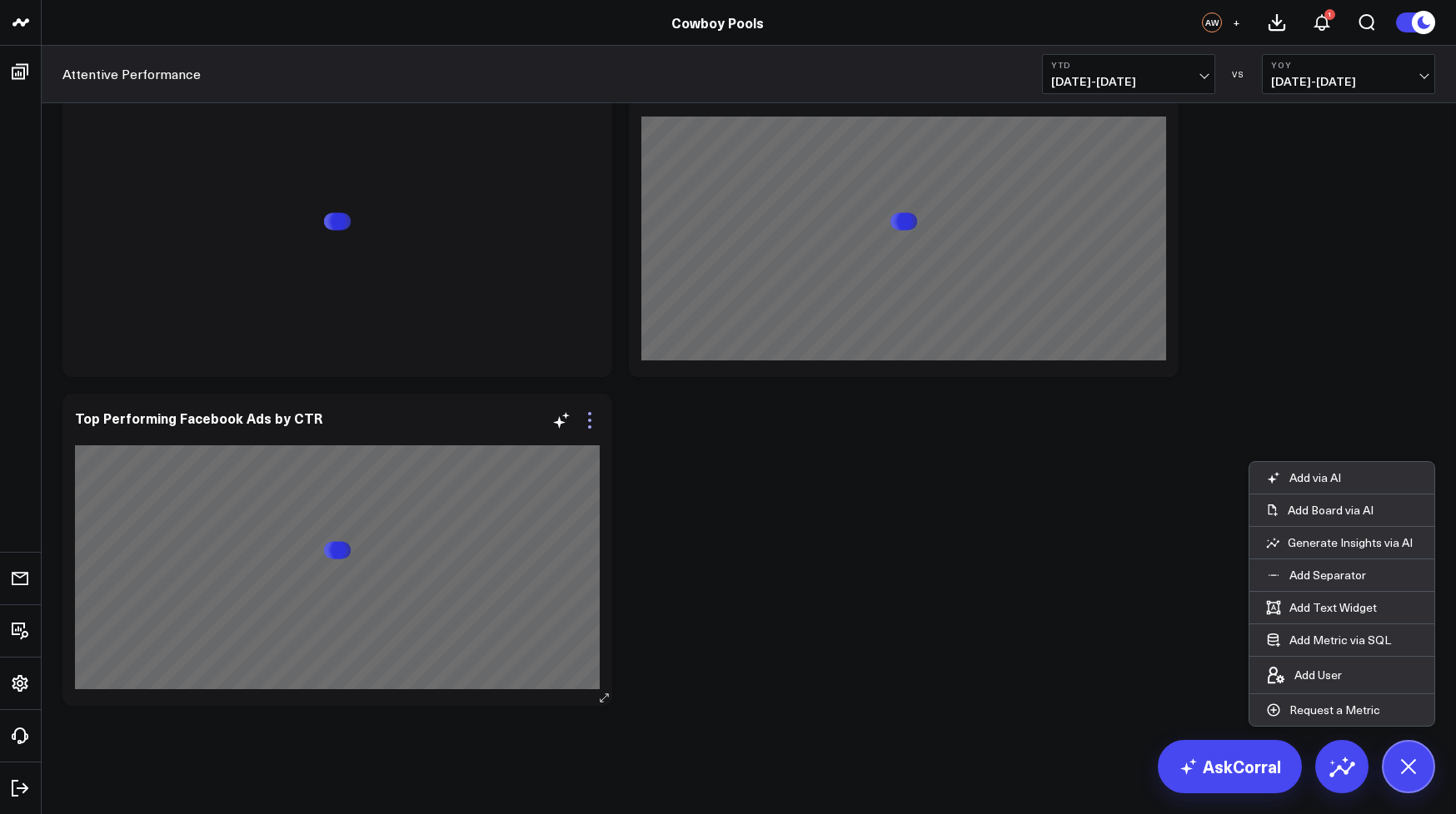
click at [587, 429] on icon at bounding box center [590, 421] width 20 height 20
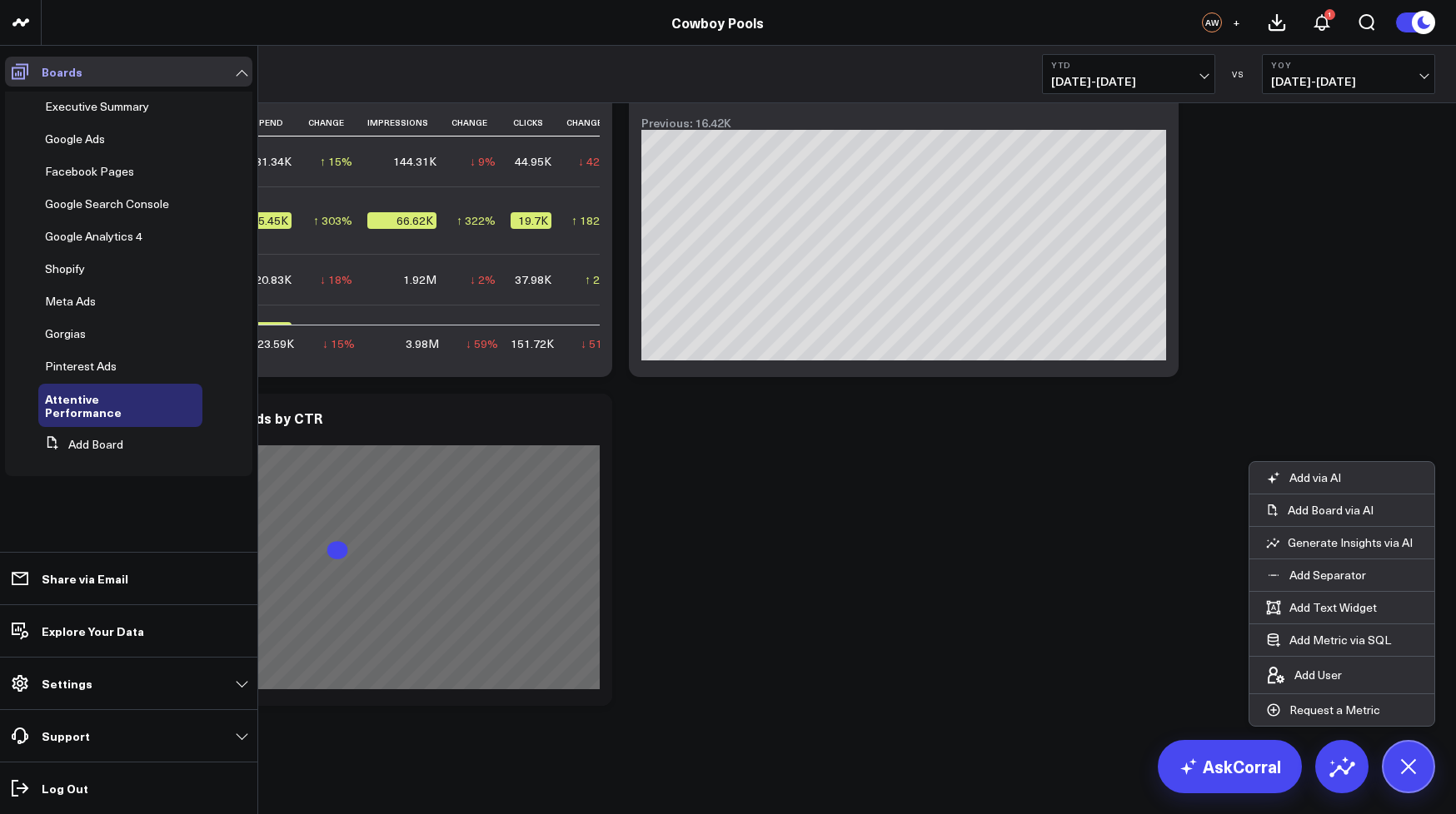
click at [16, 75] on icon at bounding box center [20, 72] width 17 height 16
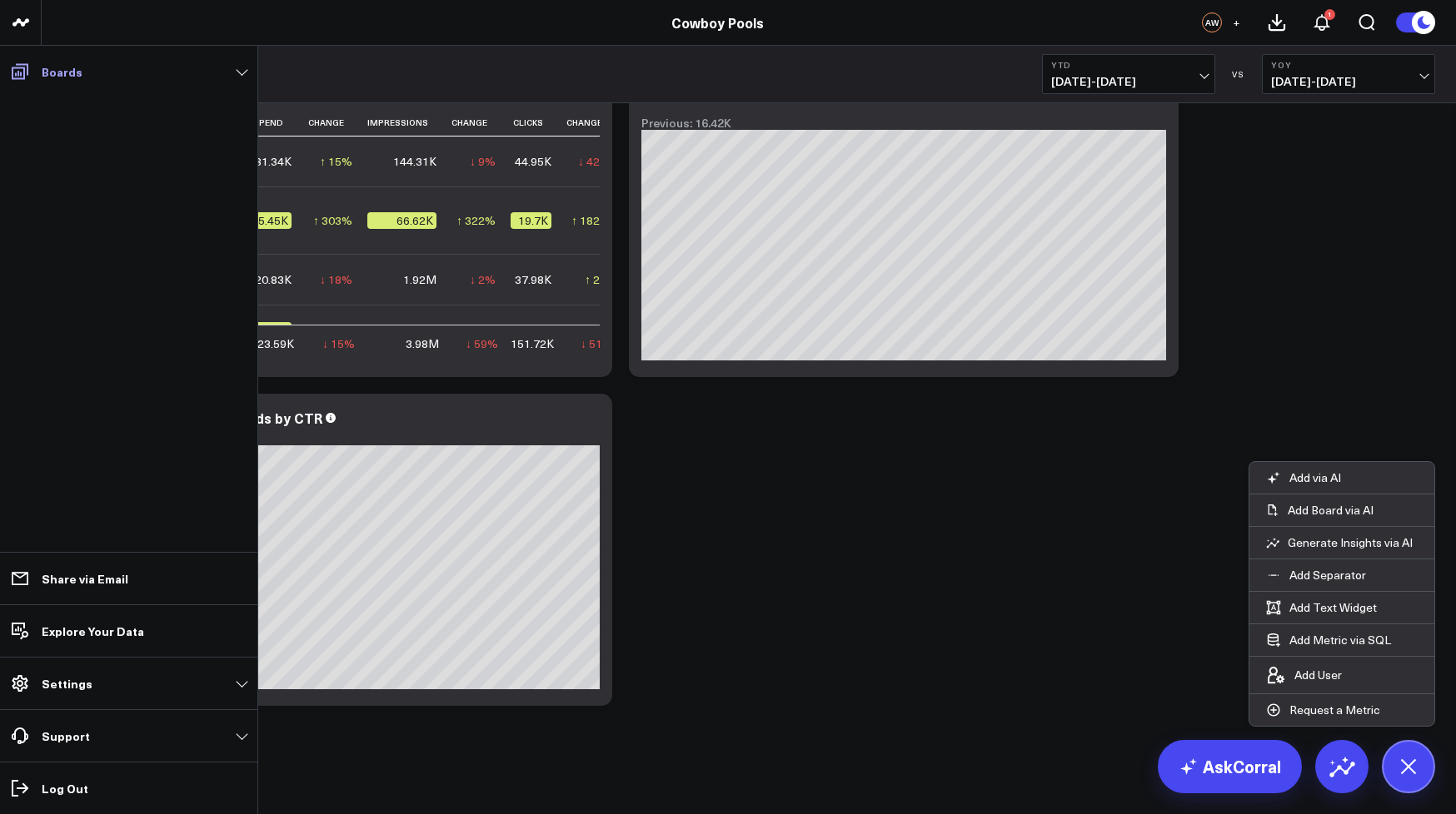
click at [25, 73] on icon at bounding box center [20, 72] width 20 height 20
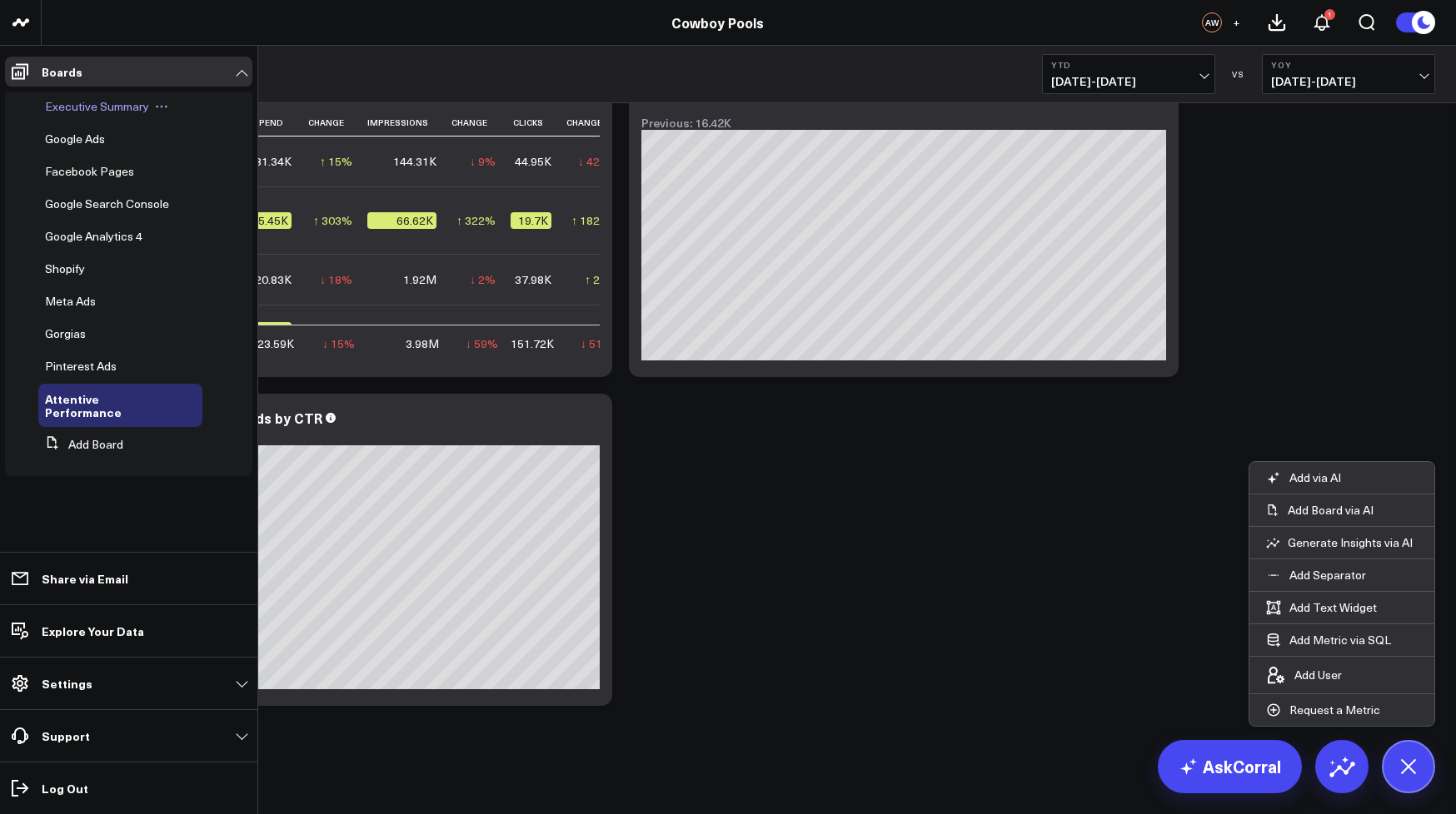
click at [78, 111] on span "Executive Summary" at bounding box center [97, 106] width 104 height 16
